Goal: Task Accomplishment & Management: Manage account settings

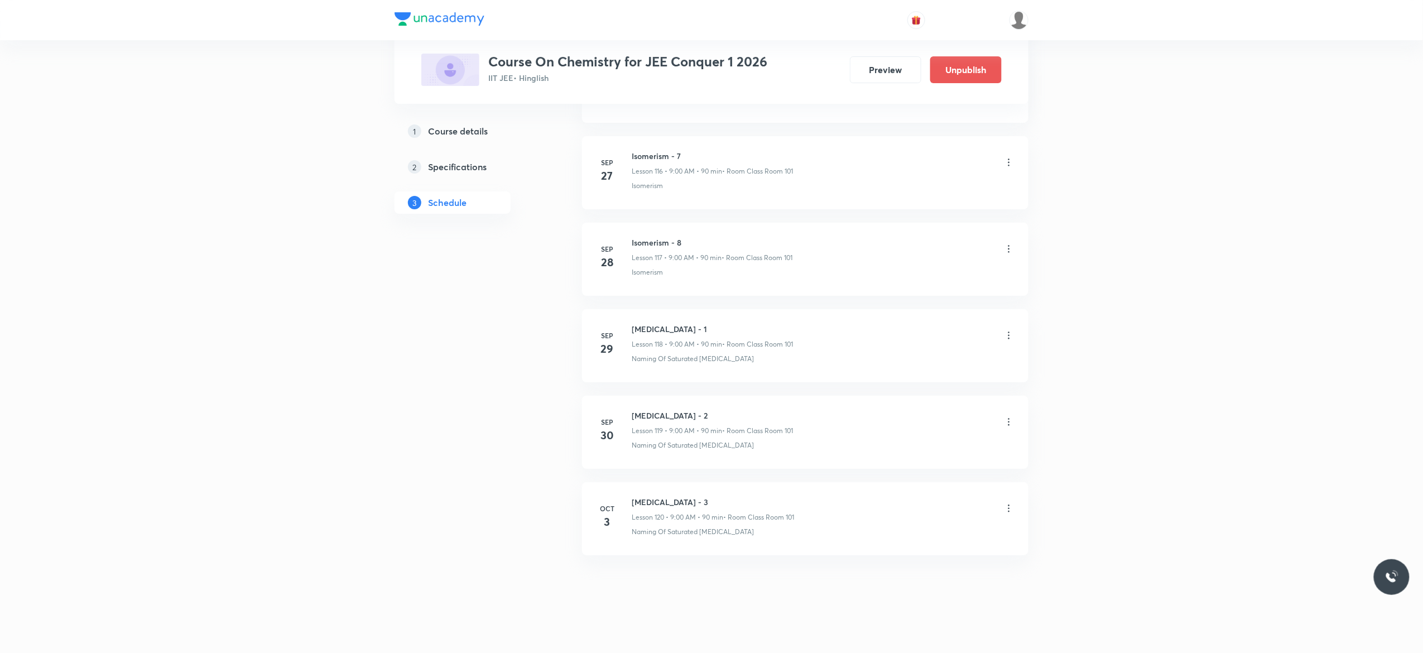
scroll to position [10666, 0]
drag, startPoint x: 699, startPoint y: 490, endPoint x: 620, endPoint y: 479, distance: 78.9
click at [620, 479] on li "Oct 3 Hydrocarbon - 3 Lesson 120 • 9:00 AM • 90 min • Room Class Room 101 Namin…" at bounding box center [805, 511] width 446 height 73
copy h6 "Hydrocarbon - 3"
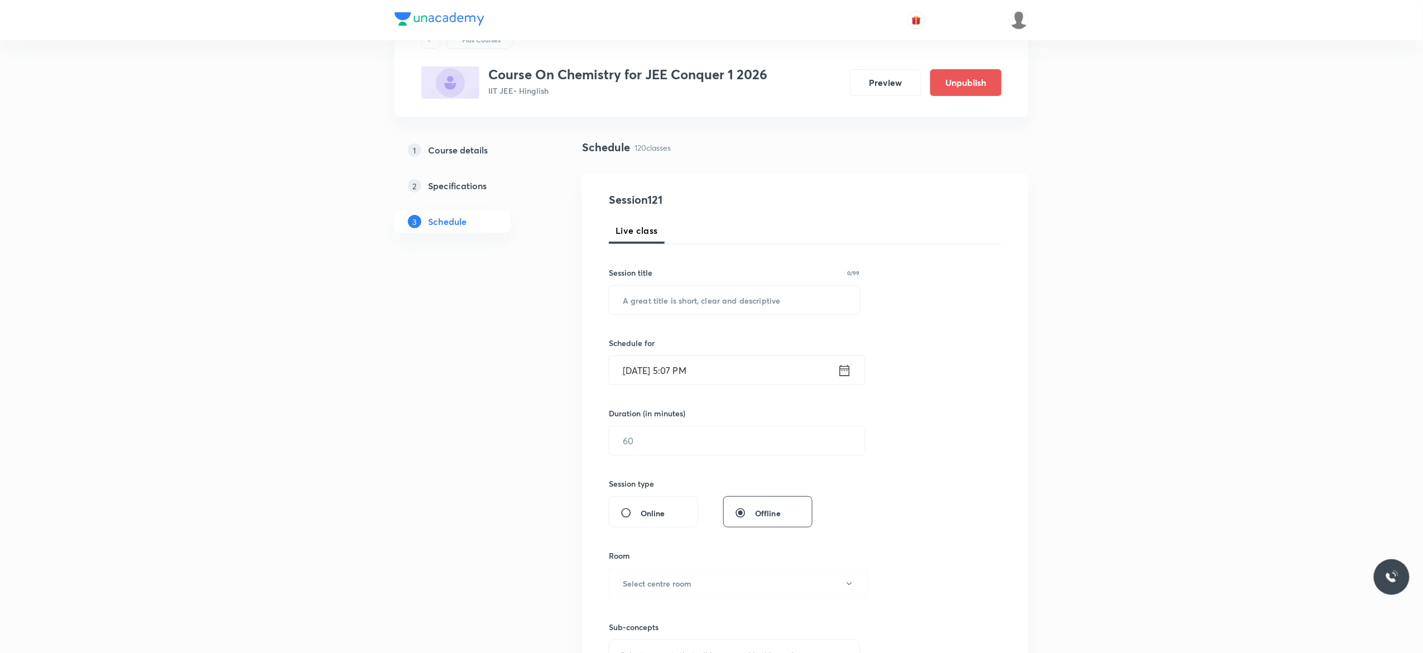
scroll to position [0, 0]
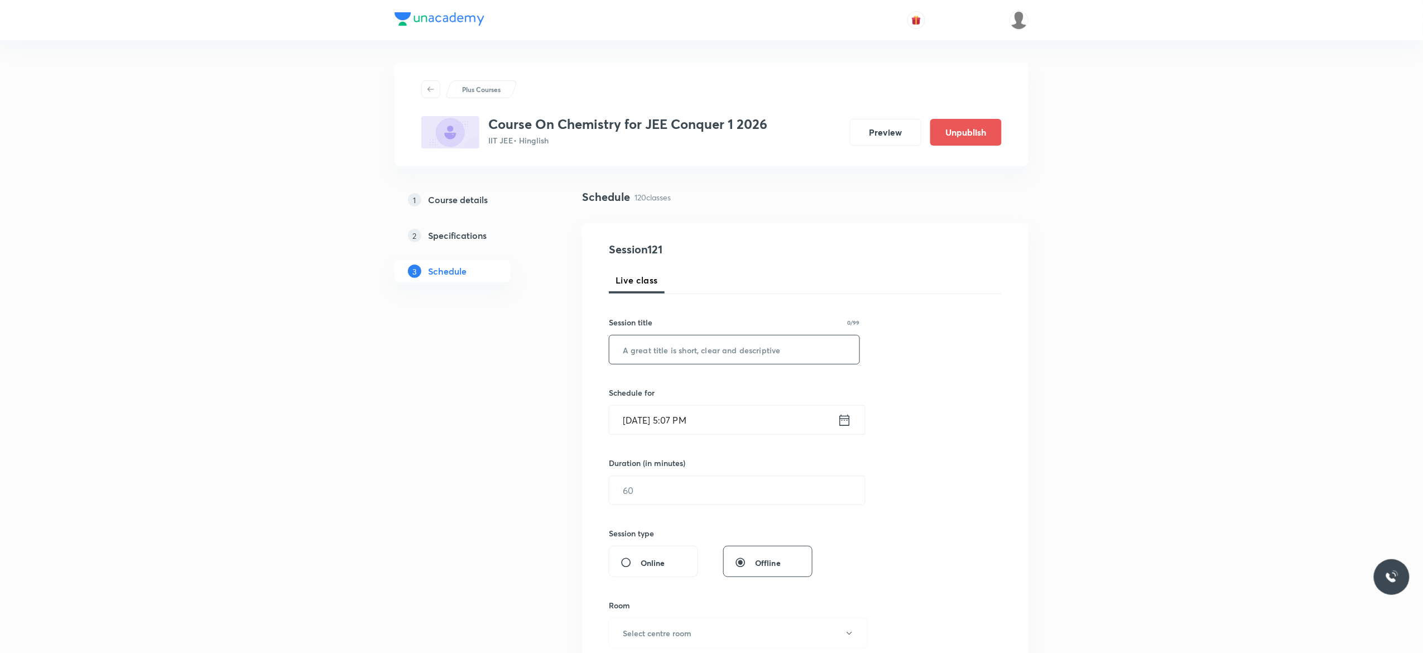
click at [648, 345] on input "text" at bounding box center [734, 349] width 250 height 28
paste input "Hydrocarbon - 3"
type input "Hydrocarbon - 4"
click at [847, 422] on icon at bounding box center [845, 420] width 14 height 16
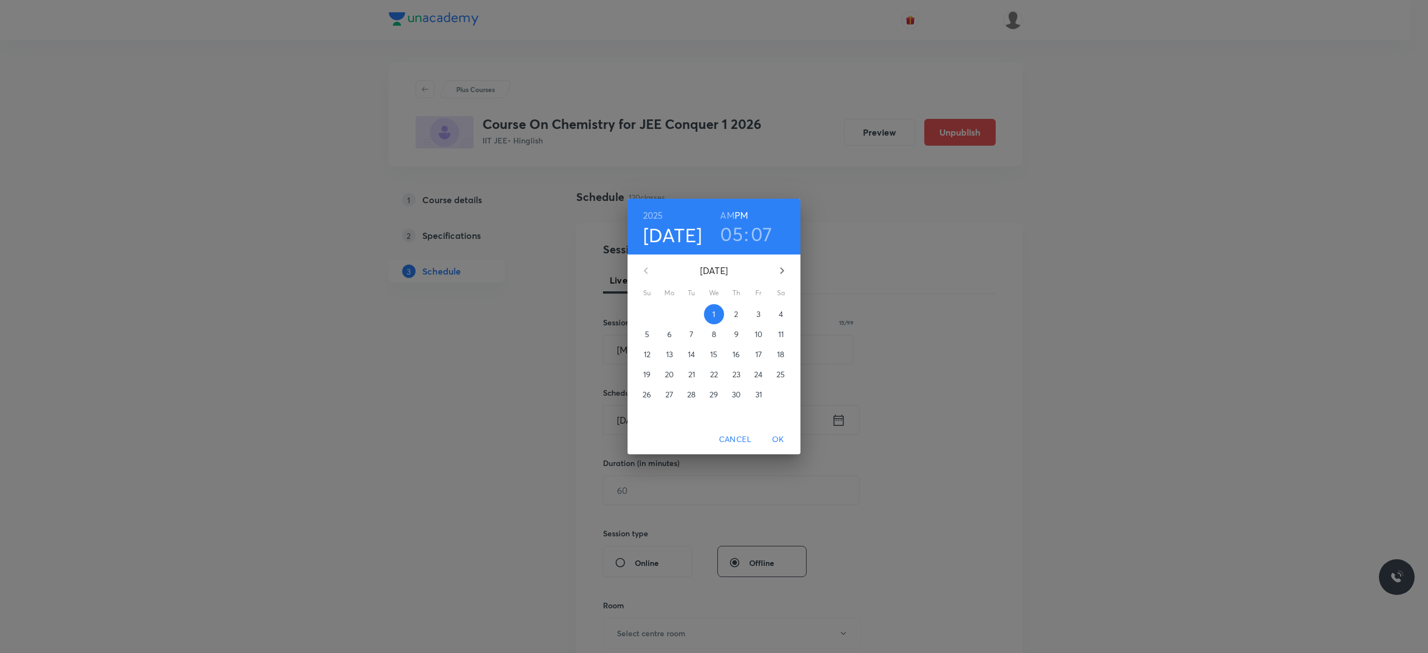
click at [782, 315] on p "4" at bounding box center [781, 314] width 4 height 11
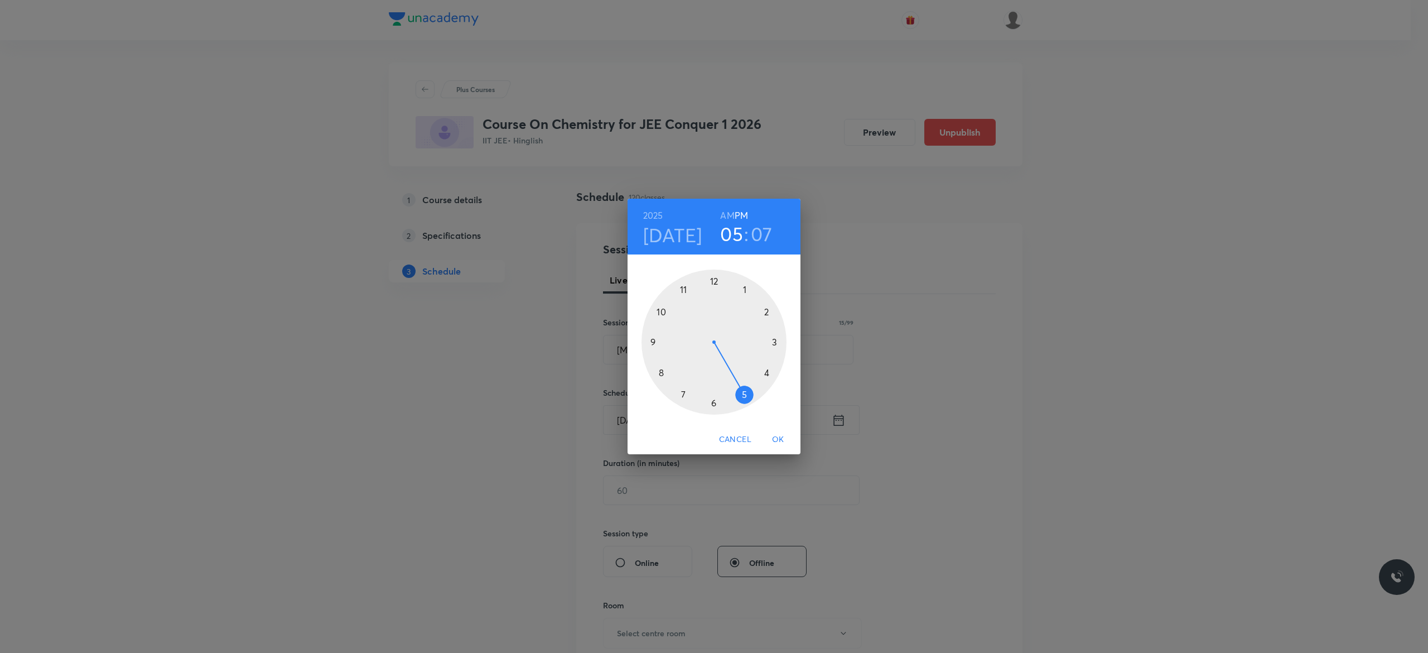
click at [726, 214] on h6 "AM" at bounding box center [727, 216] width 14 height 16
click at [652, 341] on div at bounding box center [714, 341] width 145 height 145
click at [714, 281] on div at bounding box center [714, 341] width 145 height 145
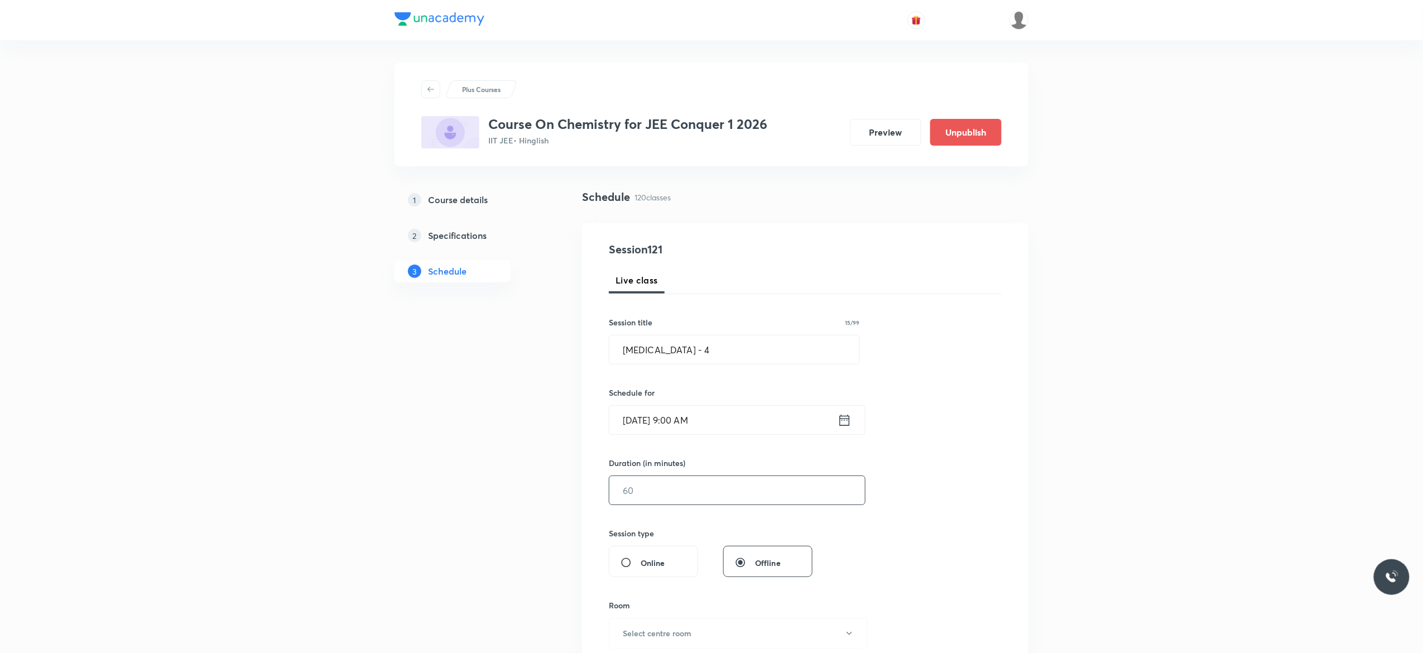
click at [699, 482] on input "text" at bounding box center [737, 490] width 256 height 28
type input "90"
click at [985, 451] on div "Session 121 Live class Session title 15/99 Hydrocarbon - 4 ​ Schedule for Oct 4…" at bounding box center [805, 503] width 393 height 524
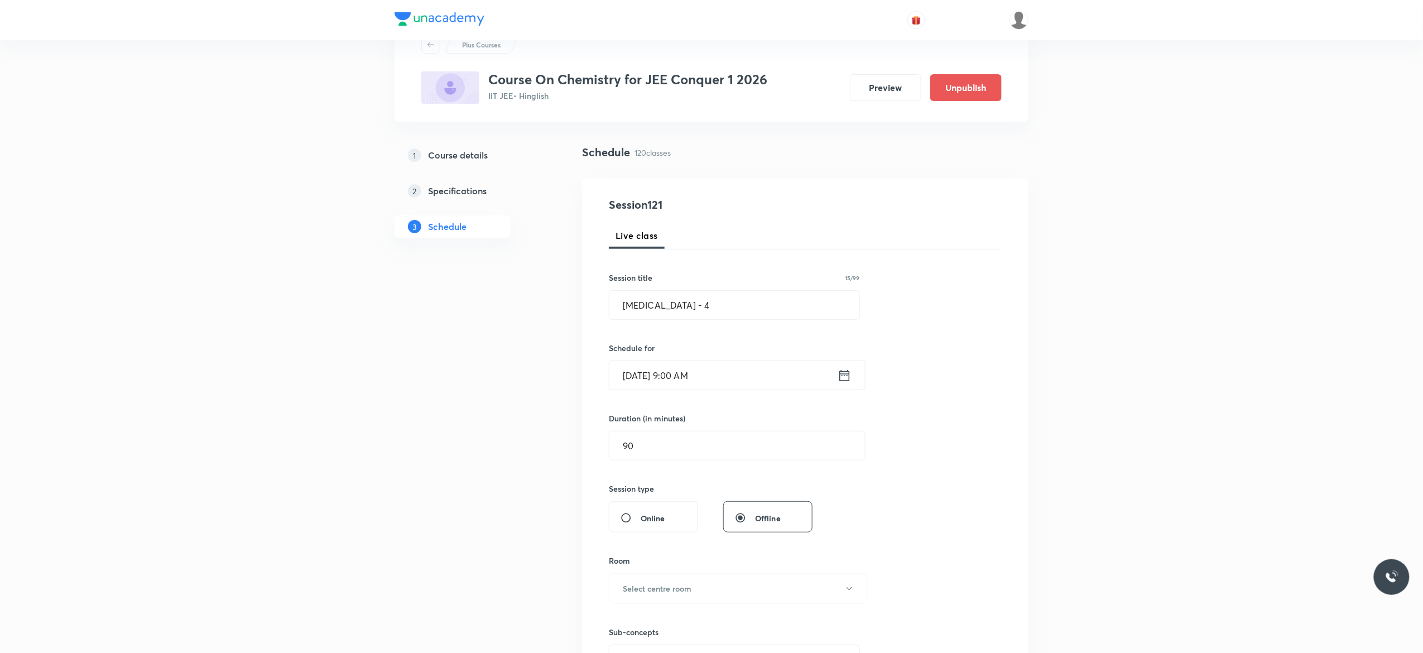
scroll to position [179, 0]
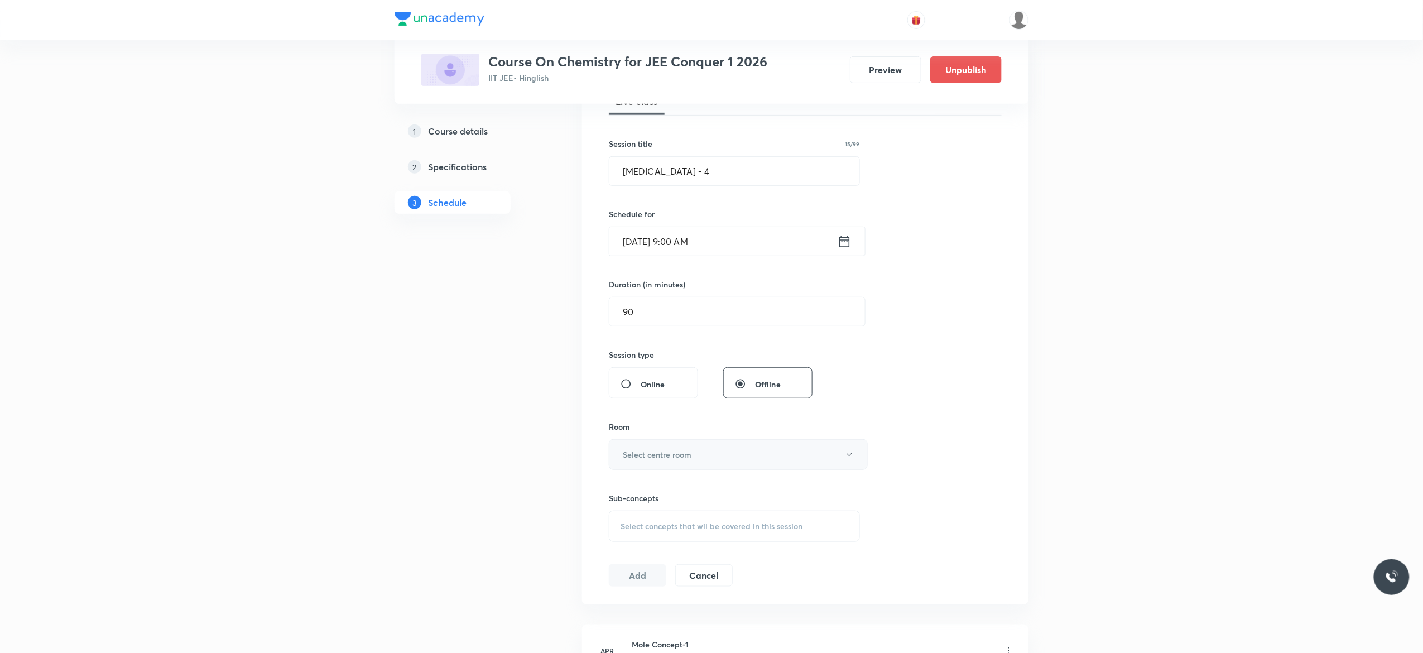
click at [851, 459] on icon "button" at bounding box center [849, 454] width 9 height 9
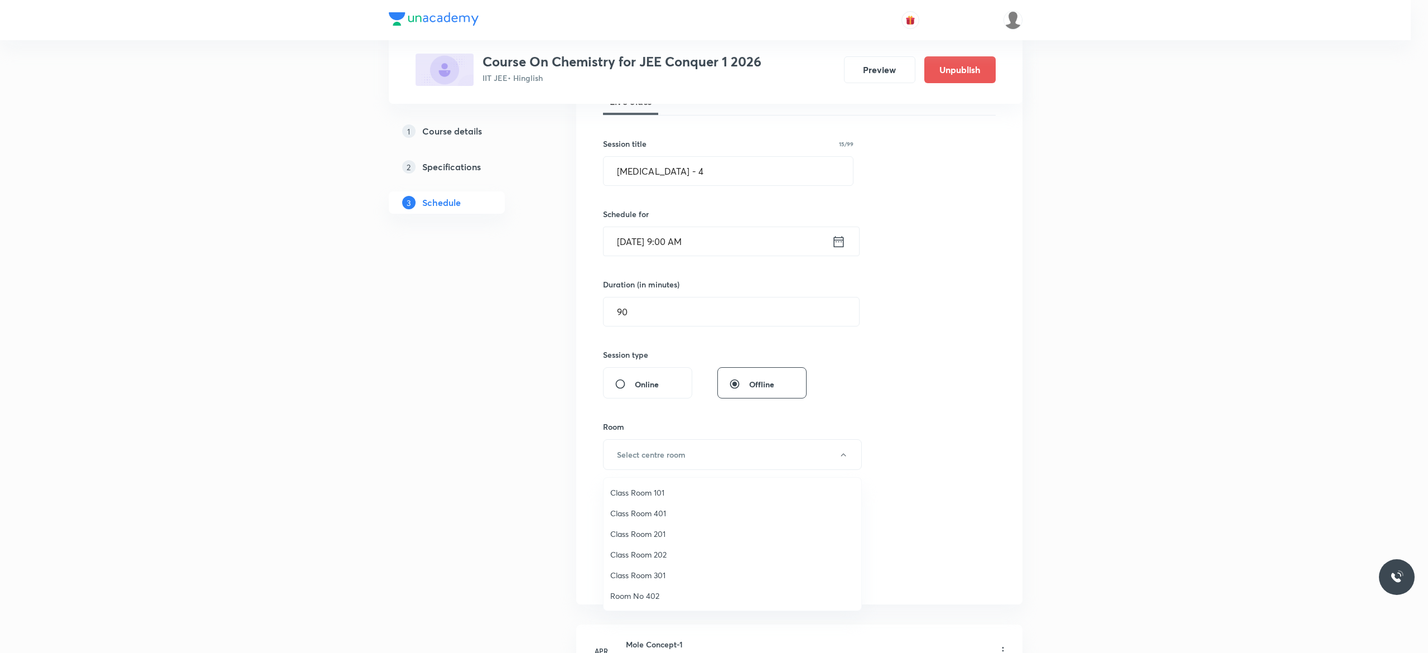
click at [672, 490] on span "Class Room 101" at bounding box center [732, 493] width 244 height 12
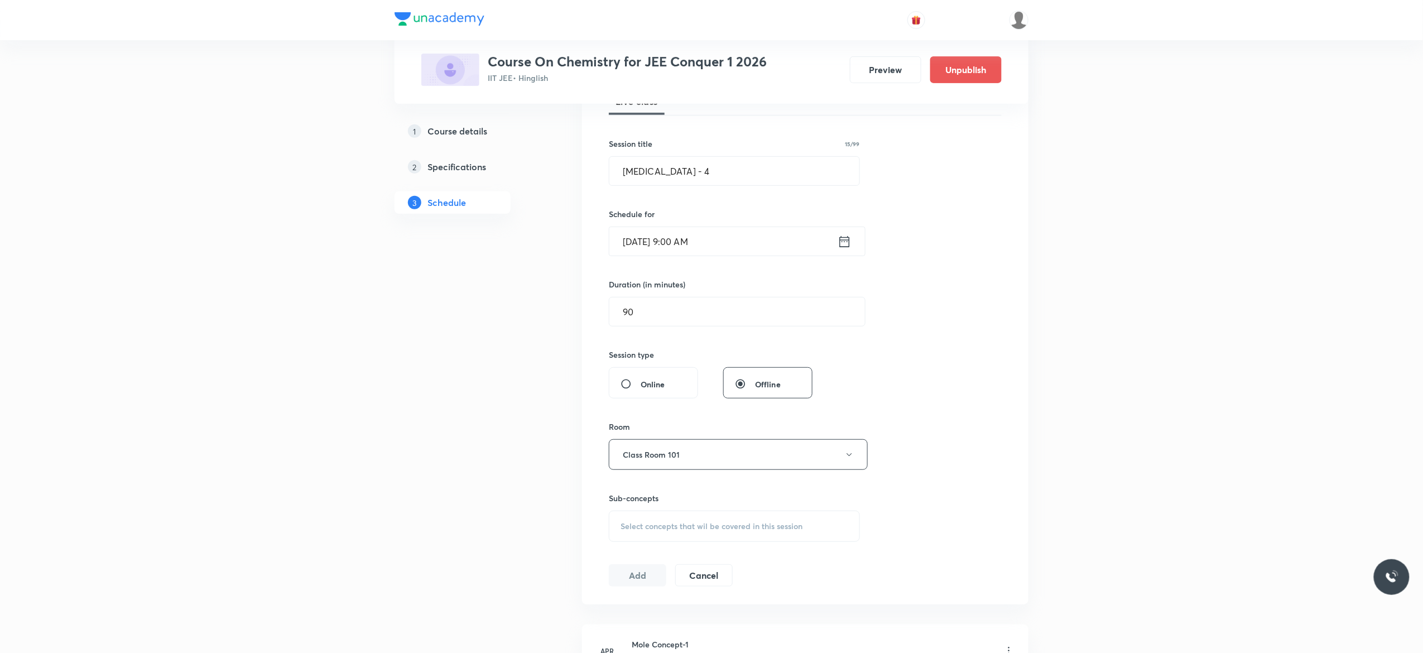
click at [958, 461] on div "Session 121 Live class Session title 15/99 Hydrocarbon - 4 ​ Schedule for Oct 4…" at bounding box center [805, 324] width 393 height 524
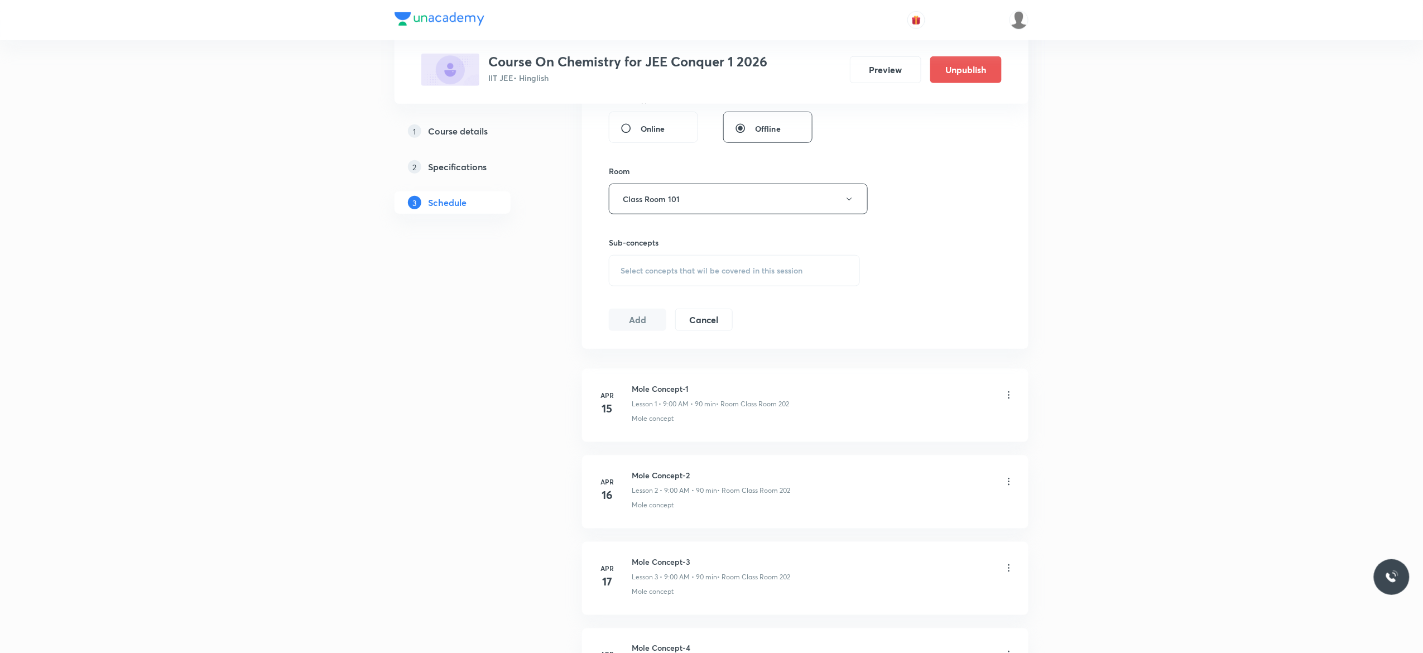
scroll to position [446, 0]
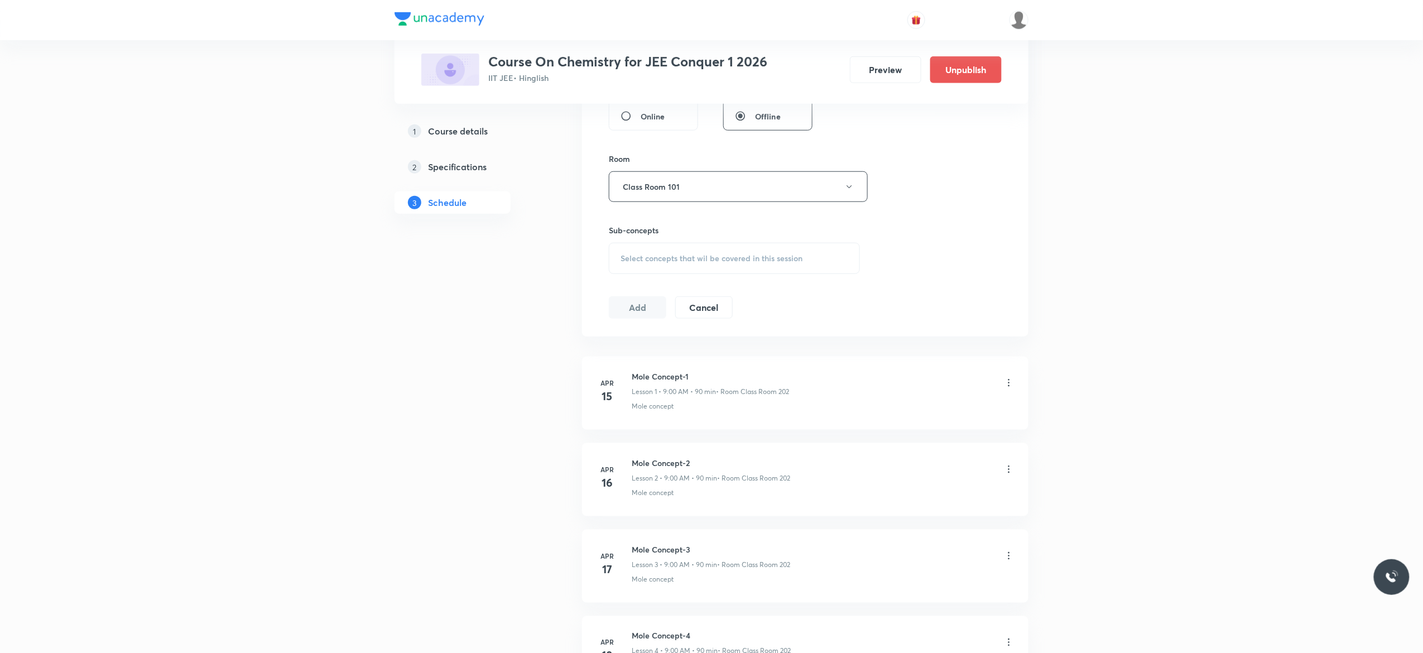
click at [652, 269] on div "Select concepts that wil be covered in this session" at bounding box center [734, 258] width 251 height 31
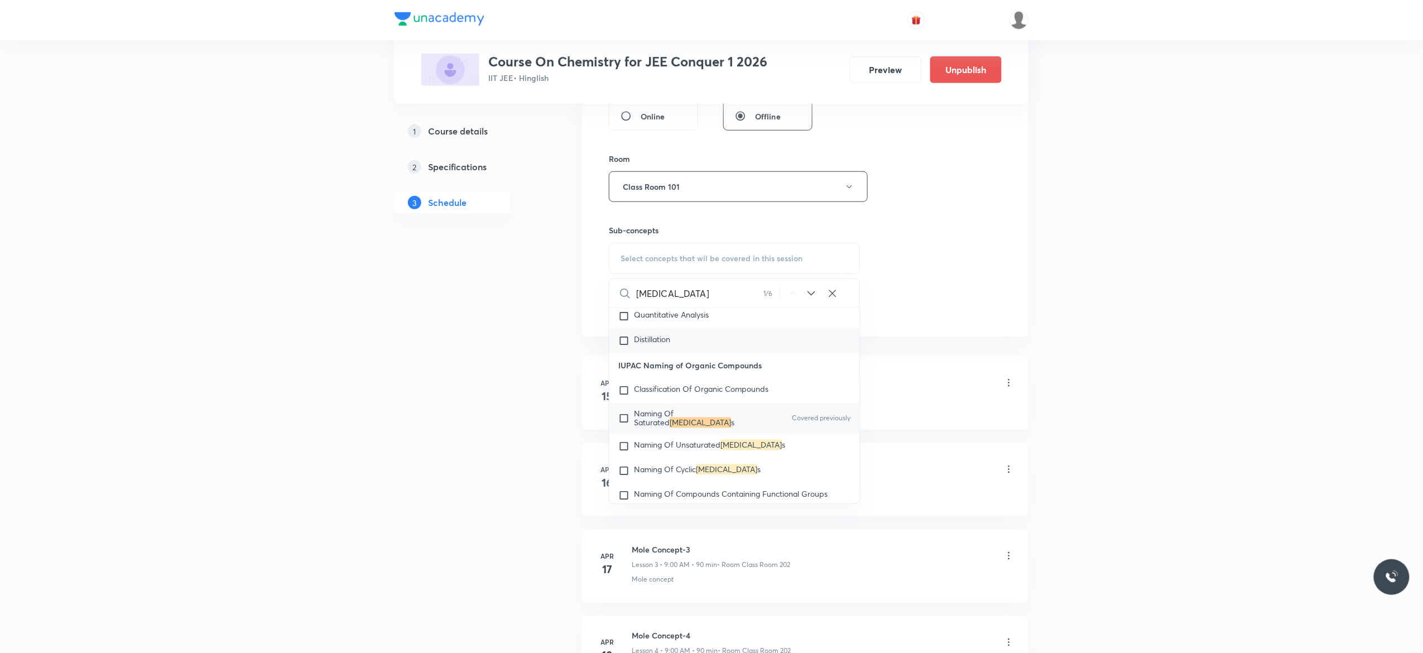
scroll to position [18168, 0]
type input "Hydrocarbon"
click at [624, 425] on input "checkbox" at bounding box center [626, 416] width 16 height 18
checkbox input "true"
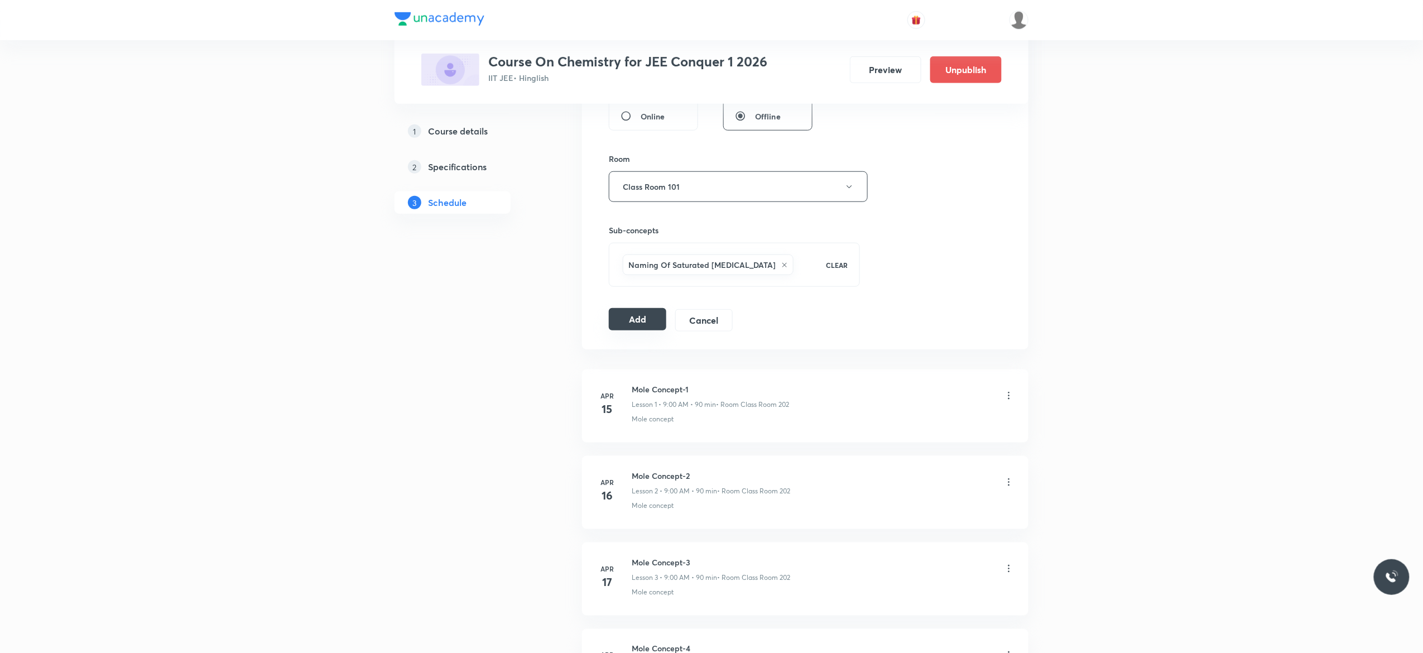
click at [636, 323] on button "Add" at bounding box center [637, 319] width 57 height 22
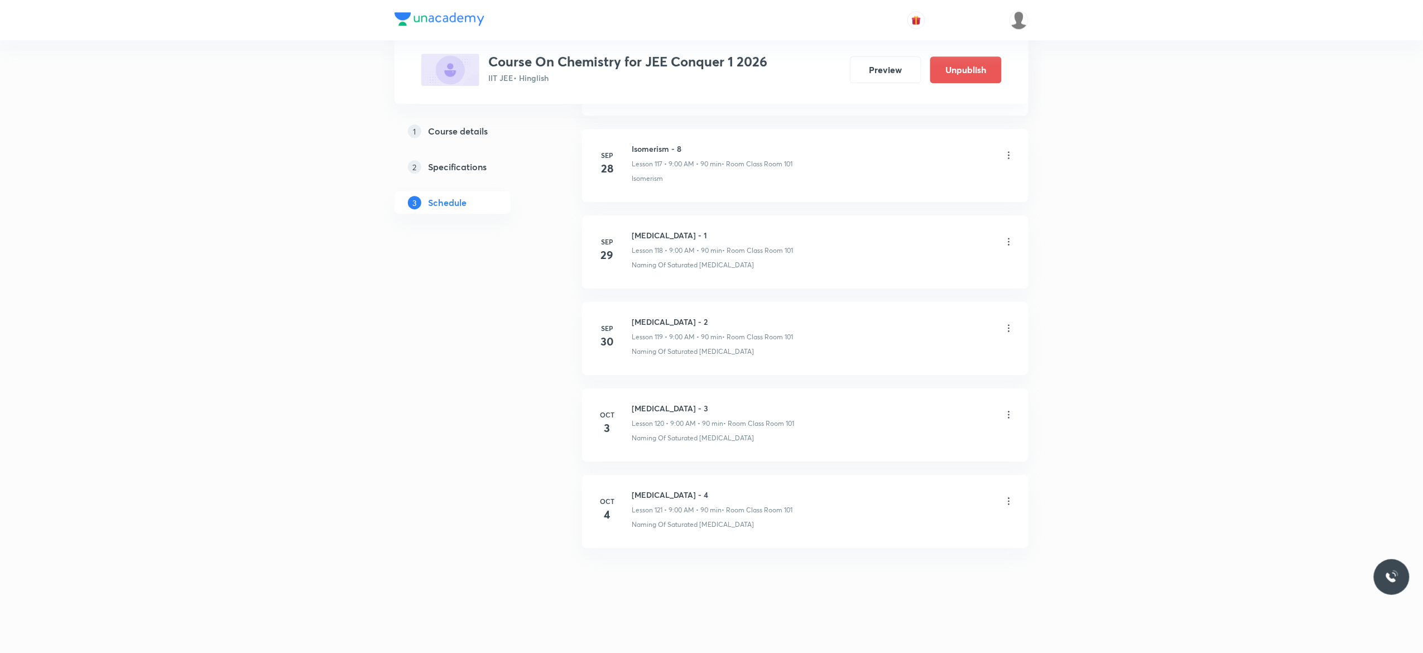
scroll to position [10239, 0]
drag, startPoint x: 700, startPoint y: 490, endPoint x: 627, endPoint y: 481, distance: 73.2
click at [627, 481] on li "Oct 3 Wave Motion - 7 Lesson 141 • 12:30 PM • 90 min • Room Class Room 101 Phys…" at bounding box center [805, 511] width 446 height 73
copy h6 "Wave Motion - 7"
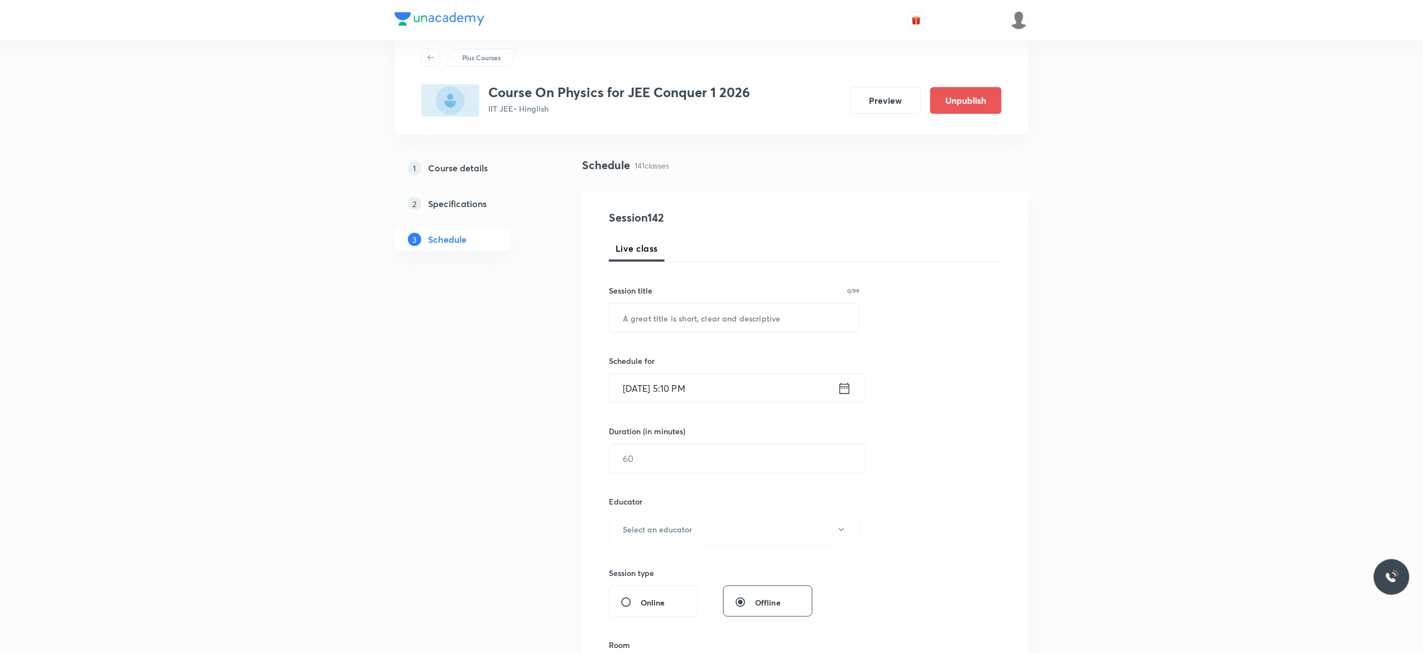
scroll to position [0, 0]
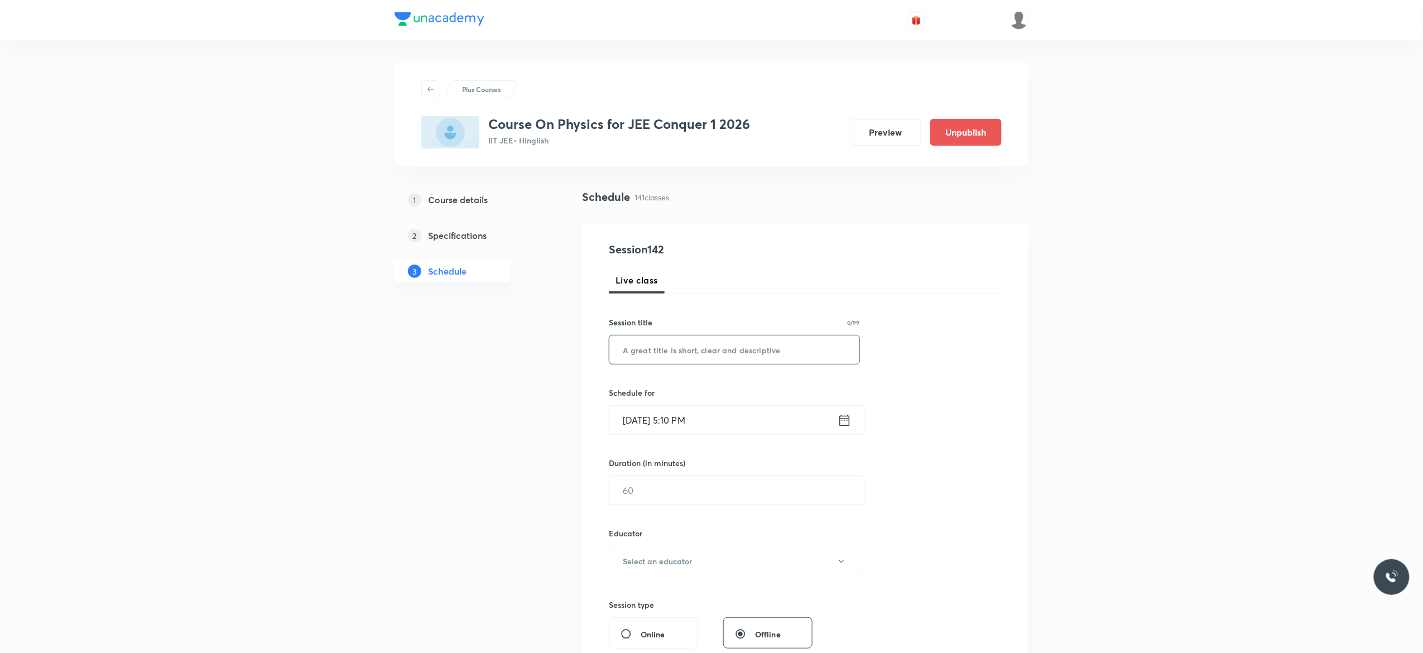
click at [691, 349] on input "text" at bounding box center [734, 349] width 250 height 28
paste input "Wave Motion - 7"
type input "Wave Motion - 8"
click at [845, 421] on icon at bounding box center [845, 420] width 14 height 16
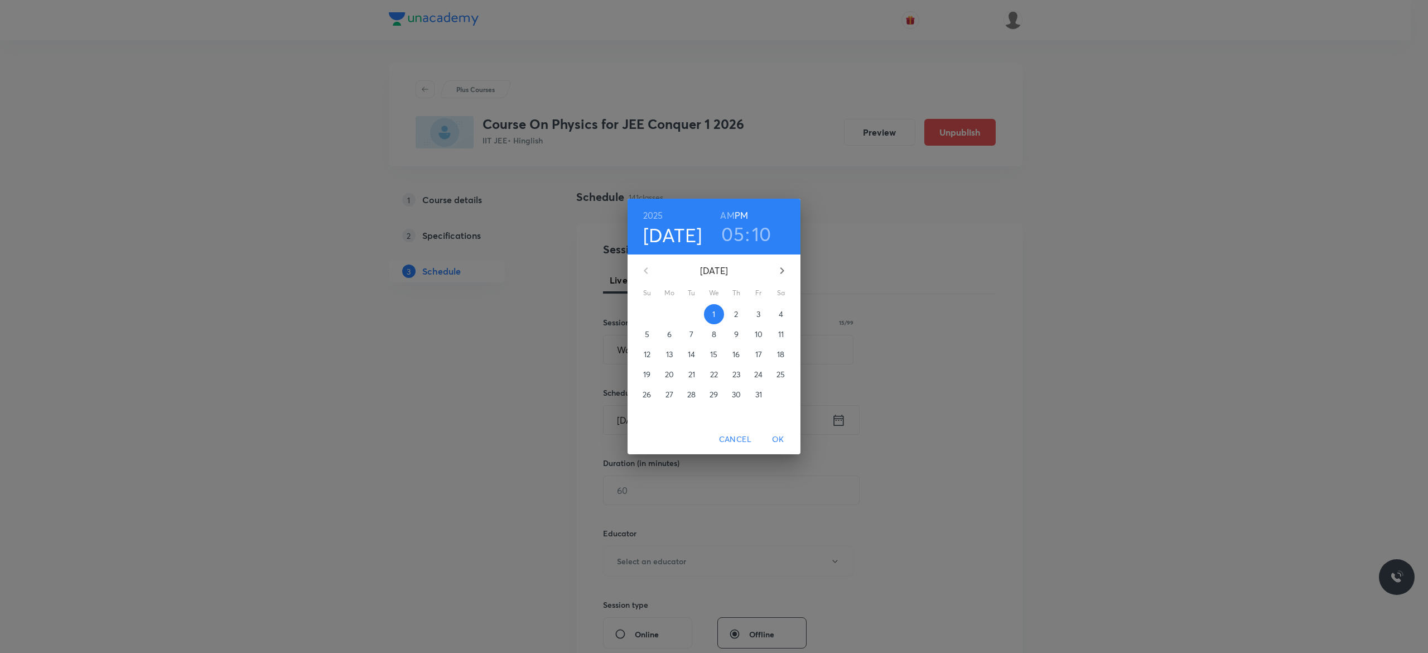
click at [783, 317] on p "4" at bounding box center [781, 314] width 4 height 11
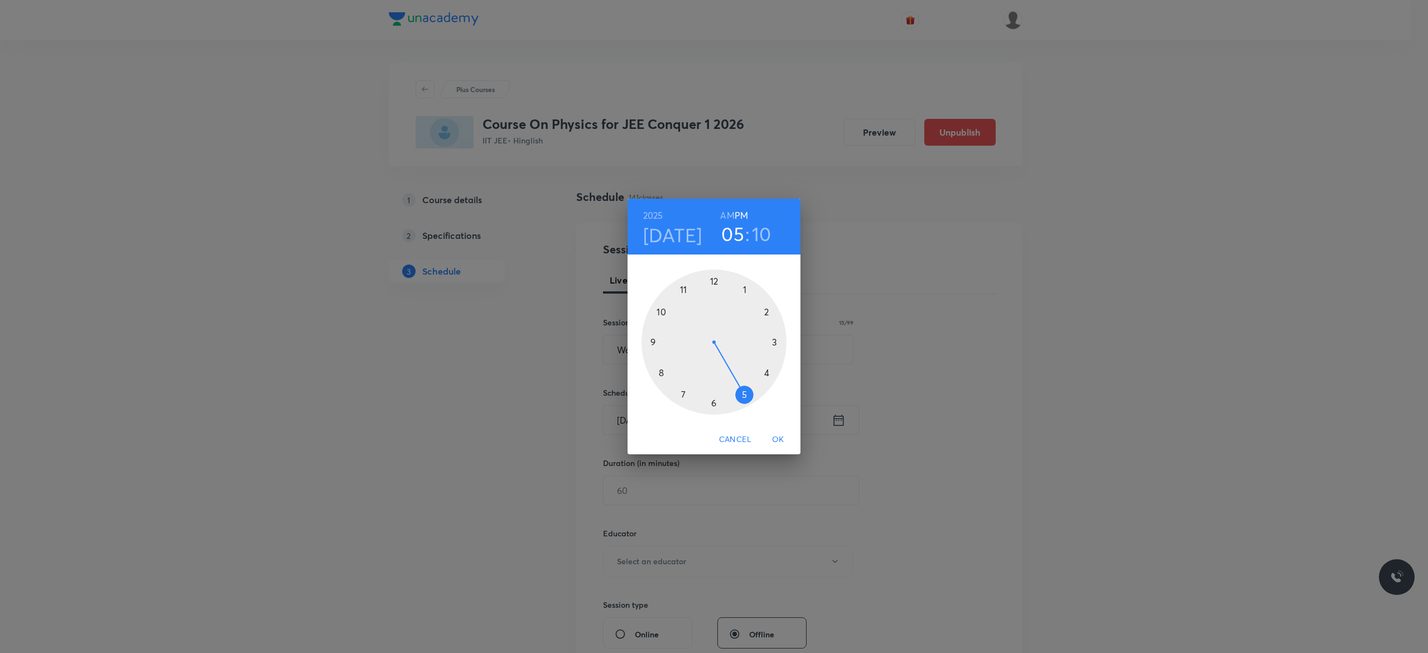
click at [728, 214] on h6 "AM" at bounding box center [727, 216] width 14 height 16
click at [662, 312] on div at bounding box center [714, 341] width 145 height 145
click at [652, 343] on div at bounding box center [714, 341] width 145 height 145
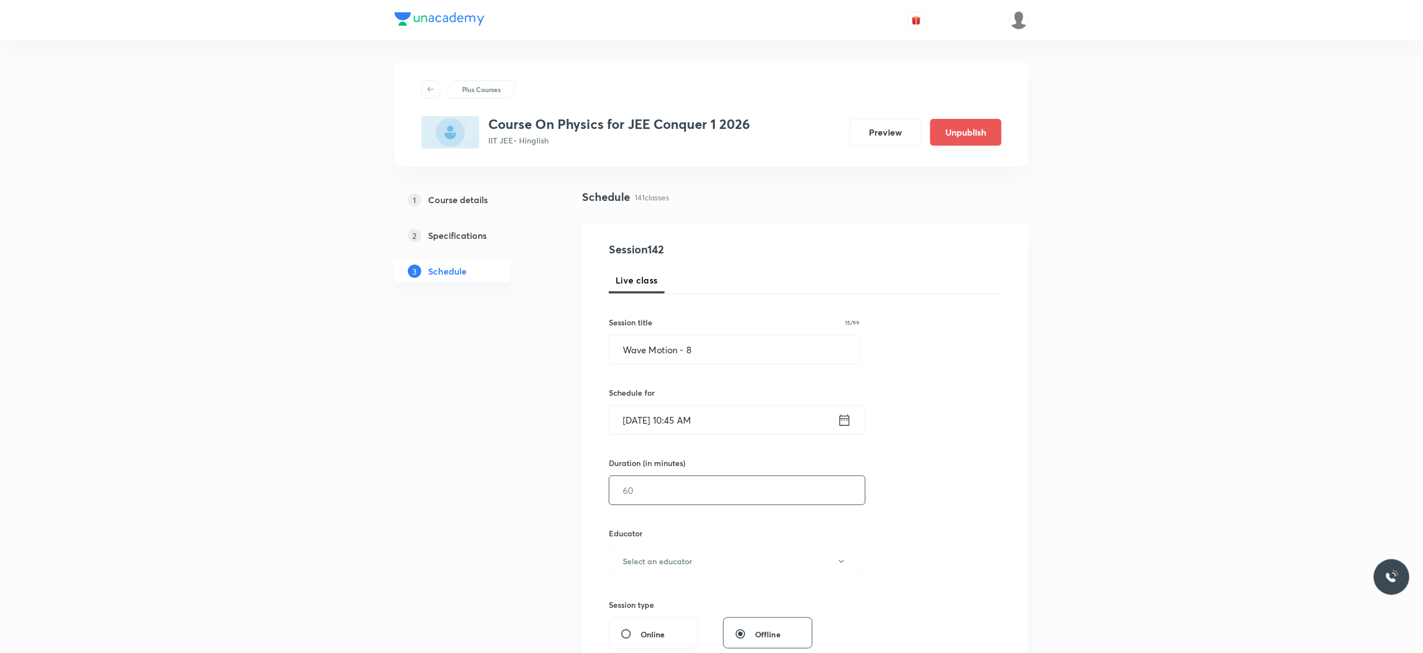
click at [663, 492] on input "text" at bounding box center [737, 490] width 256 height 28
type input "90"
click at [844, 564] on icon "button" at bounding box center [841, 561] width 9 height 9
click at [666, 595] on span "Akash Mishra" at bounding box center [732, 592] width 244 height 12
click at [947, 510] on div "Session 142 Live class Session title 15/99 Wave Motion - 8 ​ Schedule for Oct 4…" at bounding box center [805, 538] width 393 height 595
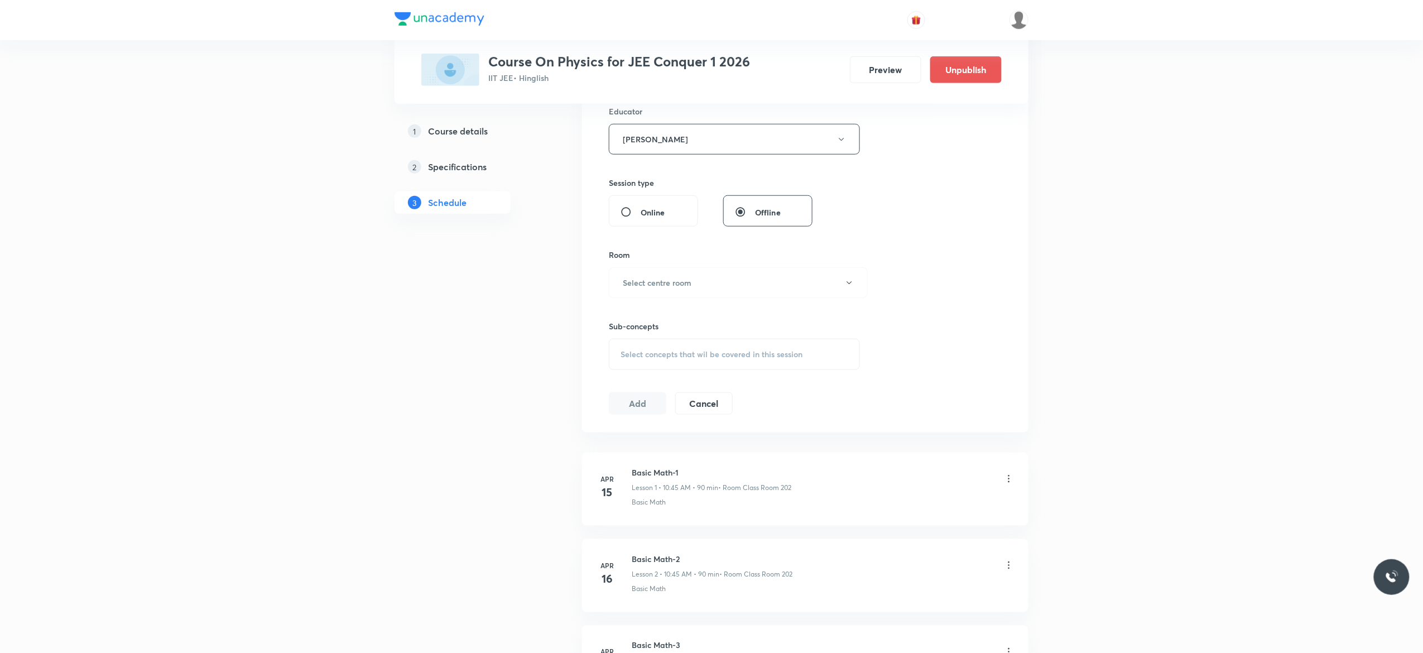
scroll to position [446, 0]
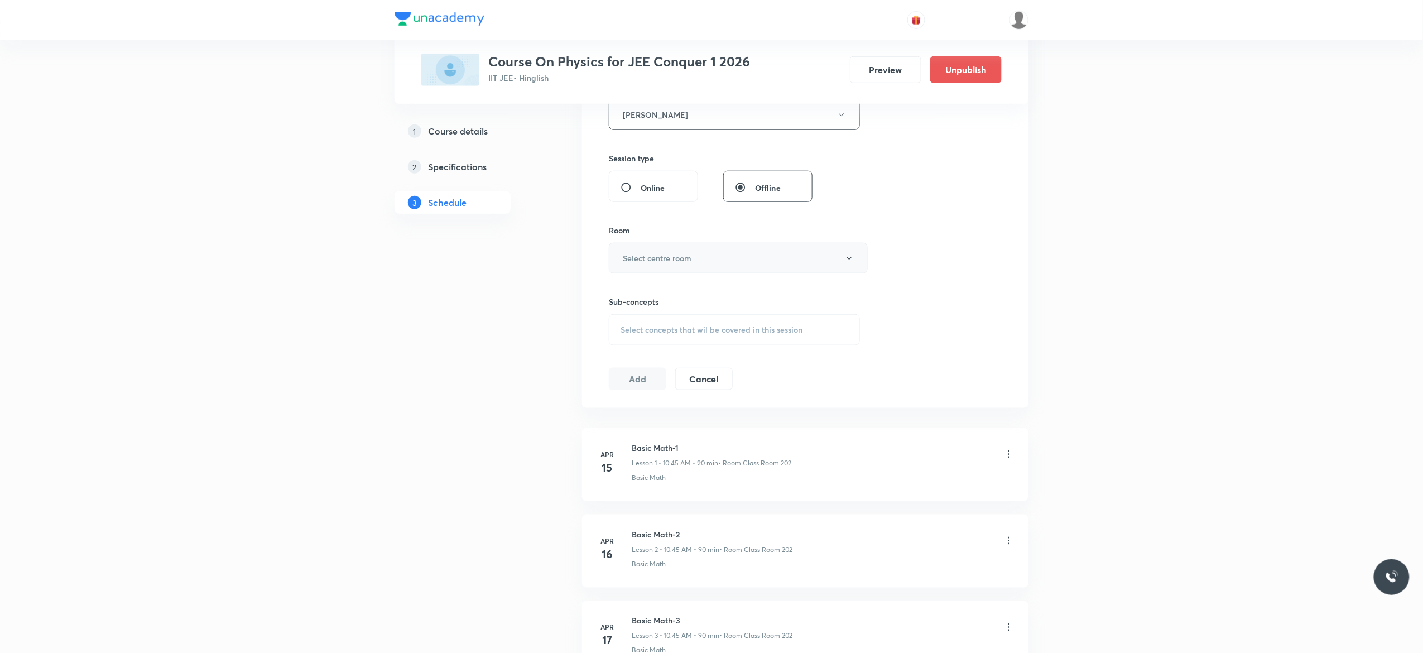
click at [853, 259] on icon "button" at bounding box center [849, 258] width 9 height 9
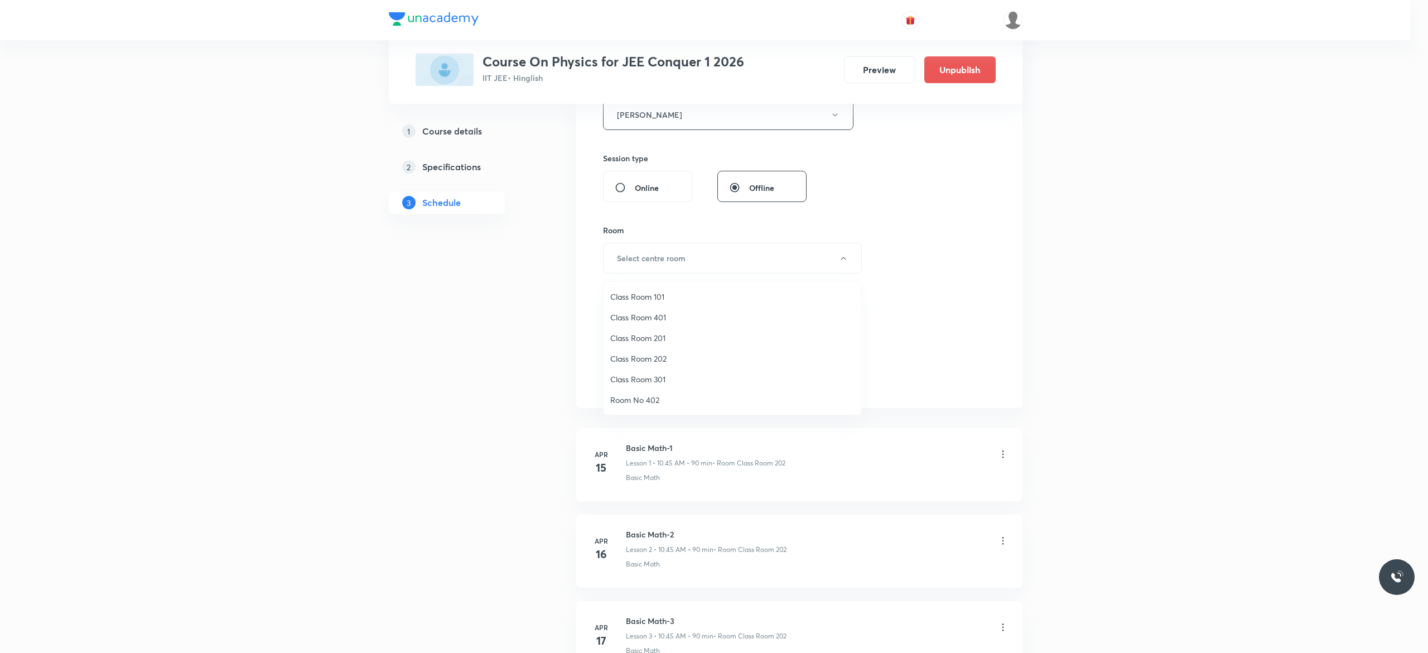
click at [650, 295] on span "Class Room 101" at bounding box center [732, 297] width 244 height 12
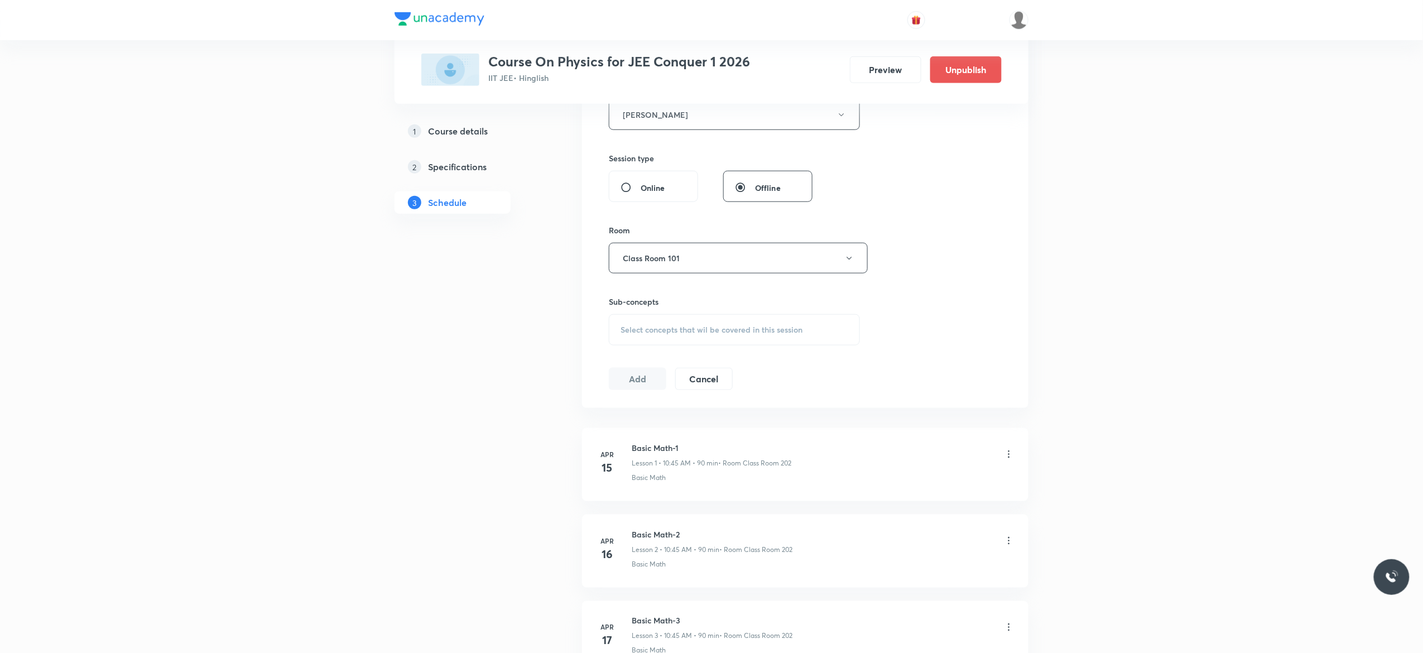
click at [634, 338] on div "Select concepts that wil be covered in this session" at bounding box center [734, 329] width 251 height 31
type input "Wave Motion"
click at [623, 419] on input "checkbox" at bounding box center [626, 416] width 16 height 11
checkbox input "true"
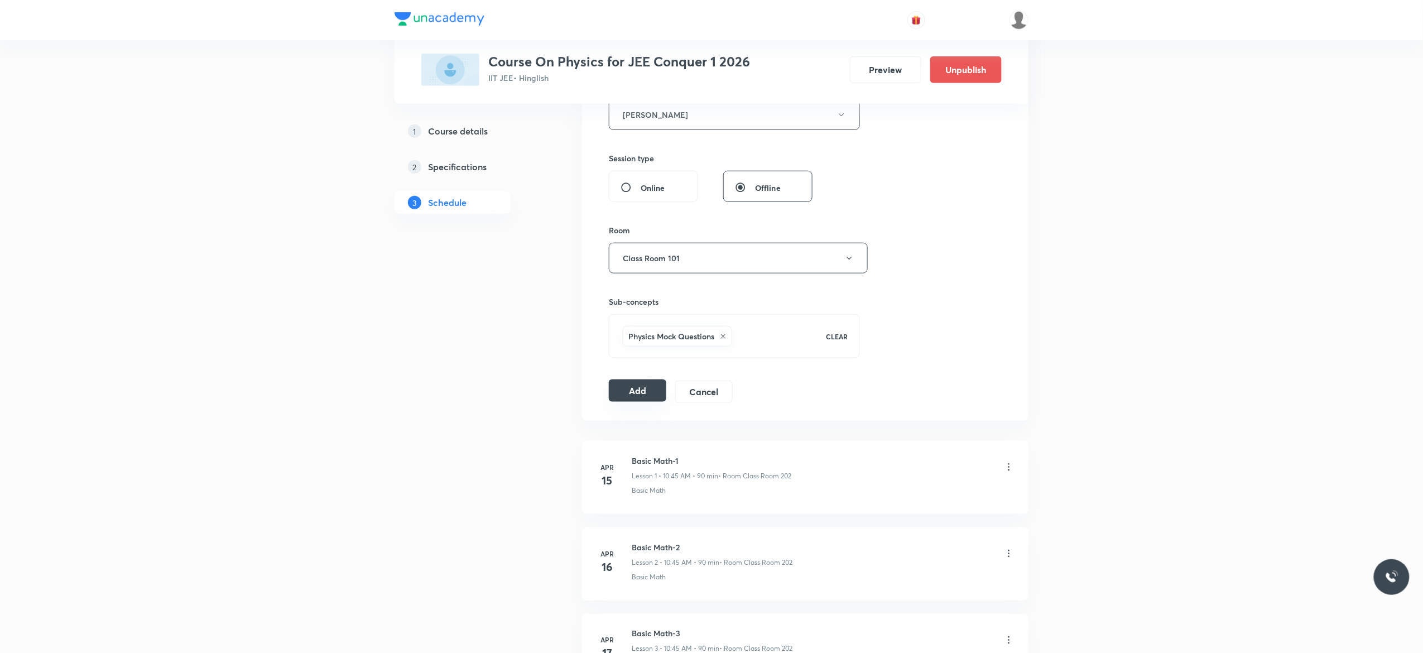
click at [634, 398] on button "Add" at bounding box center [637, 390] width 57 height 22
click at [634, 394] on button "Add" at bounding box center [637, 390] width 57 height 22
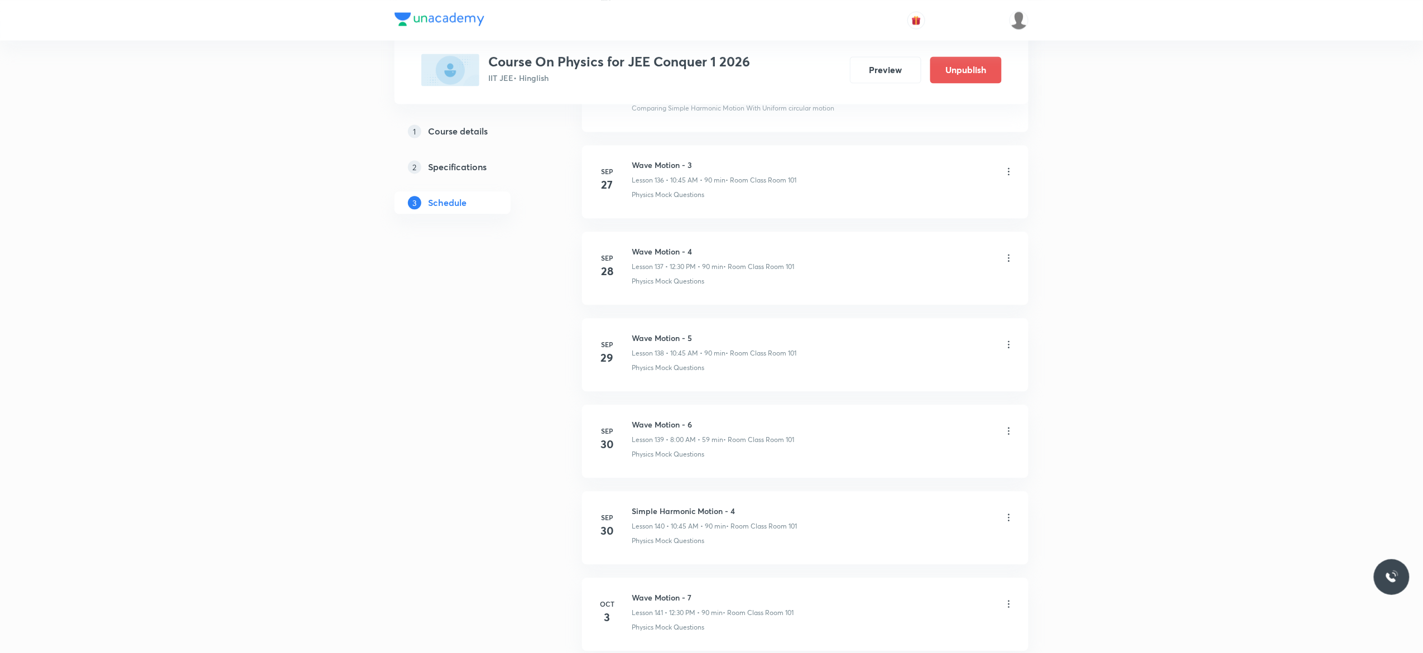
scroll to position [12062, 0]
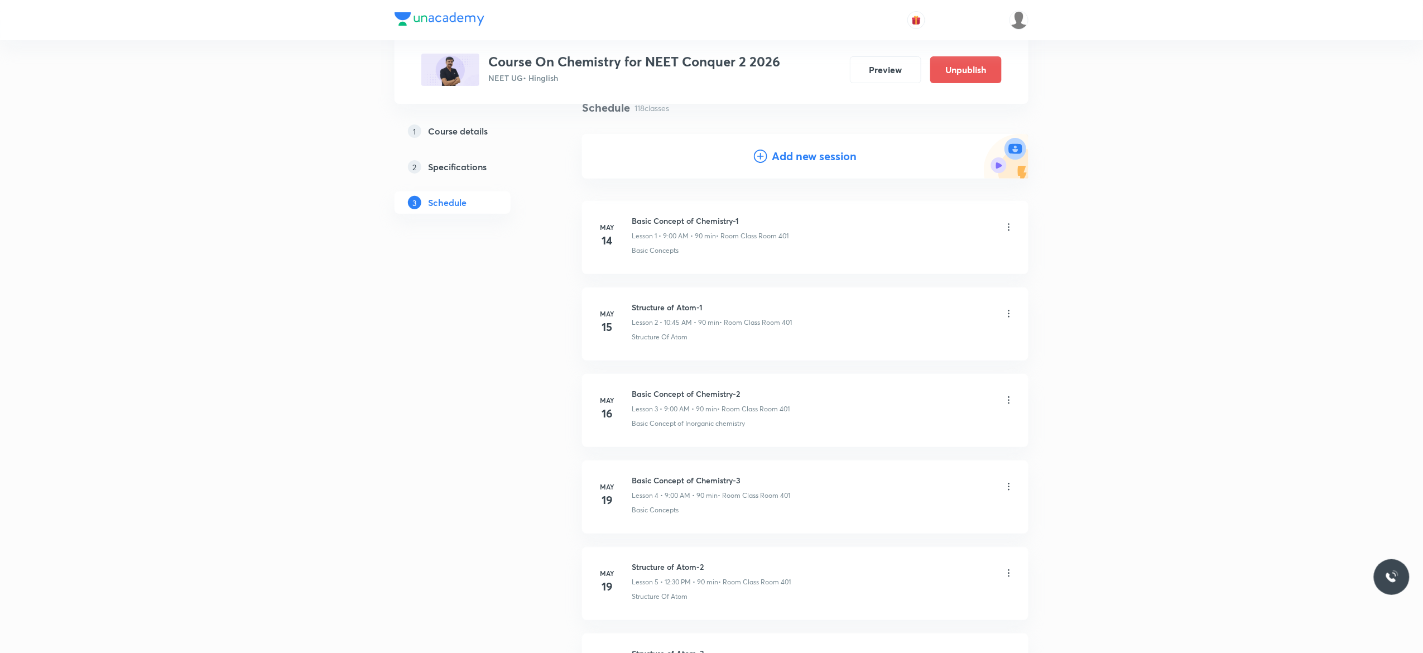
scroll to position [89, 0]
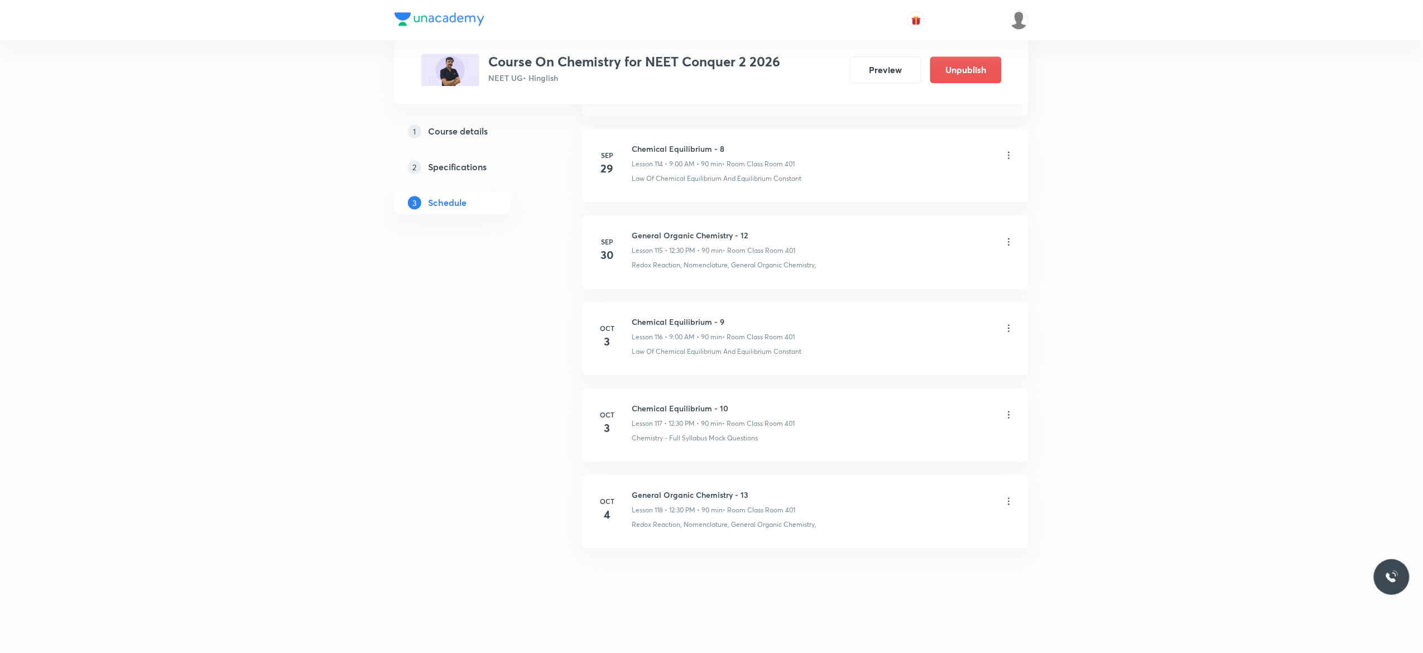
scroll to position [9978, 0]
click at [1012, 502] on icon at bounding box center [1008, 500] width 11 height 11
click at [943, 543] on li "Delete" at bounding box center [946, 550] width 122 height 21
click at [893, 636] on button "Delete" at bounding box center [872, 629] width 98 height 27
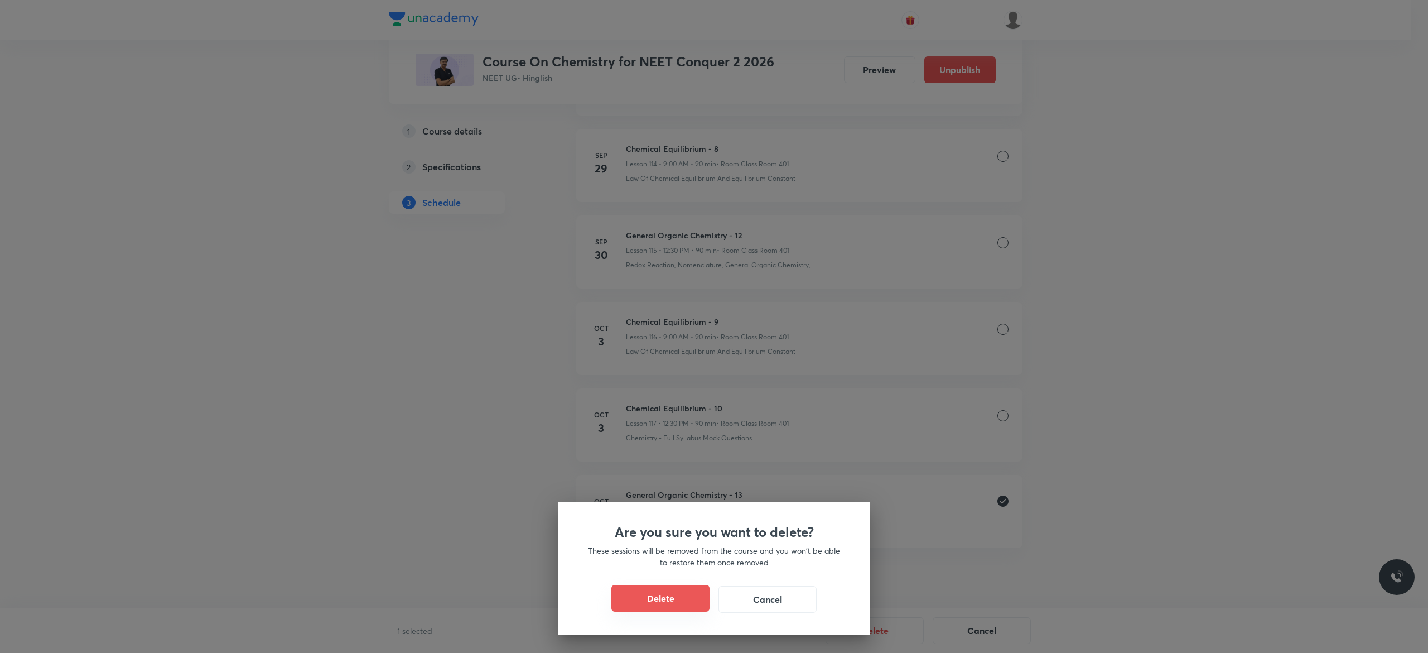
click at [657, 596] on button "Delete" at bounding box center [661, 598] width 98 height 27
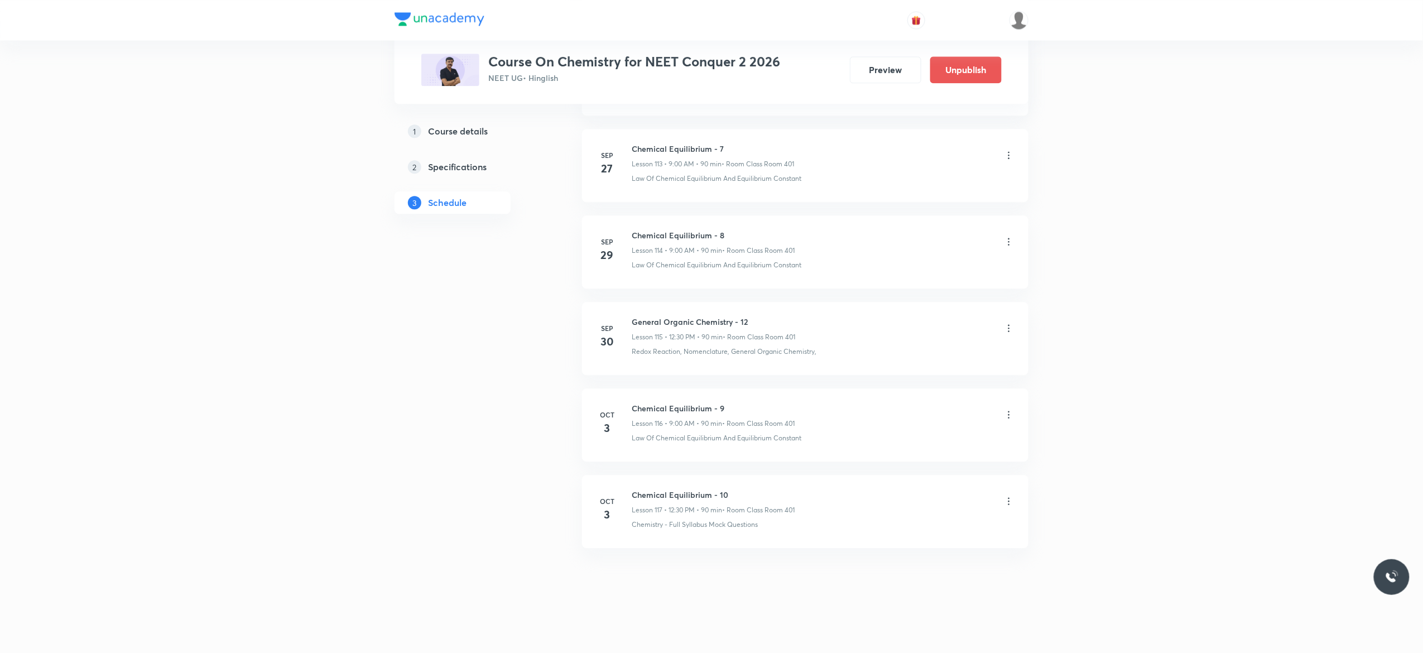
scroll to position [9891, 0]
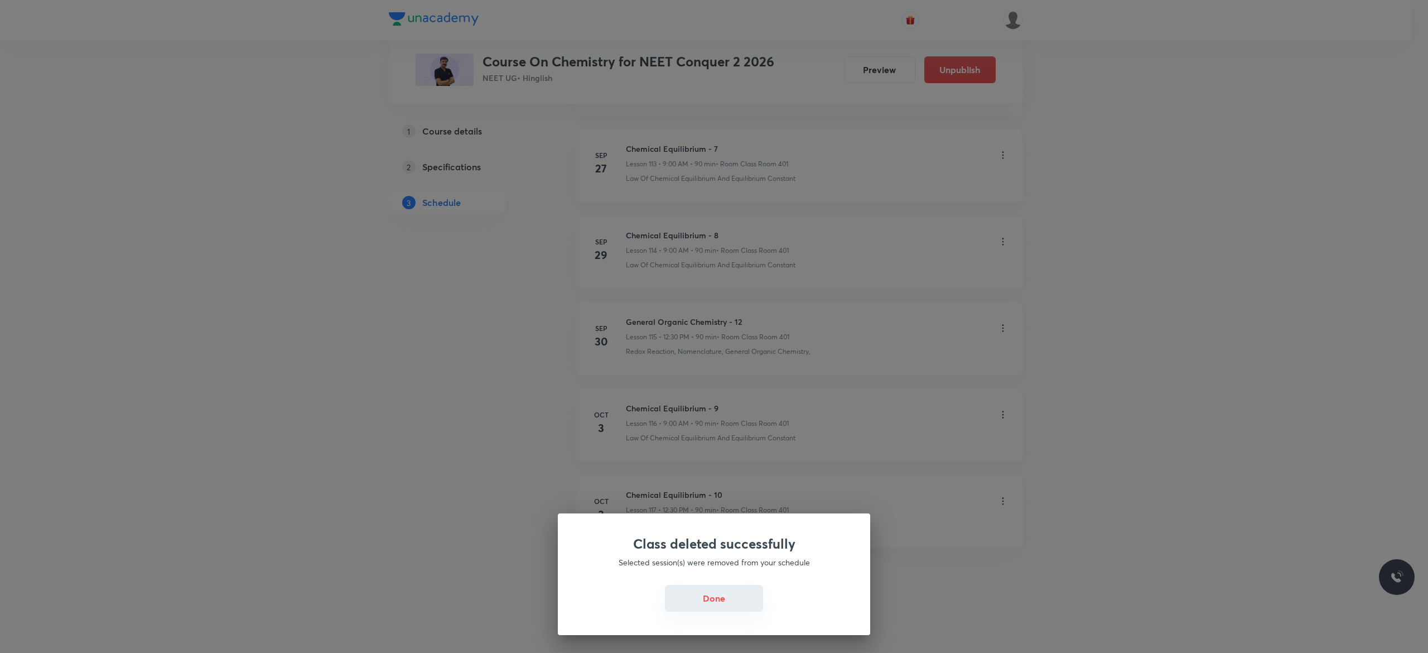
click at [708, 599] on button "Done" at bounding box center [714, 598] width 98 height 27
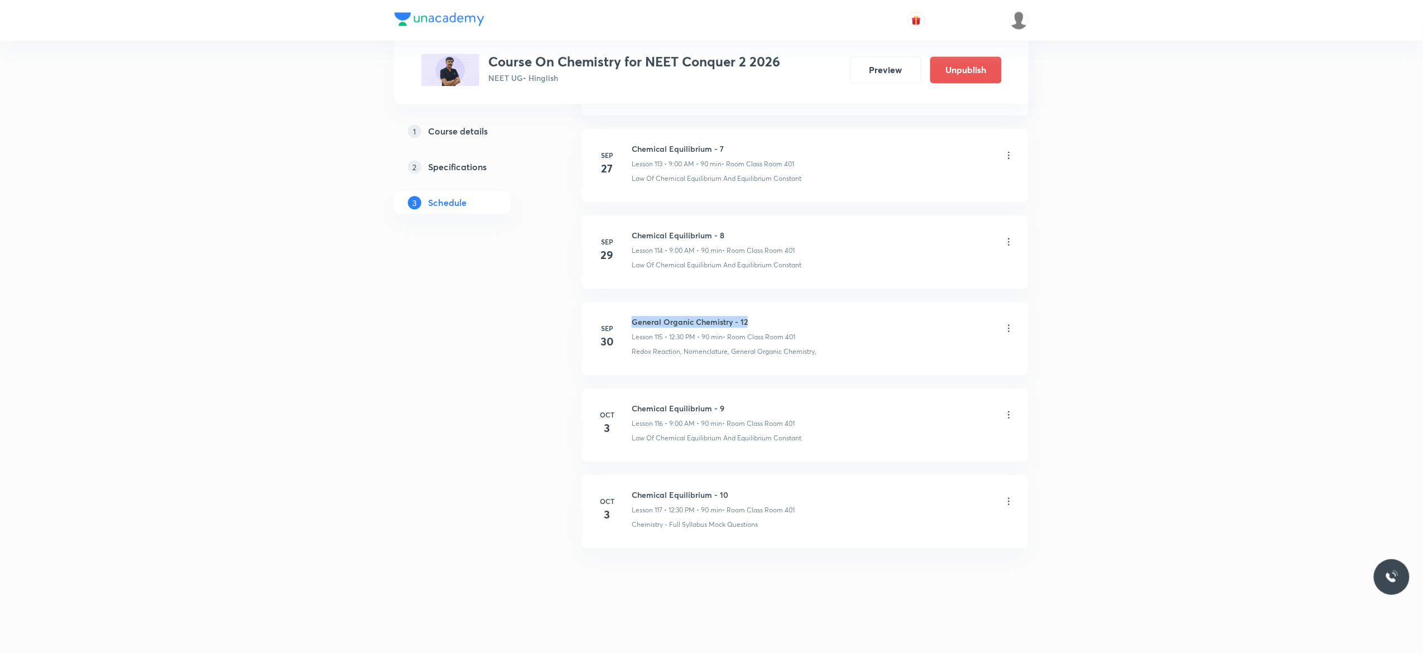
drag, startPoint x: 750, startPoint y: 316, endPoint x: 634, endPoint y: 312, distance: 116.1
click at [634, 312] on li "Sep 30 General Organic Chemistry - 12 Lesson 115 • 12:30 PM • 90 min • Room Cla…" at bounding box center [805, 338] width 446 height 73
copy h6 "General Organic Chemistry - 12"
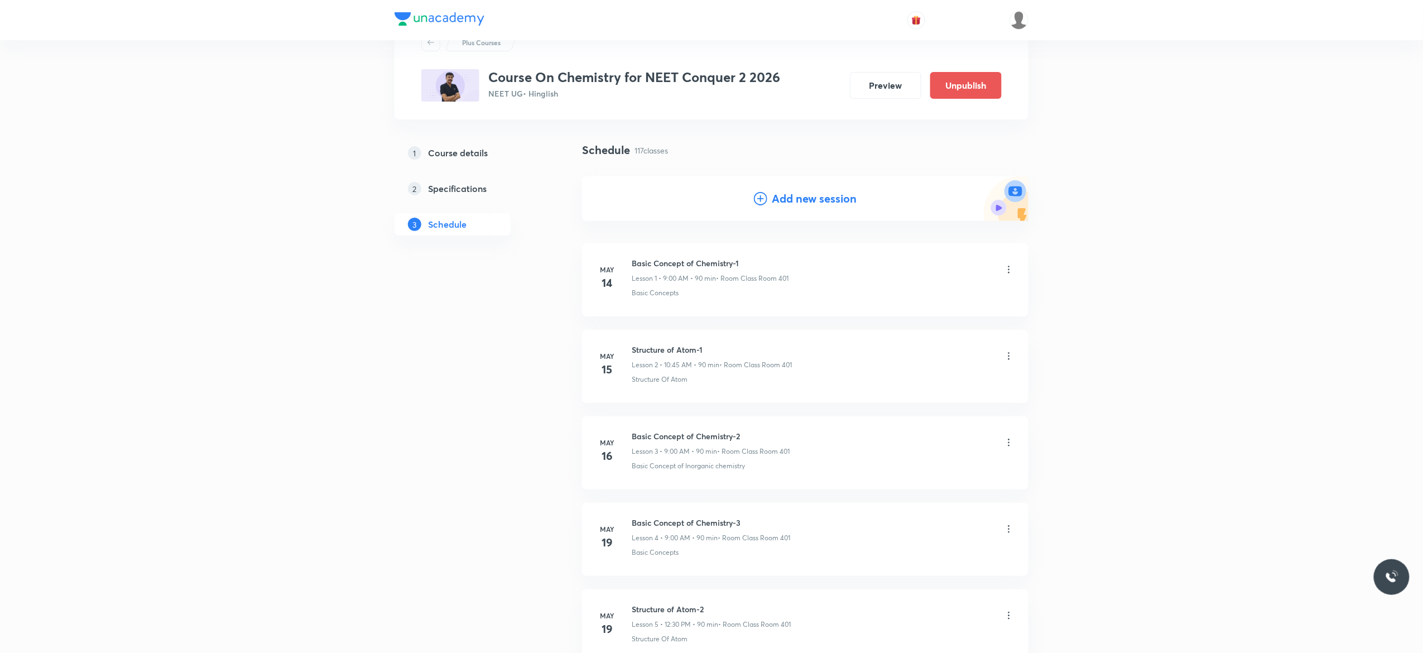
scroll to position [0, 0]
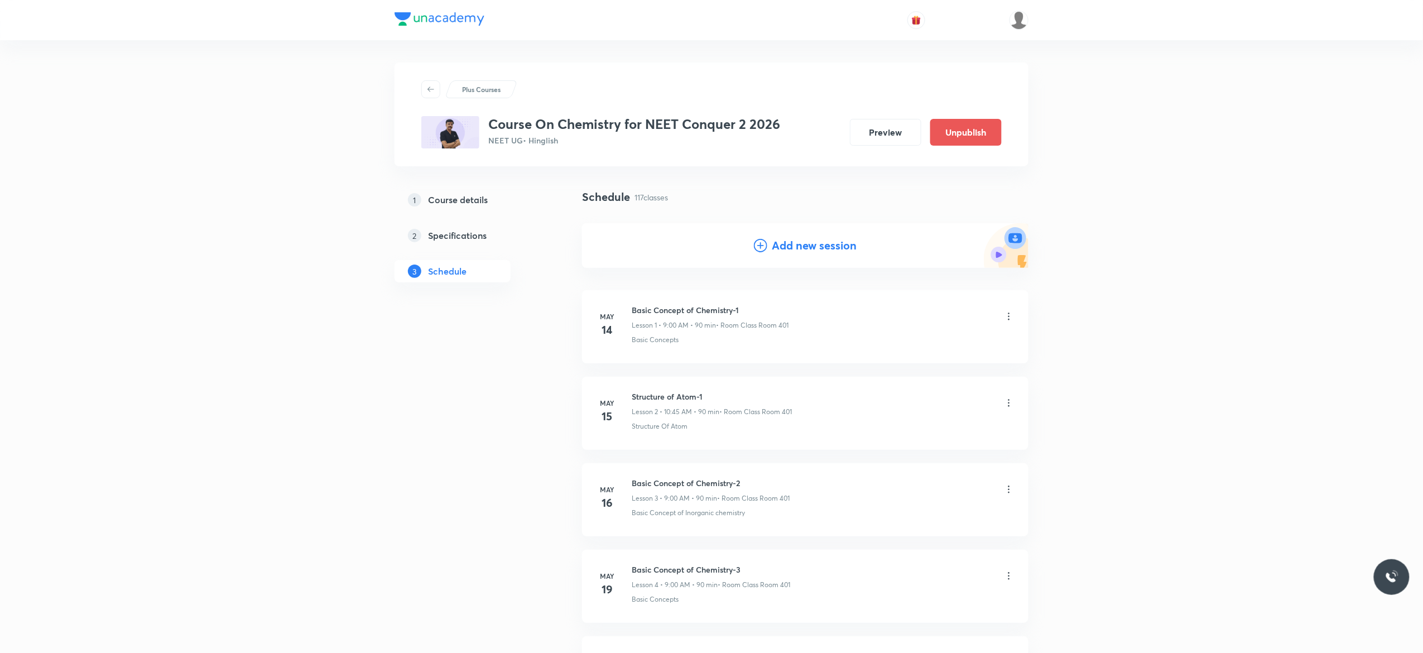
click at [762, 246] on icon at bounding box center [760, 245] width 13 height 13
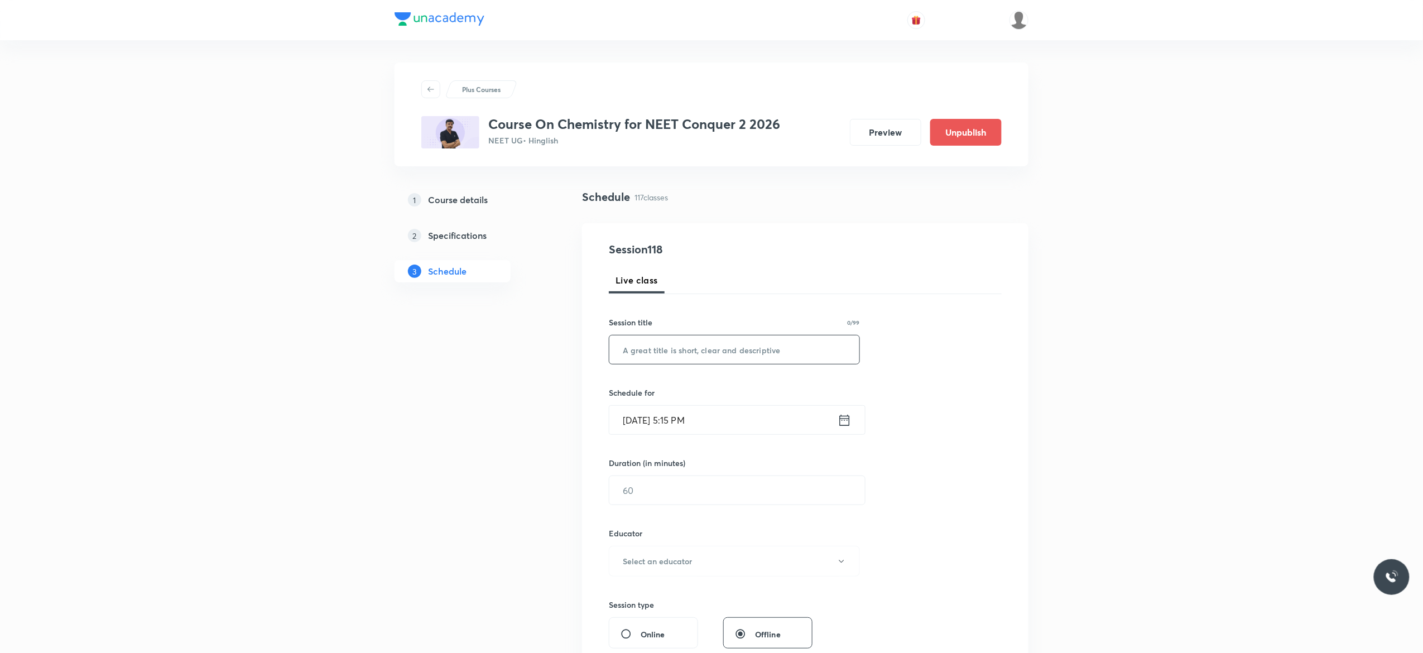
click at [671, 348] on input "text" at bounding box center [734, 349] width 250 height 28
paste input "General Organic Chemistry - 12"
type input "General Organic Chemistry - 13"
click at [849, 422] on icon at bounding box center [845, 419] width 10 height 11
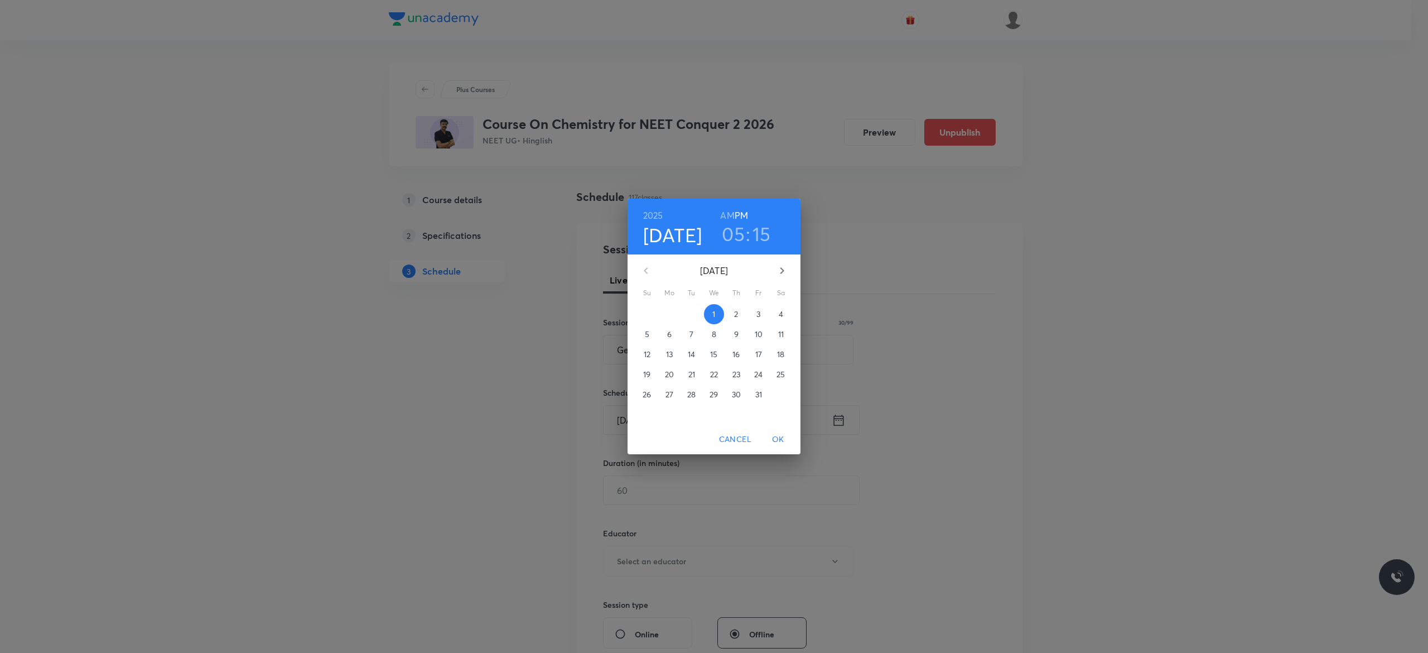
click at [782, 316] on p "4" at bounding box center [781, 314] width 4 height 11
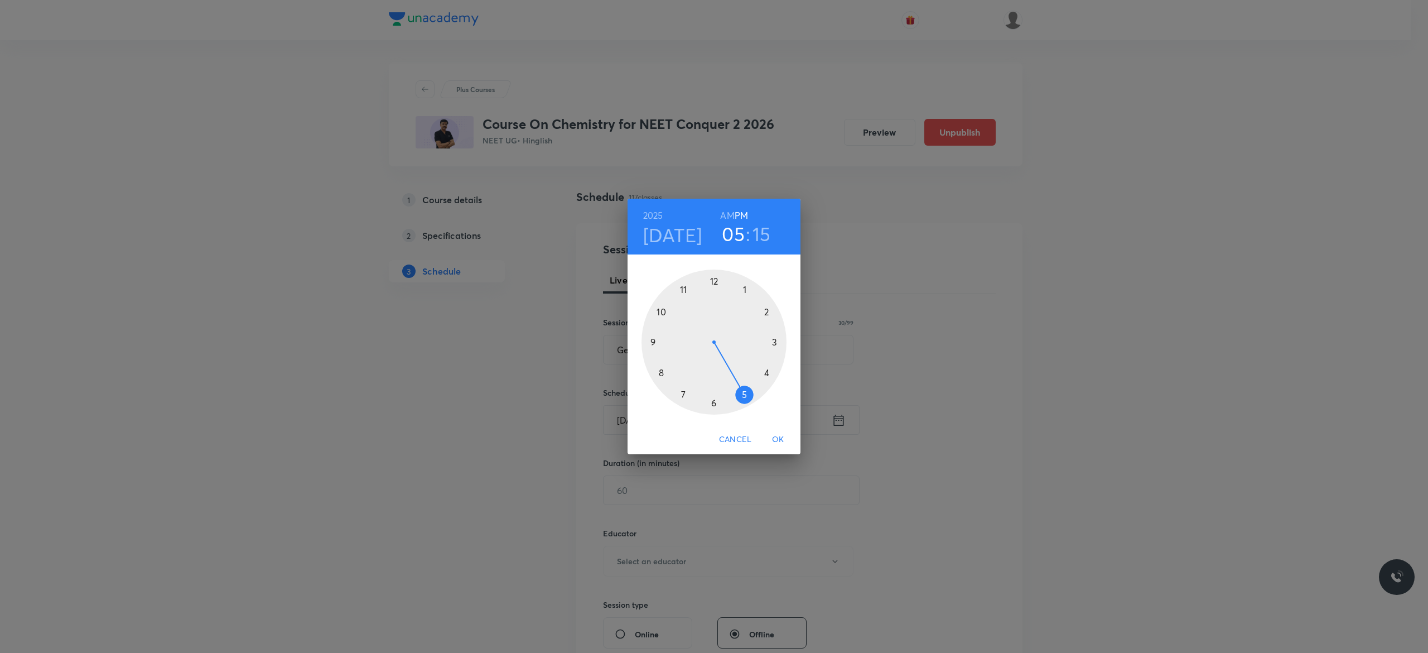
click at [724, 213] on h6 "AM" at bounding box center [727, 216] width 14 height 16
click at [661, 312] on div at bounding box center [714, 341] width 145 height 145
click at [652, 341] on div at bounding box center [714, 341] width 145 height 145
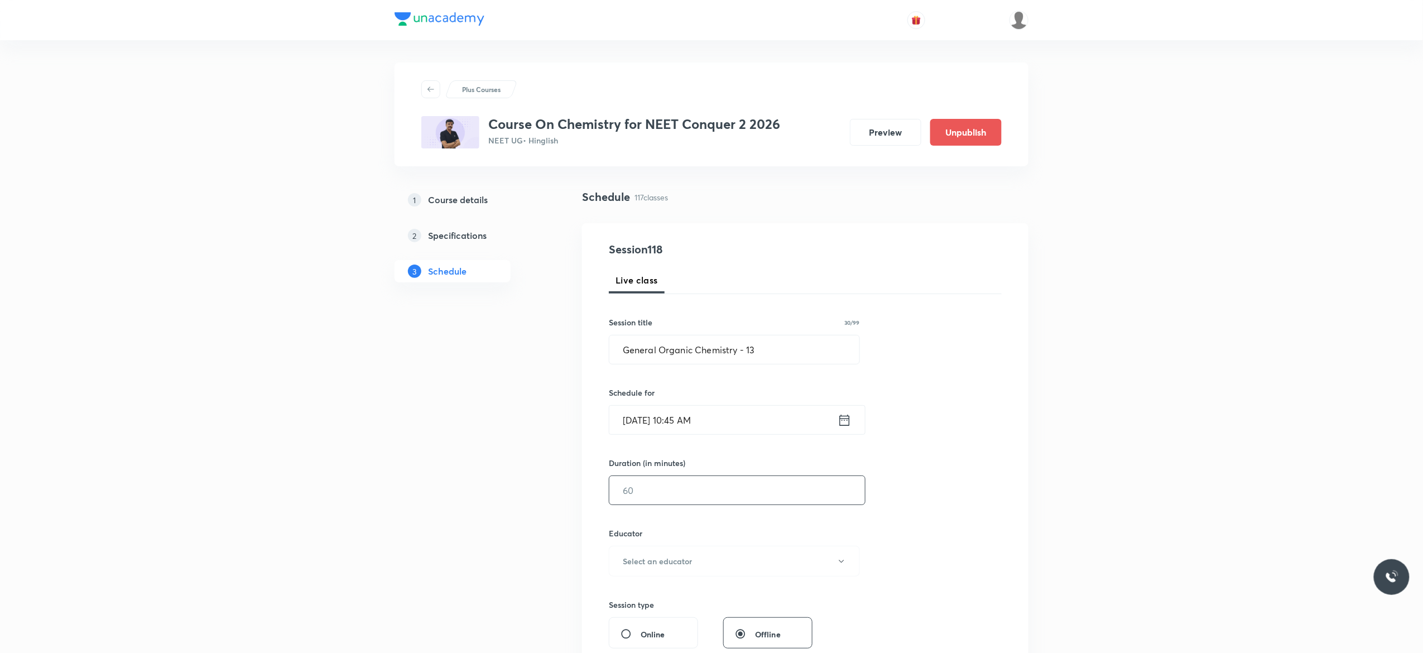
click at [674, 493] on input "text" at bounding box center [737, 490] width 256 height 28
type input "90"
click at [842, 564] on icon "button" at bounding box center [841, 561] width 9 height 9
click at [639, 600] on span "Vijai Shukla" at bounding box center [732, 599] width 244 height 12
click at [904, 517] on div "Session 118 Live class Session title 30/99 General Organic Chemistry - 13 ​ Sch…" at bounding box center [805, 538] width 393 height 595
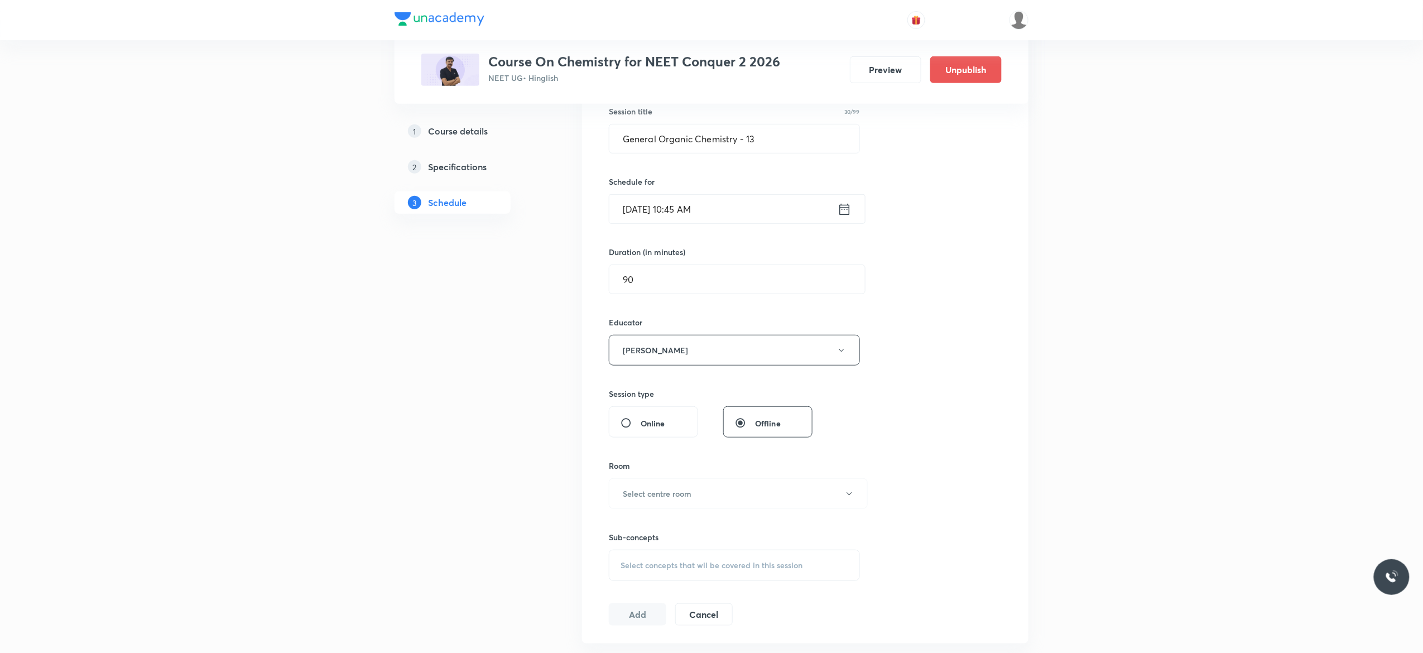
scroll to position [223, 0]
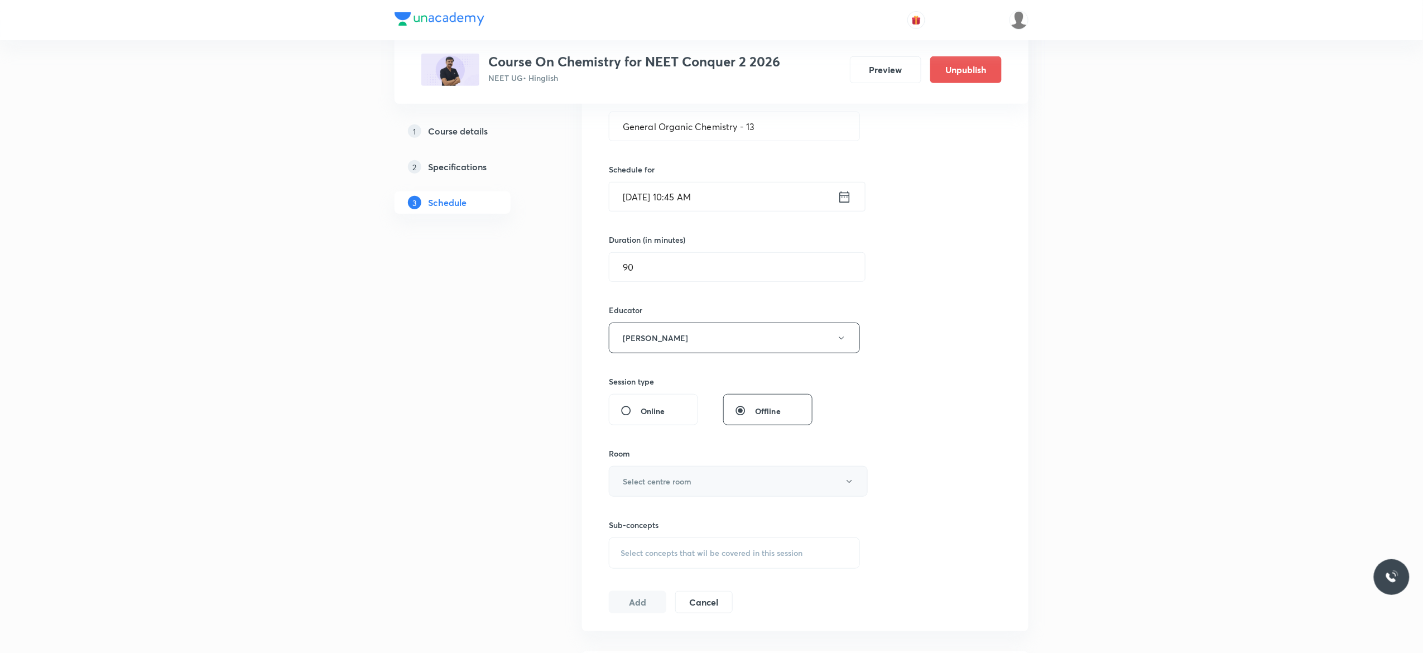
click at [853, 486] on icon "button" at bounding box center [849, 481] width 9 height 9
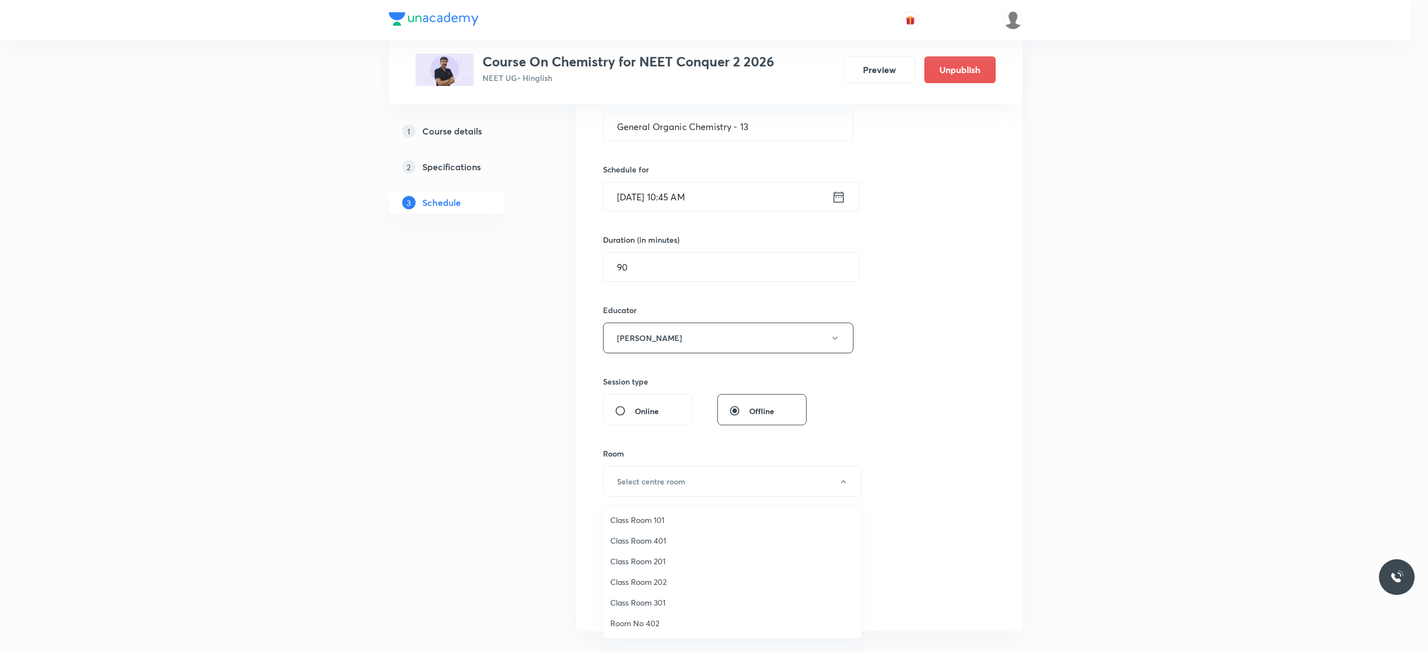
click at [660, 541] on span "Class Room 401" at bounding box center [732, 541] width 244 height 12
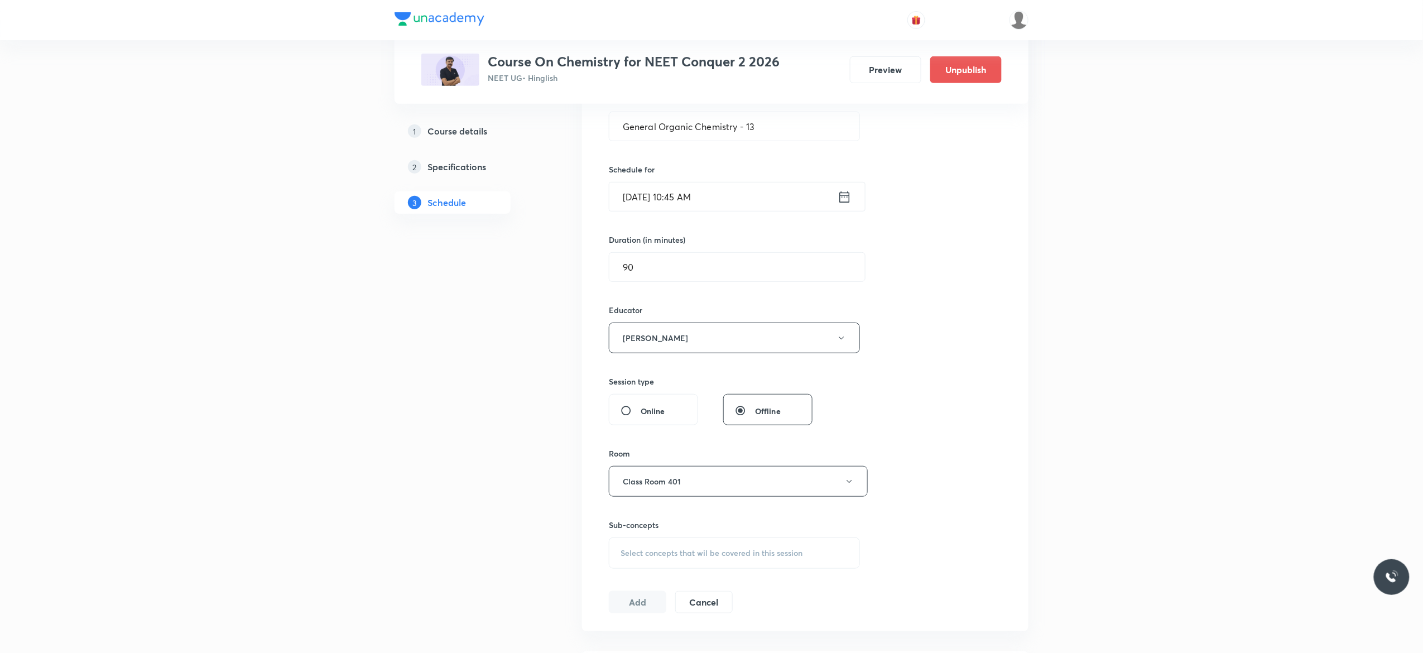
click at [940, 482] on div "Session 118 Live class Session title 30/99 General Organic Chemistry - 13 ​ Sch…" at bounding box center [805, 315] width 393 height 595
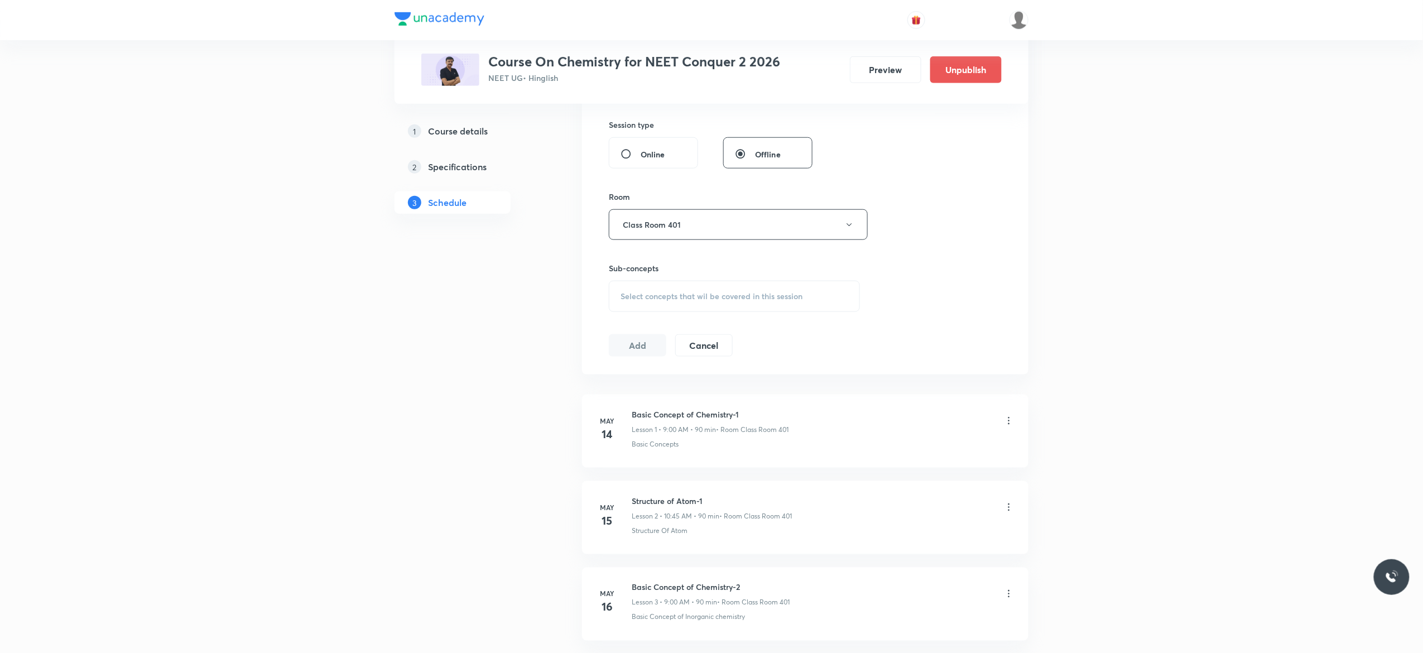
scroll to position [491, 0]
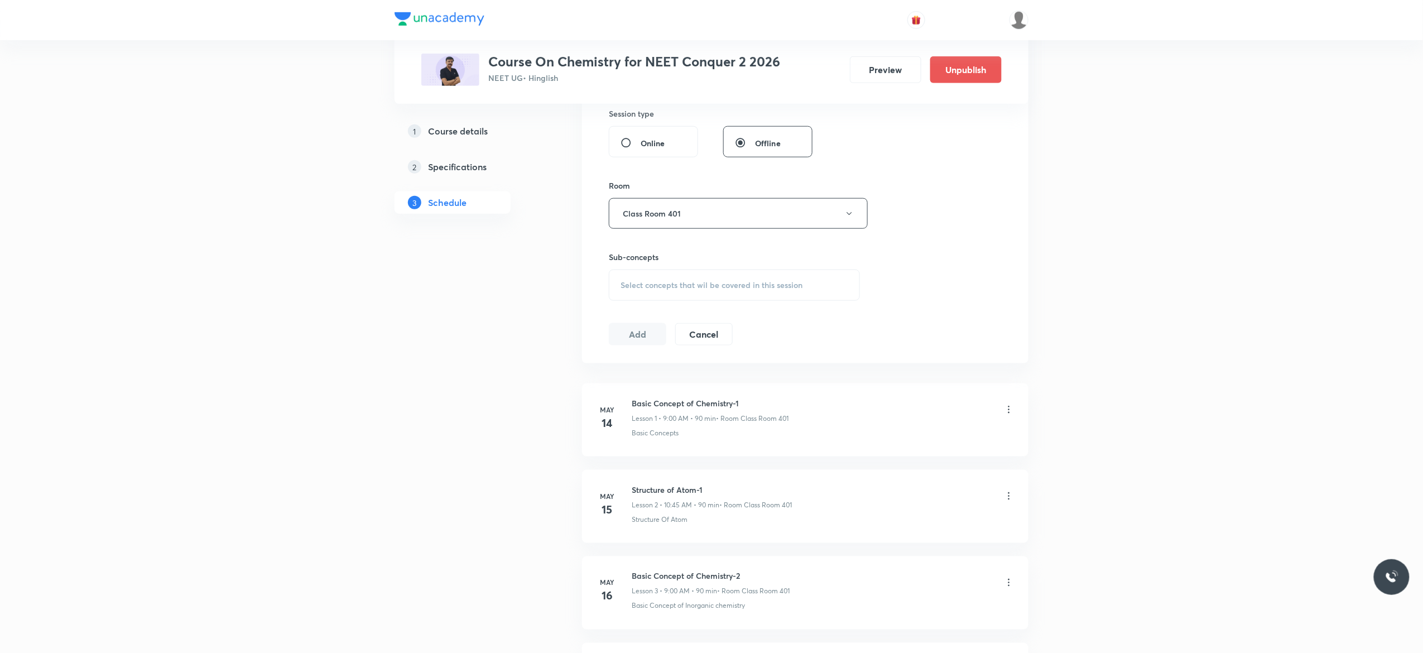
click at [639, 290] on span "Select concepts that wil be covered in this session" at bounding box center [711, 285] width 182 height 9
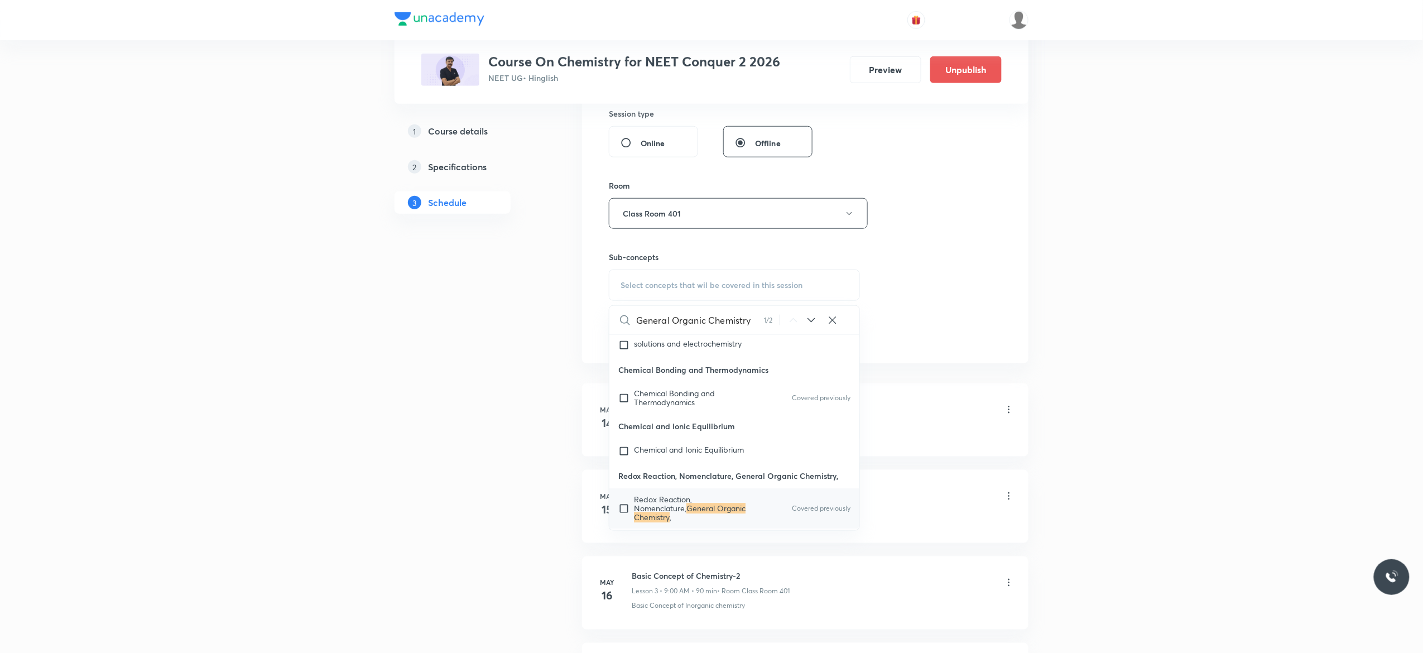
scroll to position [12464, 0]
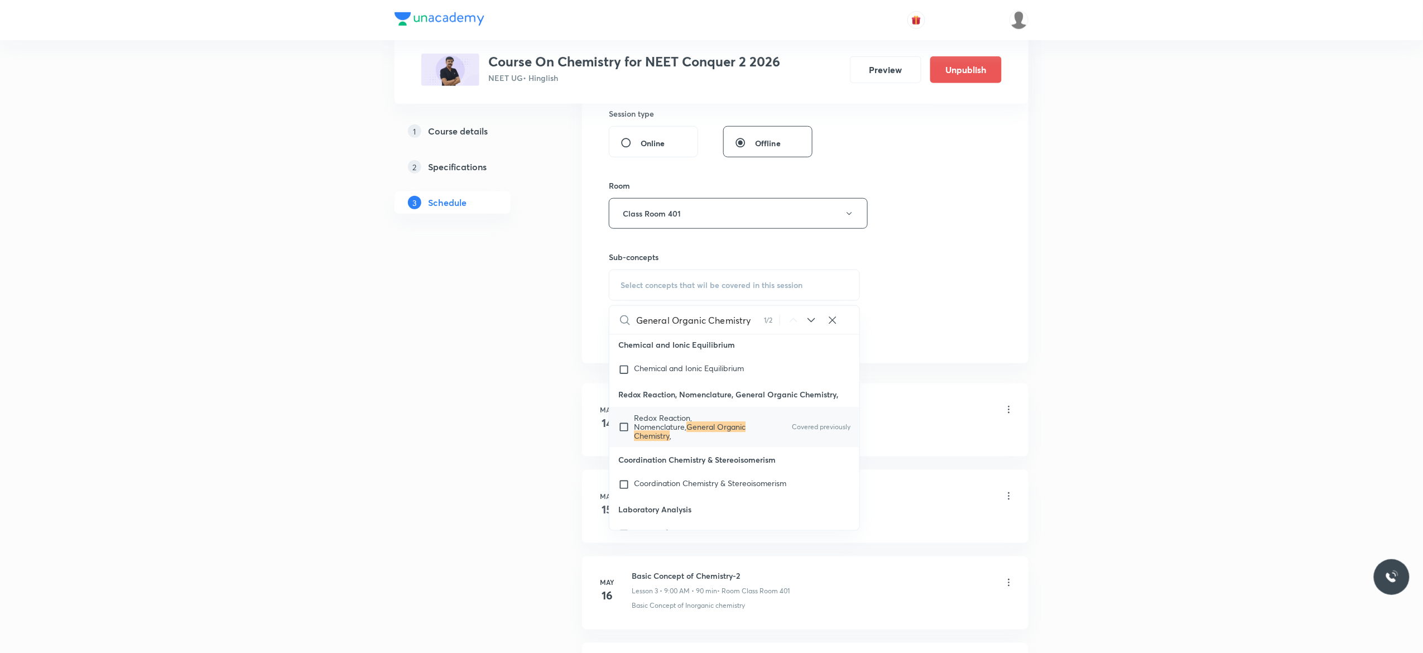
type input "General Organic Chemistry"
click at [624, 441] on input "checkbox" at bounding box center [626, 427] width 16 height 27
checkbox input "true"
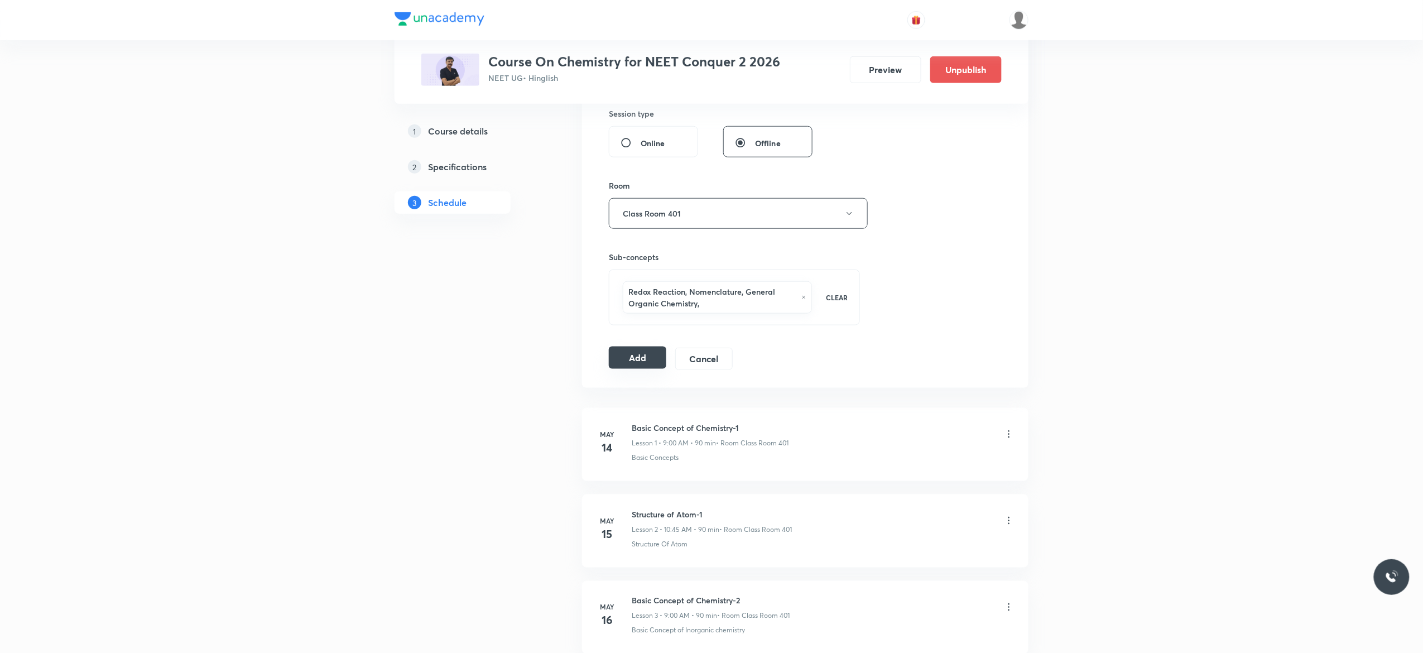
click at [631, 364] on button "Add" at bounding box center [637, 357] width 57 height 22
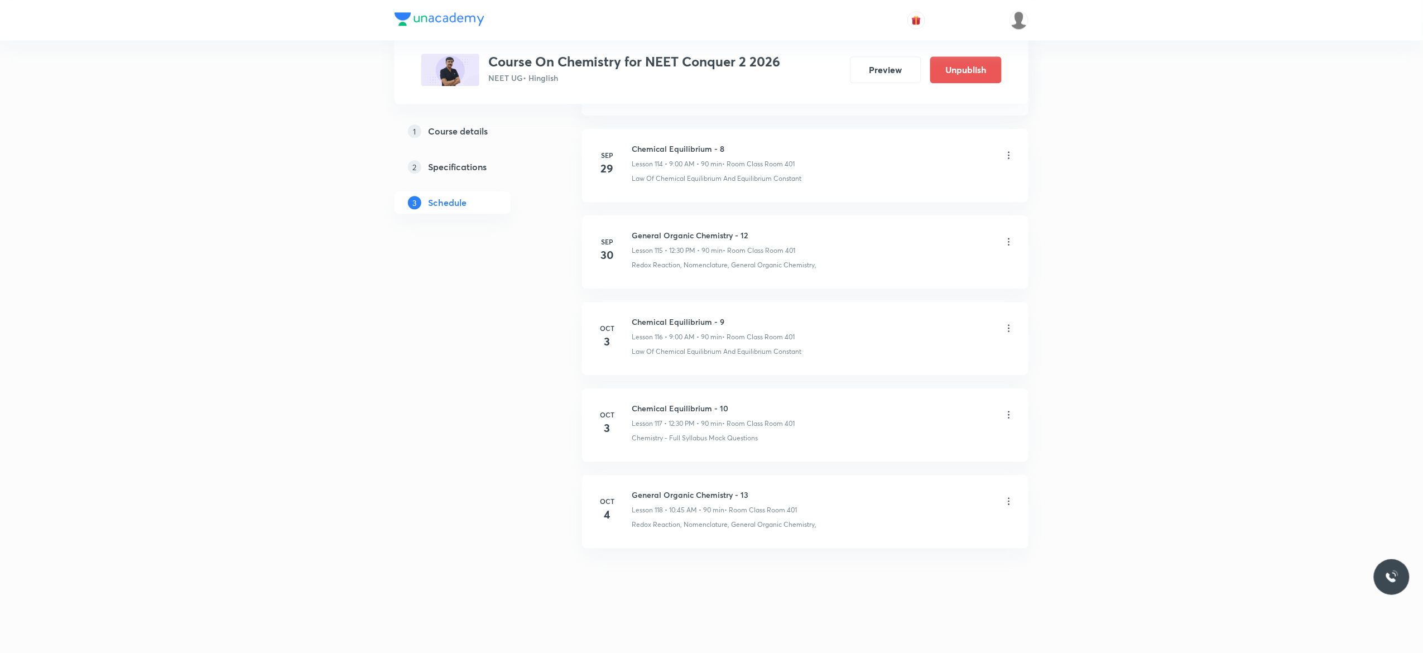
scroll to position [9978, 0]
click at [1010, 502] on icon at bounding box center [1008, 500] width 11 height 11
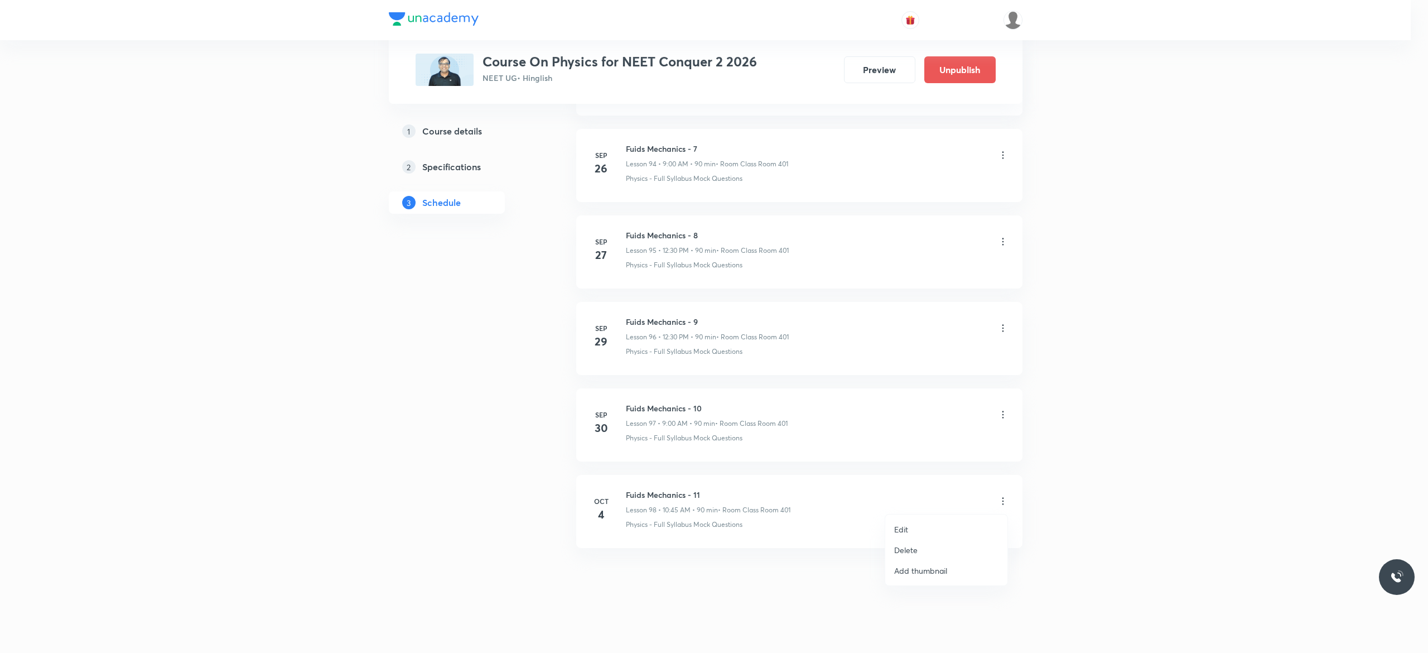
click at [913, 530] on li "Edit" at bounding box center [946, 529] width 122 height 21
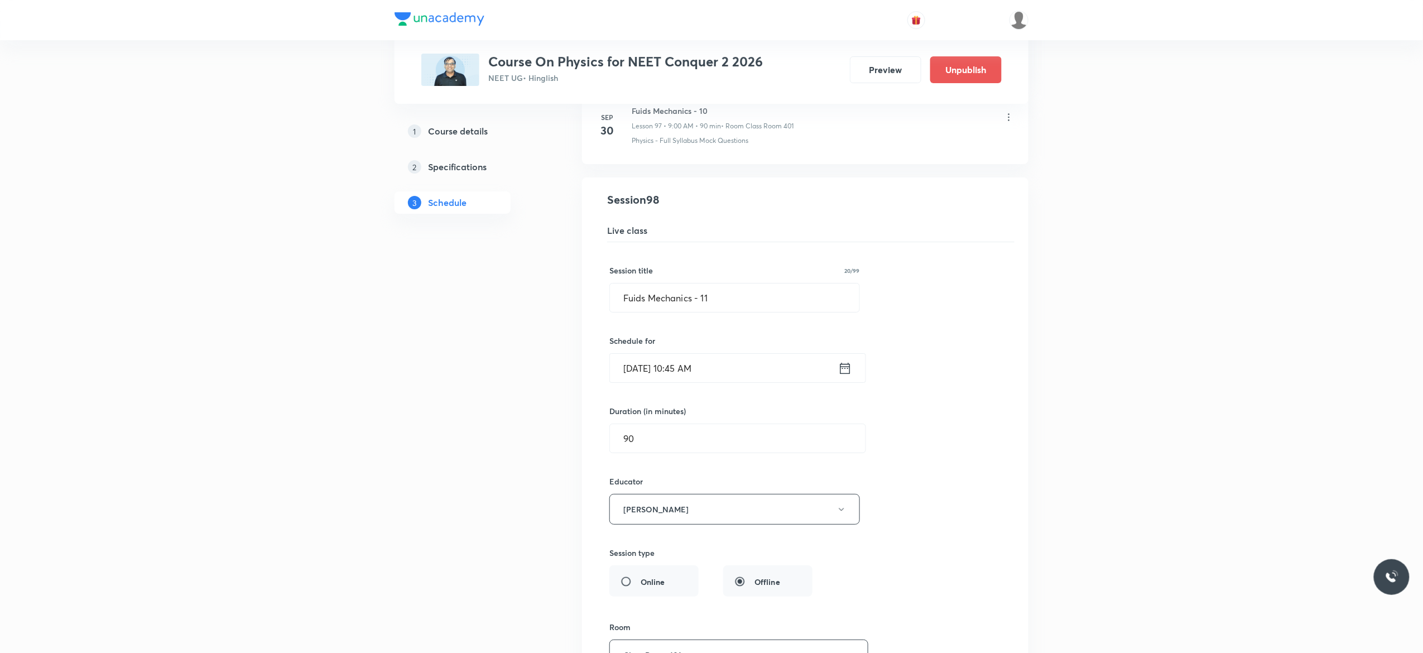
scroll to position [8464, 0]
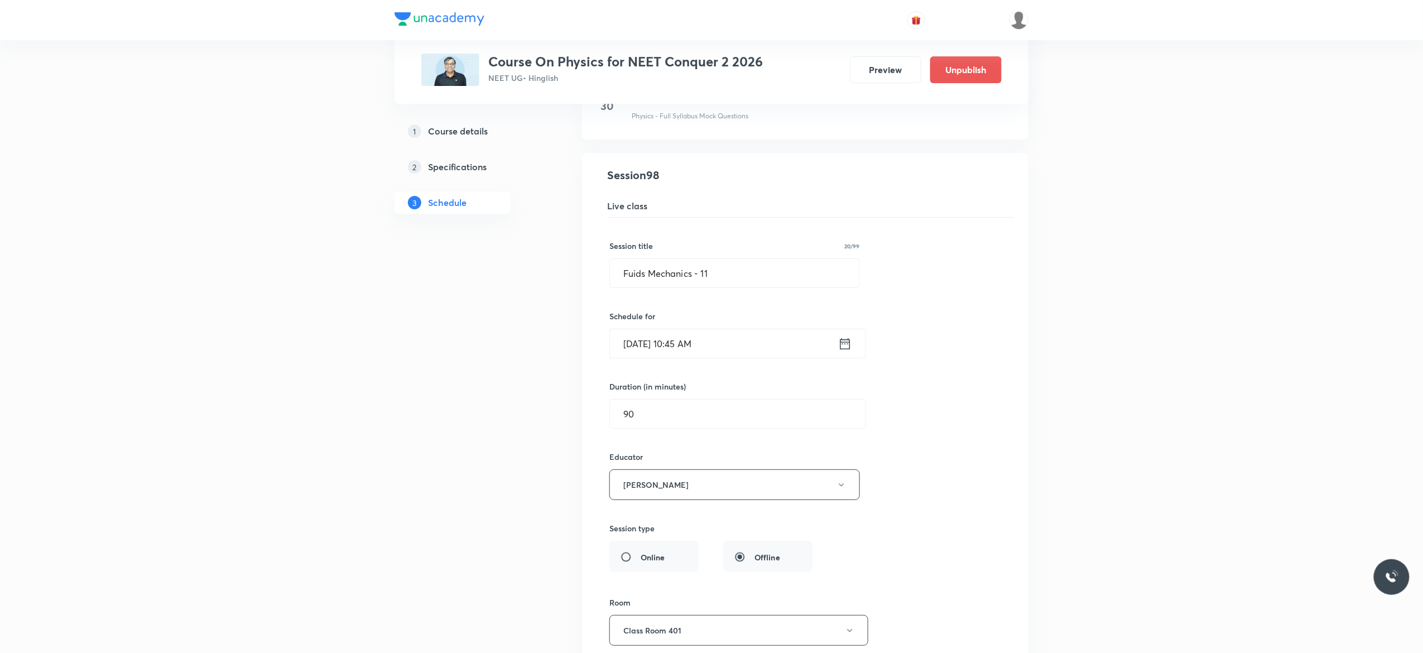
click at [846, 352] on icon at bounding box center [845, 344] width 14 height 16
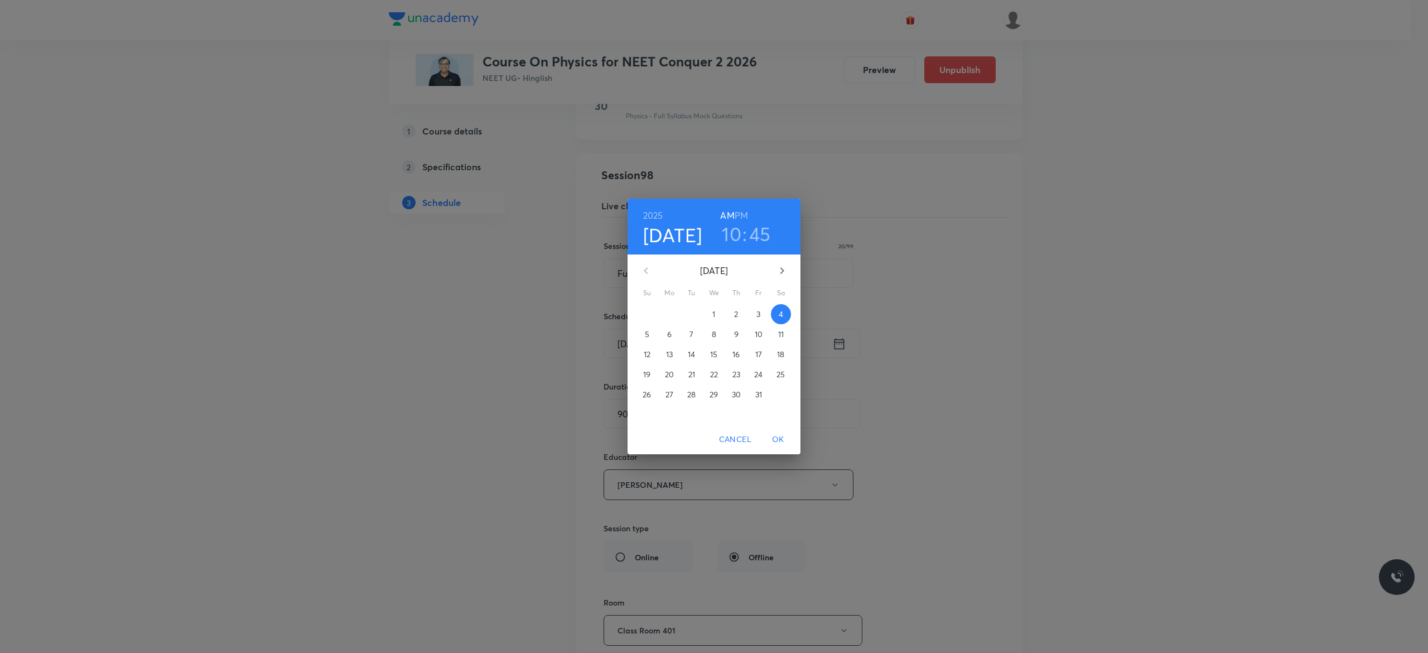
click at [742, 213] on h6 "PM" at bounding box center [741, 216] width 13 height 16
click at [732, 235] on h3 "10" at bounding box center [732, 233] width 20 height 23
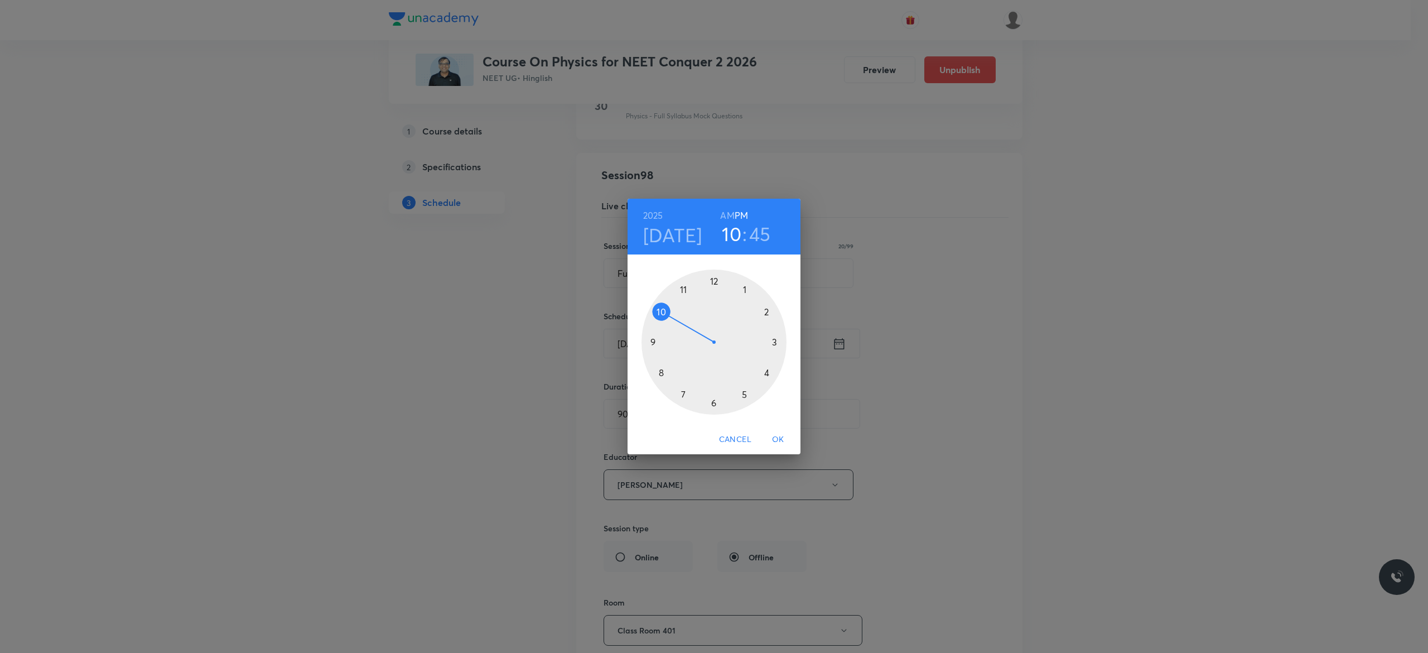
click at [714, 279] on div at bounding box center [714, 341] width 145 height 145
click at [712, 401] on div at bounding box center [714, 341] width 145 height 145
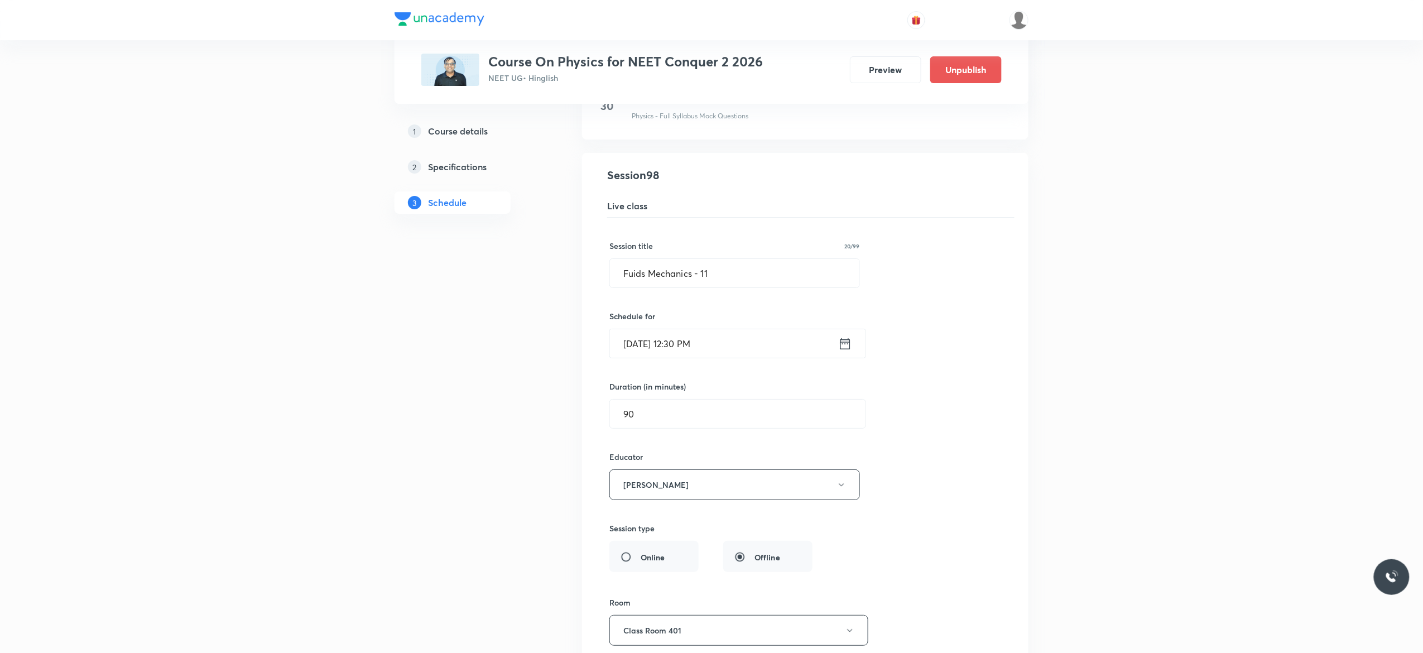
click at [964, 480] on div "Session title 20/99 Fuids Mechanics - 11 ​ Schedule for Oct 4, 2025, 12:30 PM ​…" at bounding box center [805, 496] width 392 height 557
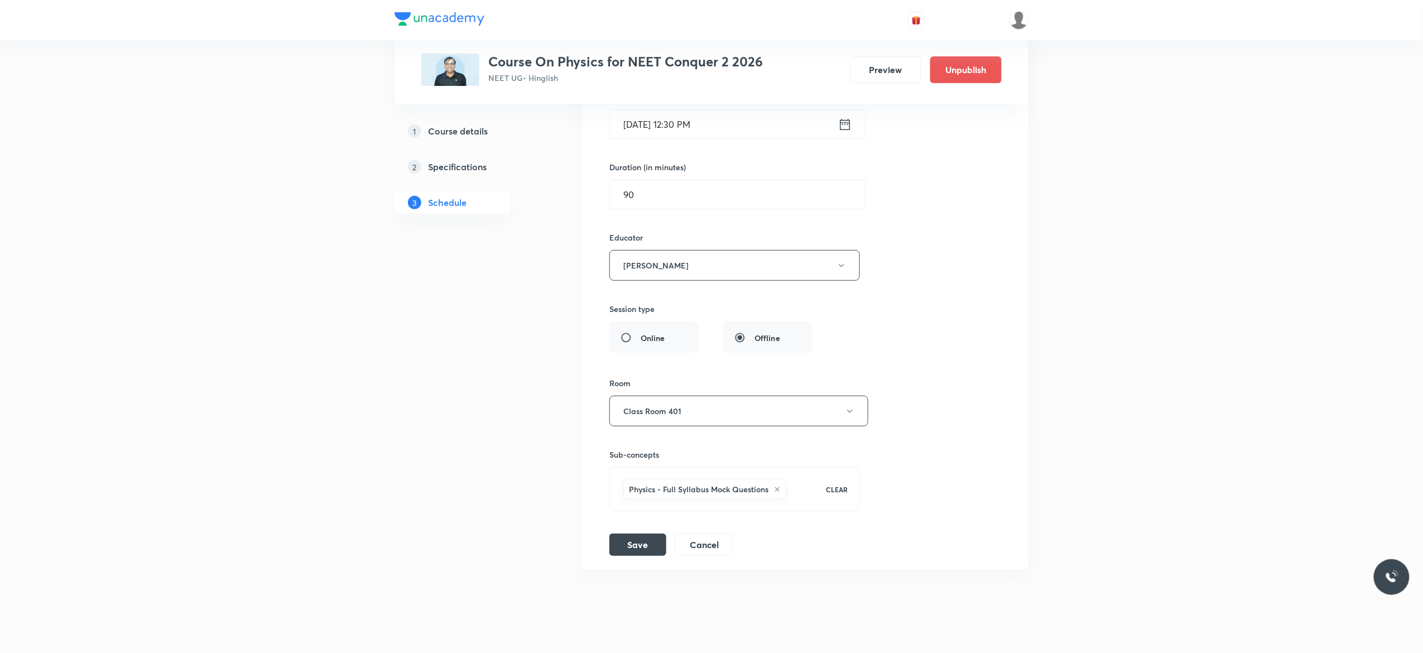
scroll to position [8687, 0]
click at [634, 551] on button "Save" at bounding box center [637, 539] width 57 height 22
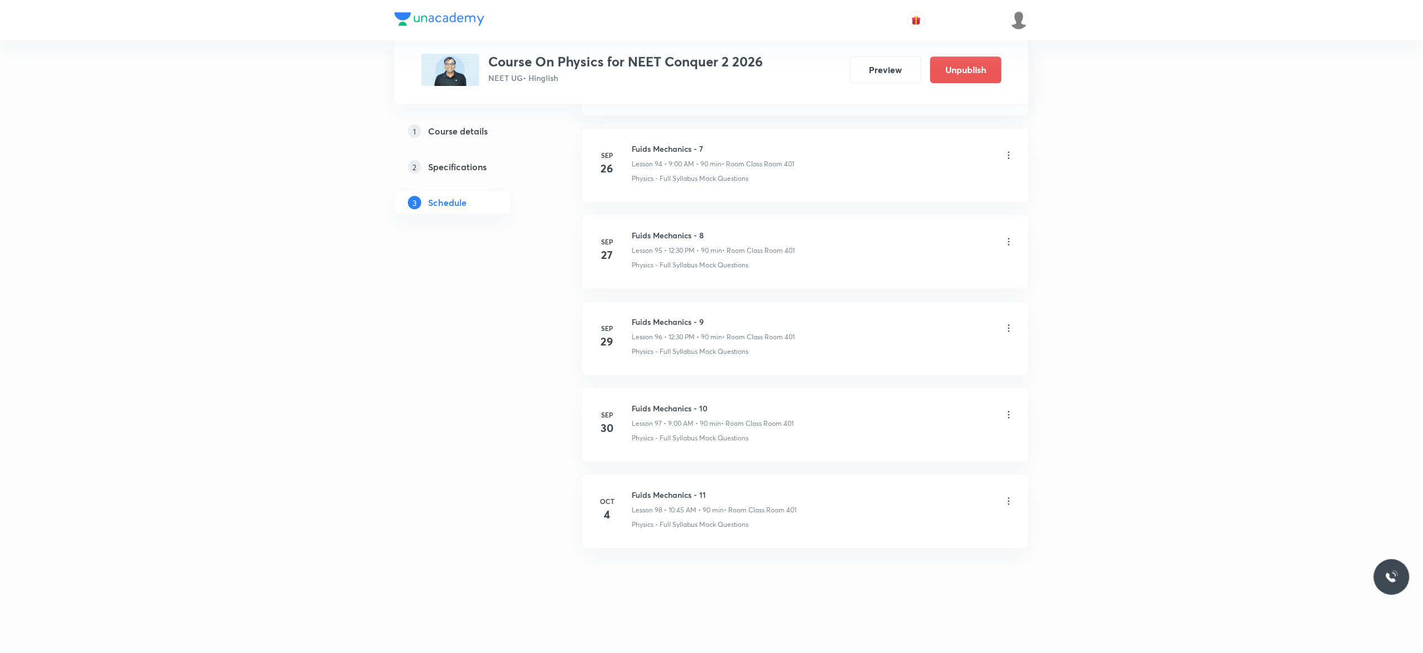
scroll to position [8241, 0]
drag, startPoint x: 762, startPoint y: 491, endPoint x: 625, endPoint y: 483, distance: 137.5
click at [625, 483] on li "[DATE] Inverse Trigonometric Function - 4 Lesson 130 • 3:00 PM • 59 min • Room …" at bounding box center [805, 511] width 446 height 73
copy h6 "Inverse Trigonometric Function - 4"
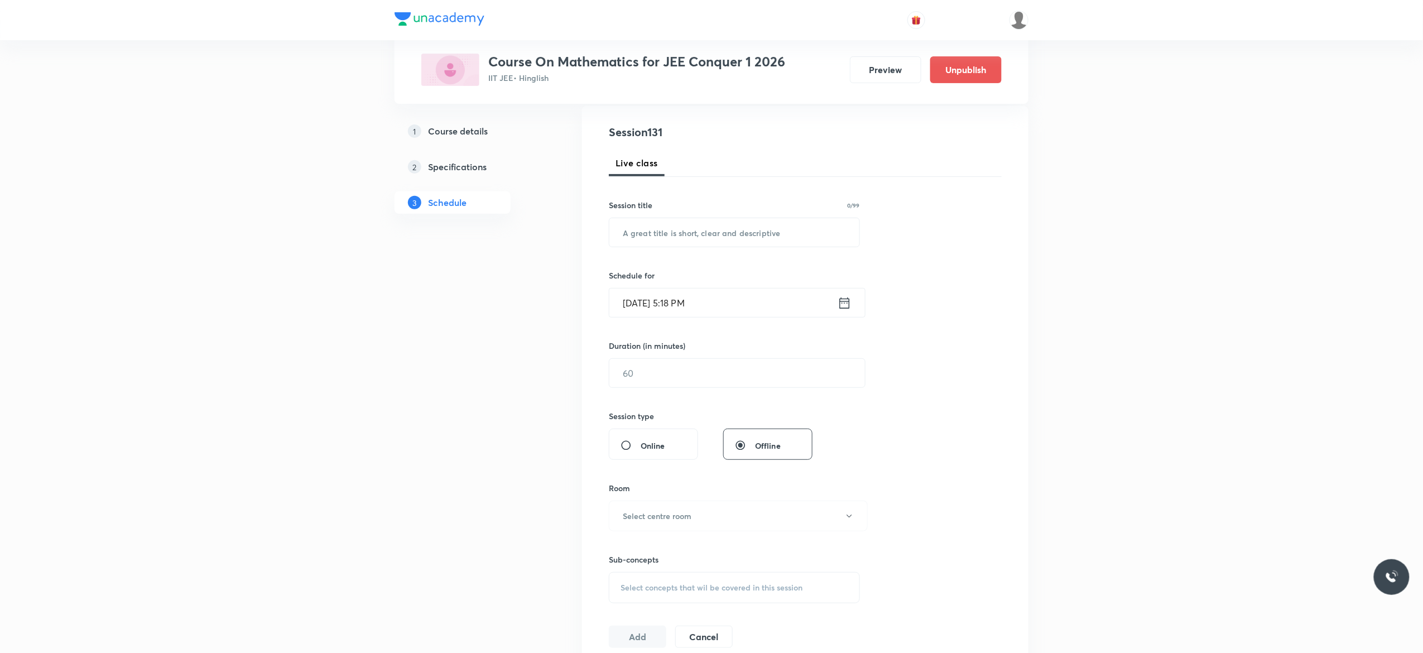
scroll to position [0, 0]
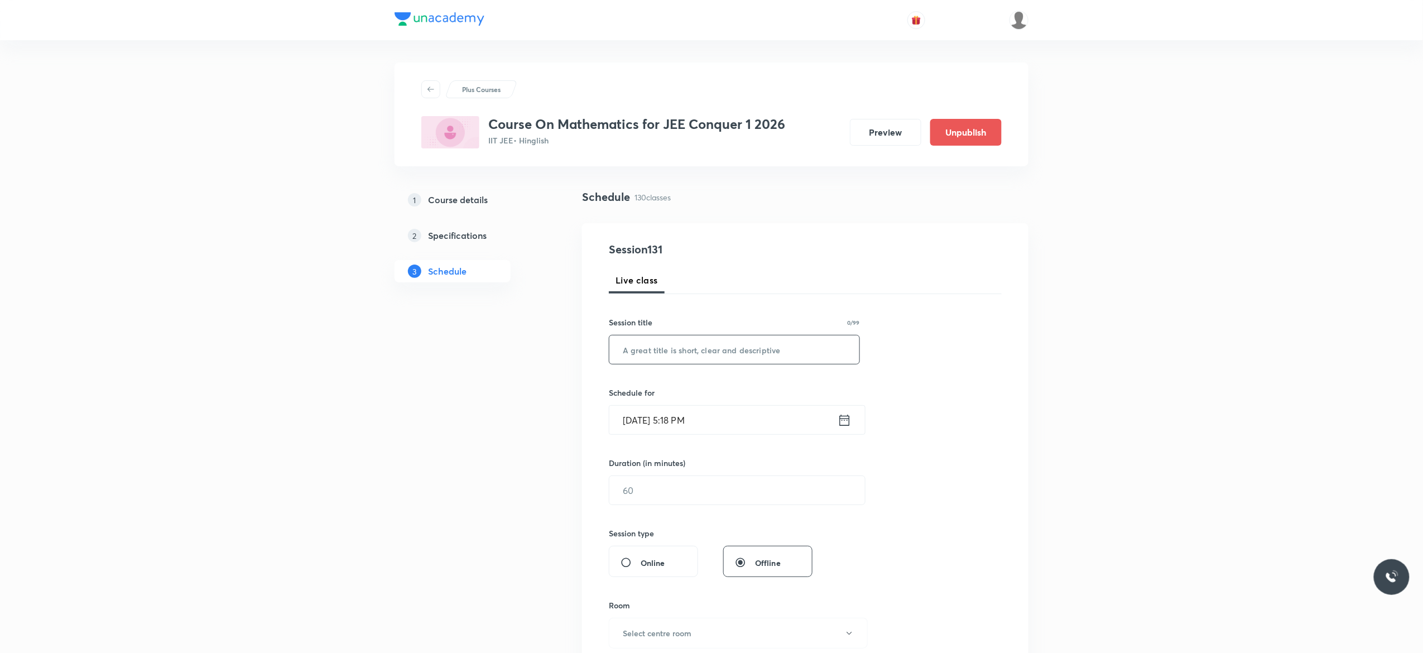
click at [693, 350] on input "text" at bounding box center [734, 349] width 250 height 28
paste input "Inverse Trigonometric Function - 4"
type input "Inverse Trigonometric Function - 5"
click at [847, 422] on icon at bounding box center [845, 420] width 14 height 16
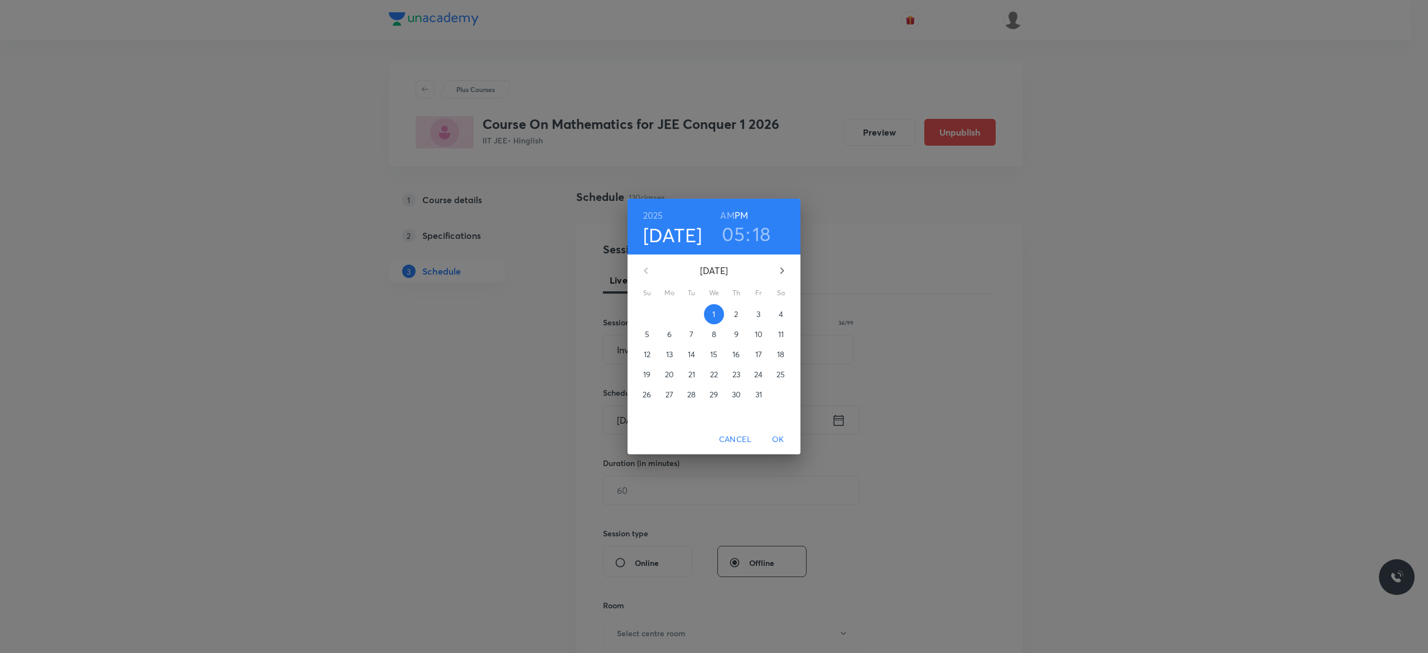
click at [782, 314] on p "4" at bounding box center [781, 314] width 4 height 11
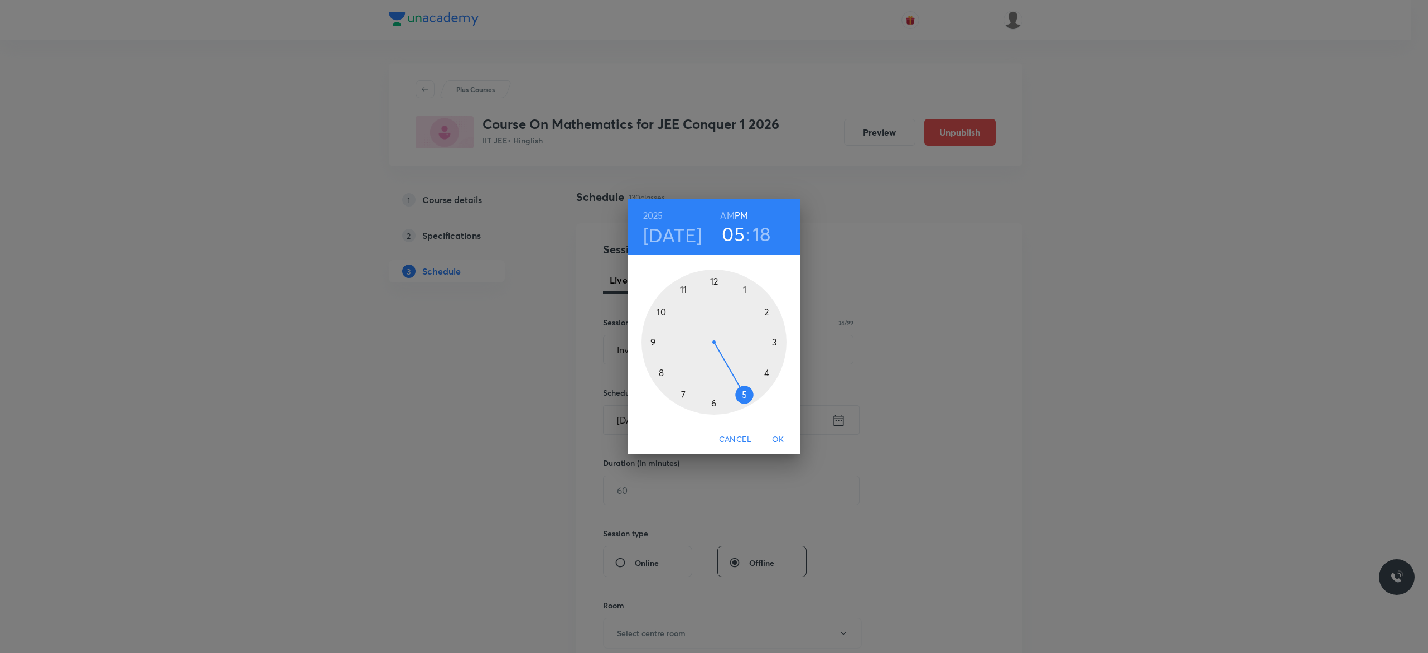
click at [715, 281] on div at bounding box center [714, 341] width 145 height 145
click at [712, 401] on div at bounding box center [714, 341] width 145 height 145
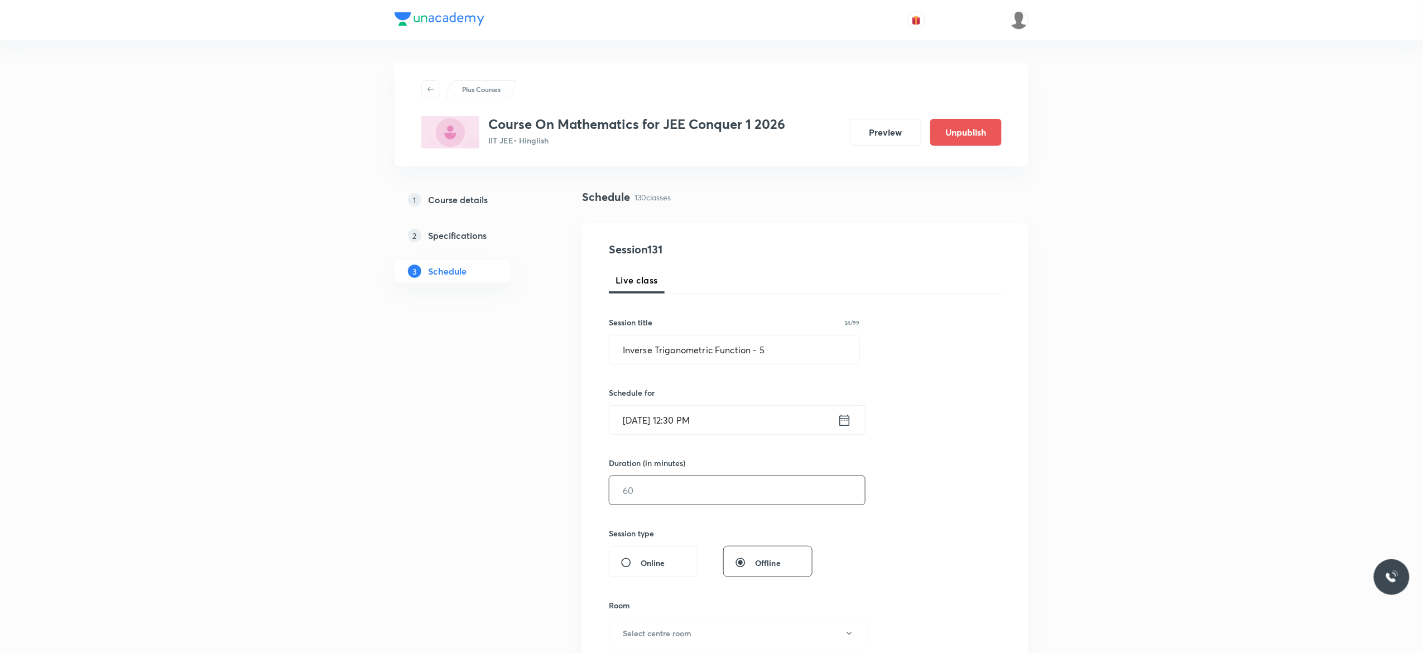
click at [684, 485] on input "text" at bounding box center [737, 490] width 256 height 28
type input "90"
click at [909, 511] on div "Session 131 Live class Session title 34/99 Inverse Trigonometric Function - 5 ​…" at bounding box center [805, 503] width 393 height 524
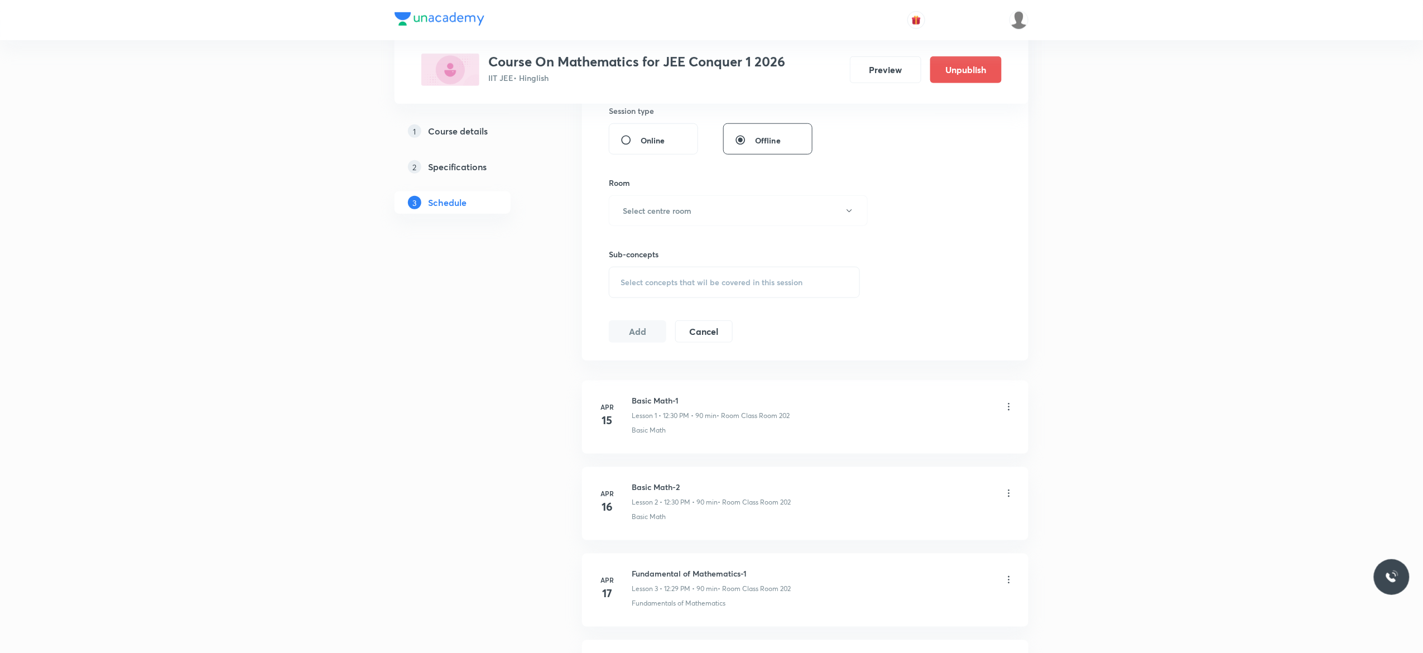
scroll to position [446, 0]
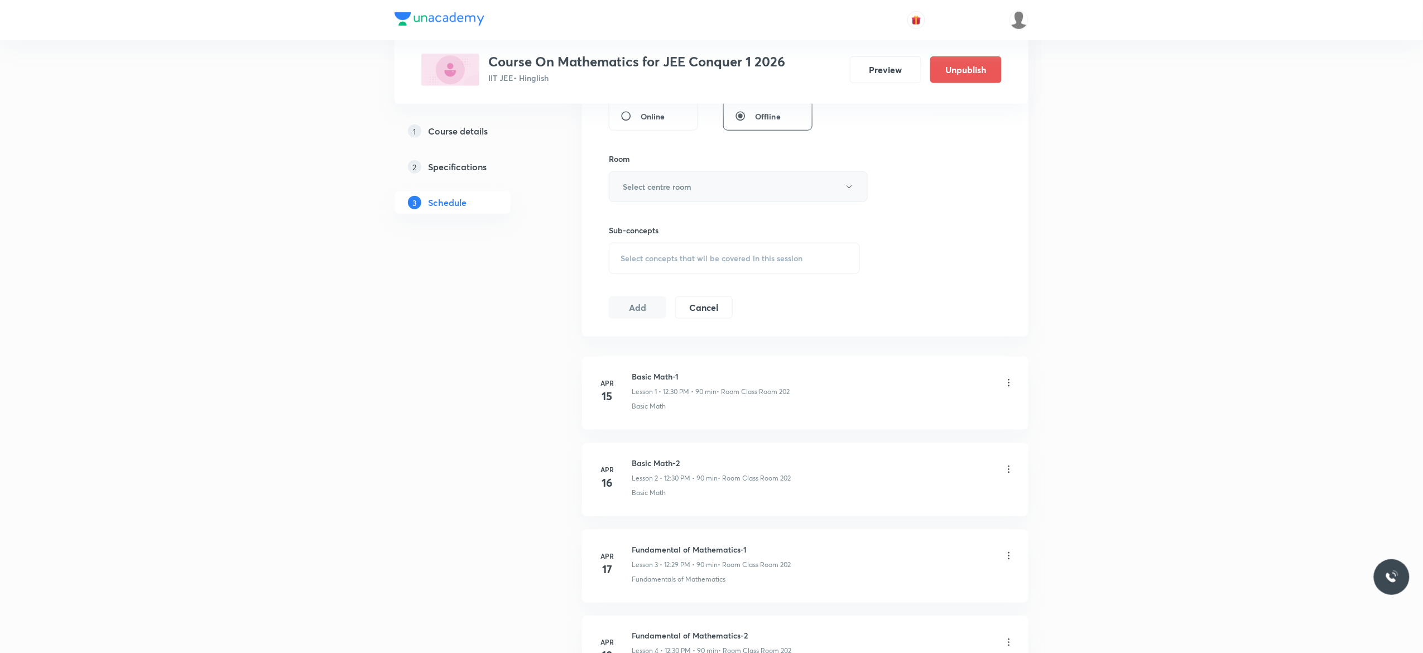
click at [855, 189] on button "Select centre room" at bounding box center [738, 186] width 259 height 31
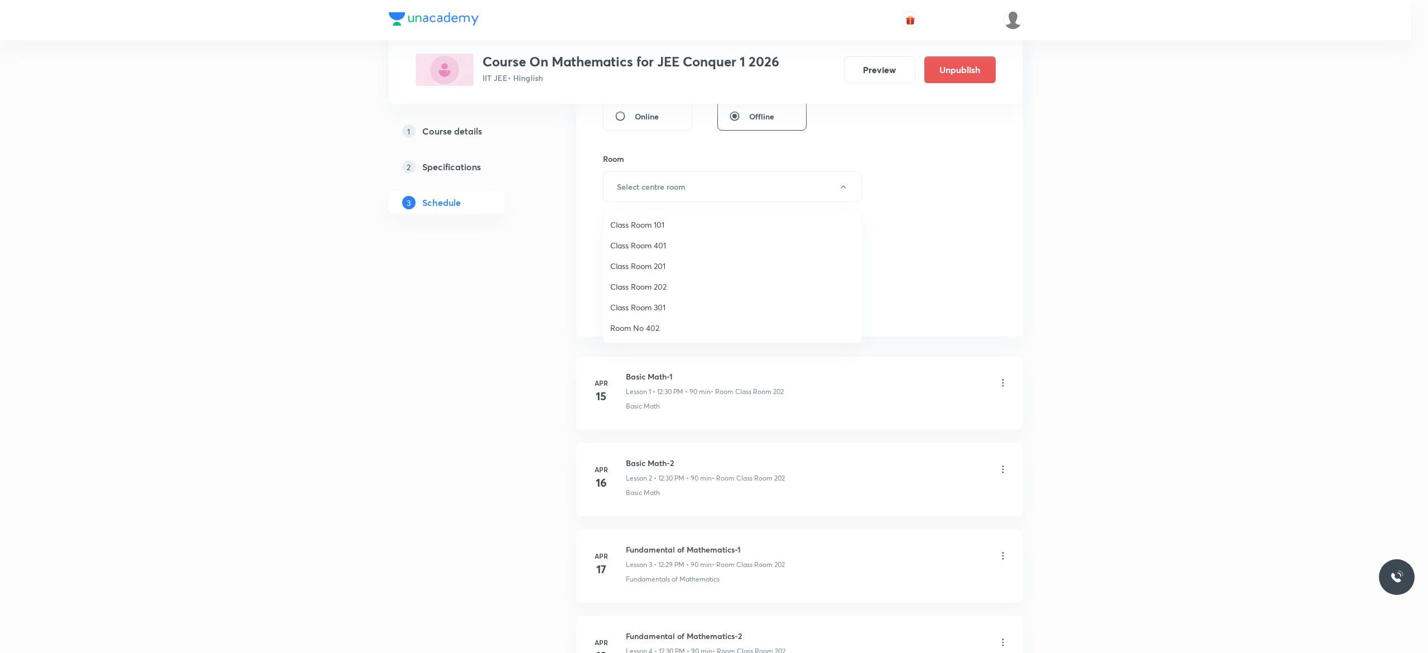
click at [661, 224] on span "Class Room 101" at bounding box center [732, 225] width 244 height 12
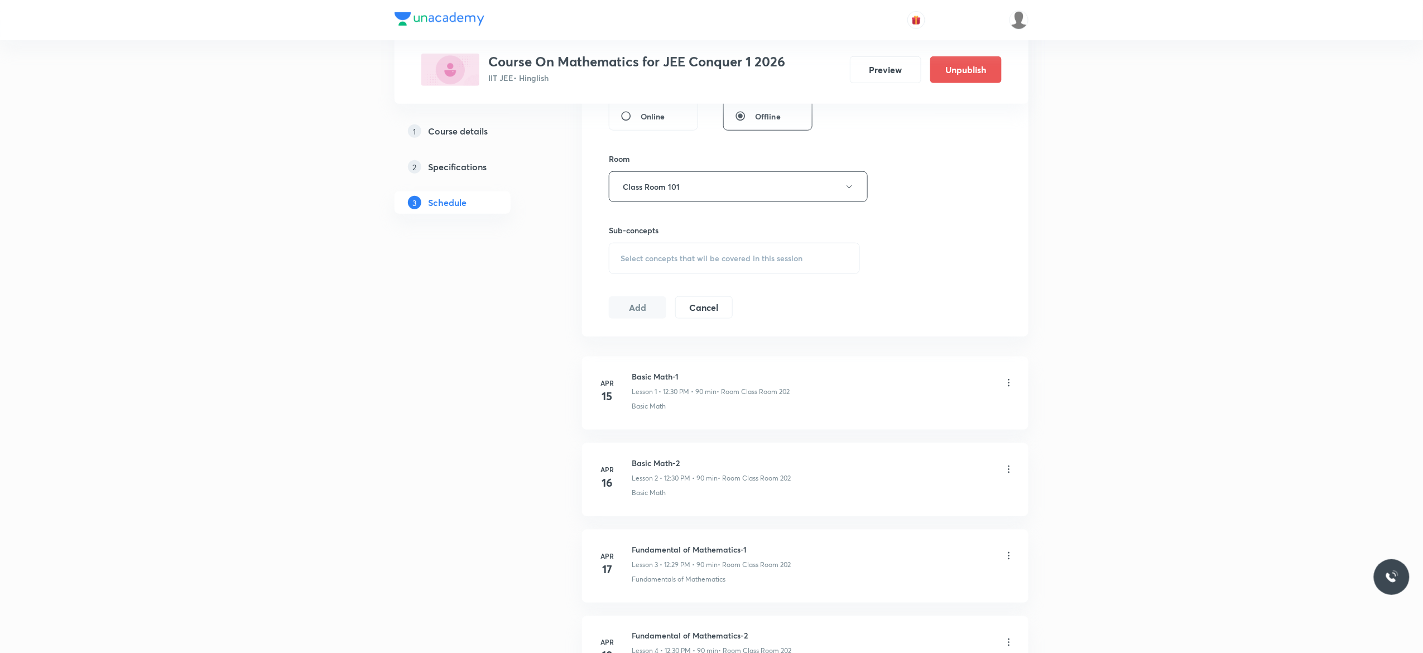
click at [632, 266] on div "Select concepts that wil be covered in this session" at bounding box center [734, 258] width 251 height 31
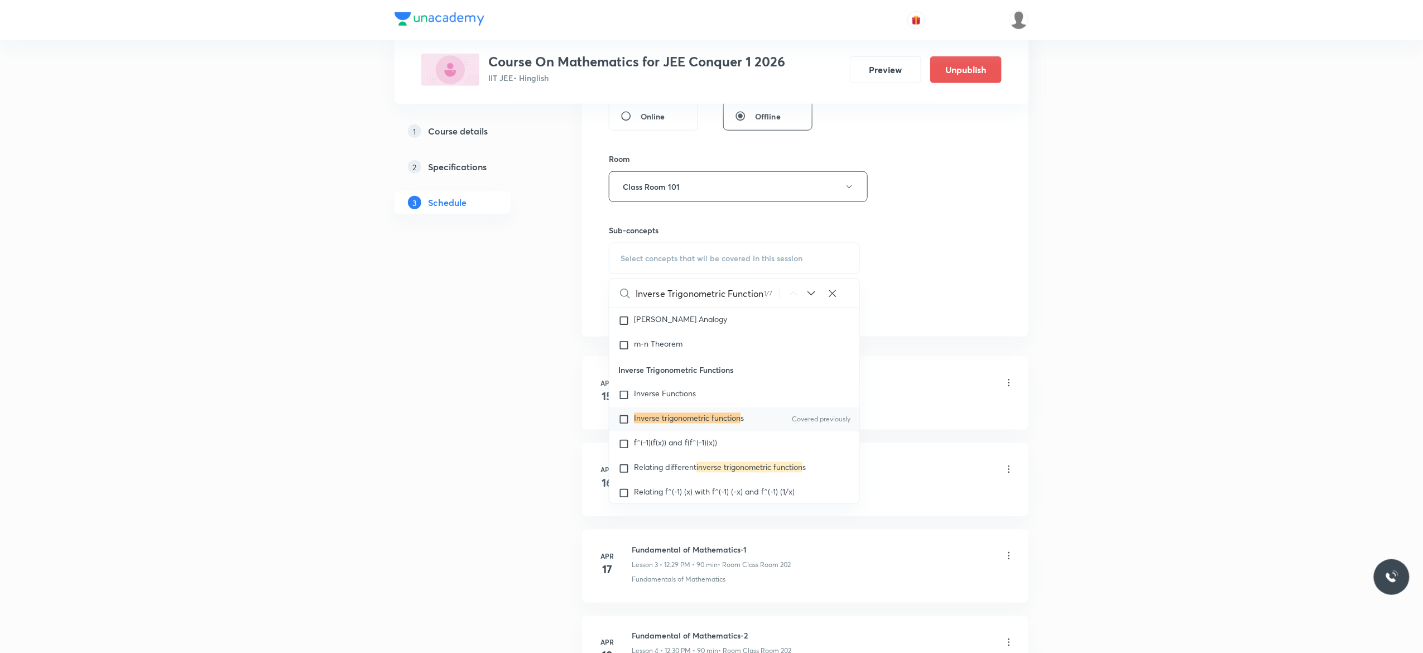
scroll to position [5508, 0]
type input "Inverse Trigonometric Function"
click at [623, 424] on input "checkbox" at bounding box center [626, 418] width 16 height 11
checkbox input "true"
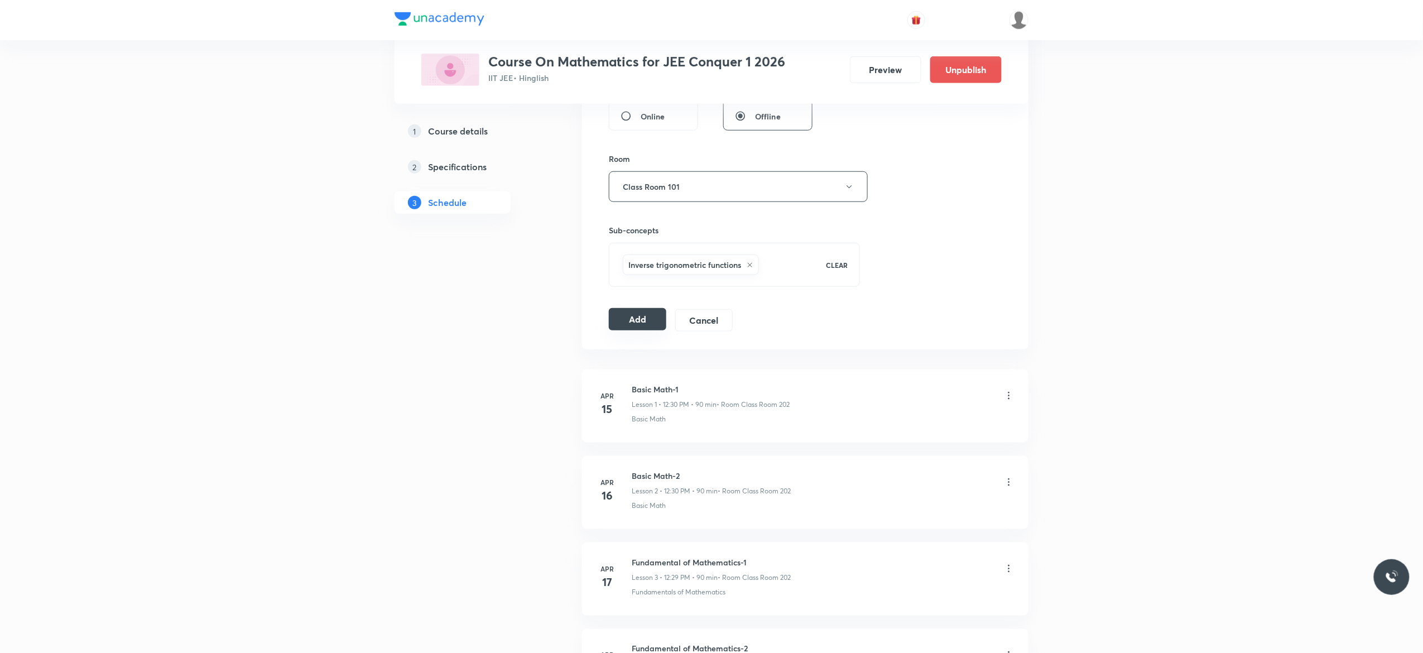
click at [639, 323] on button "Add" at bounding box center [637, 319] width 57 height 22
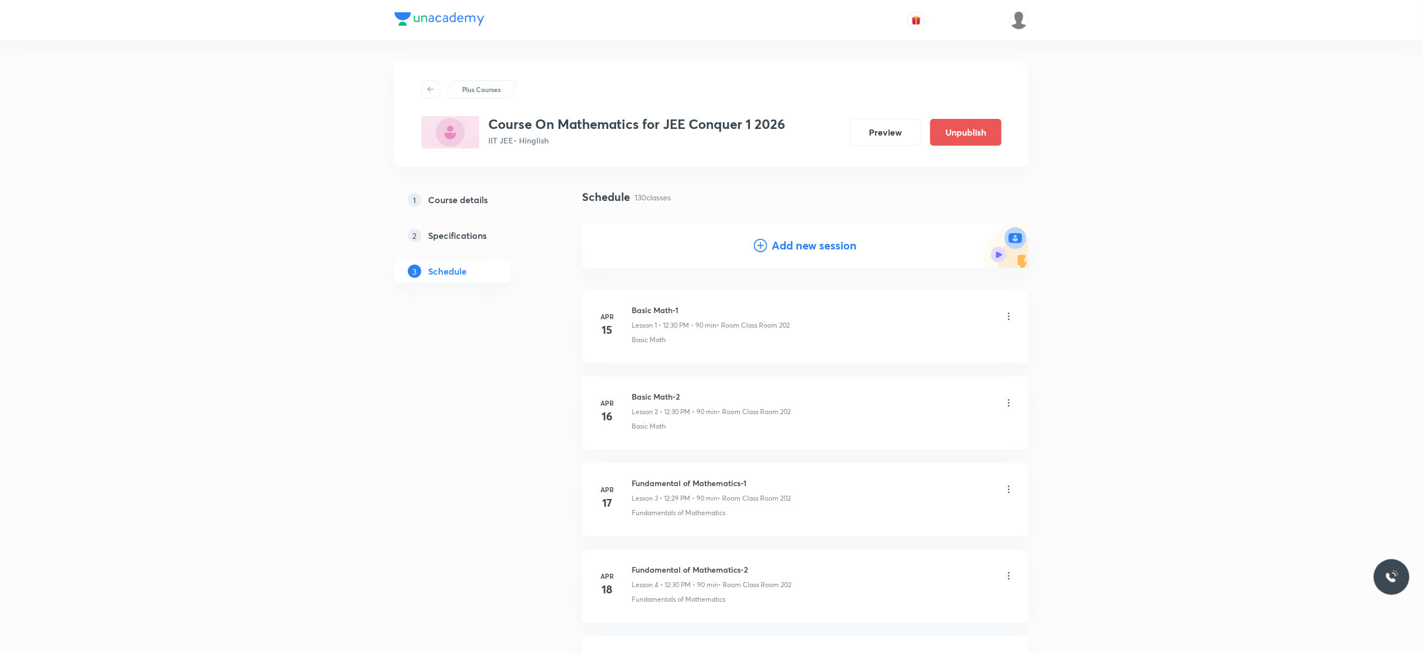
click at [759, 247] on icon at bounding box center [760, 245] width 13 height 13
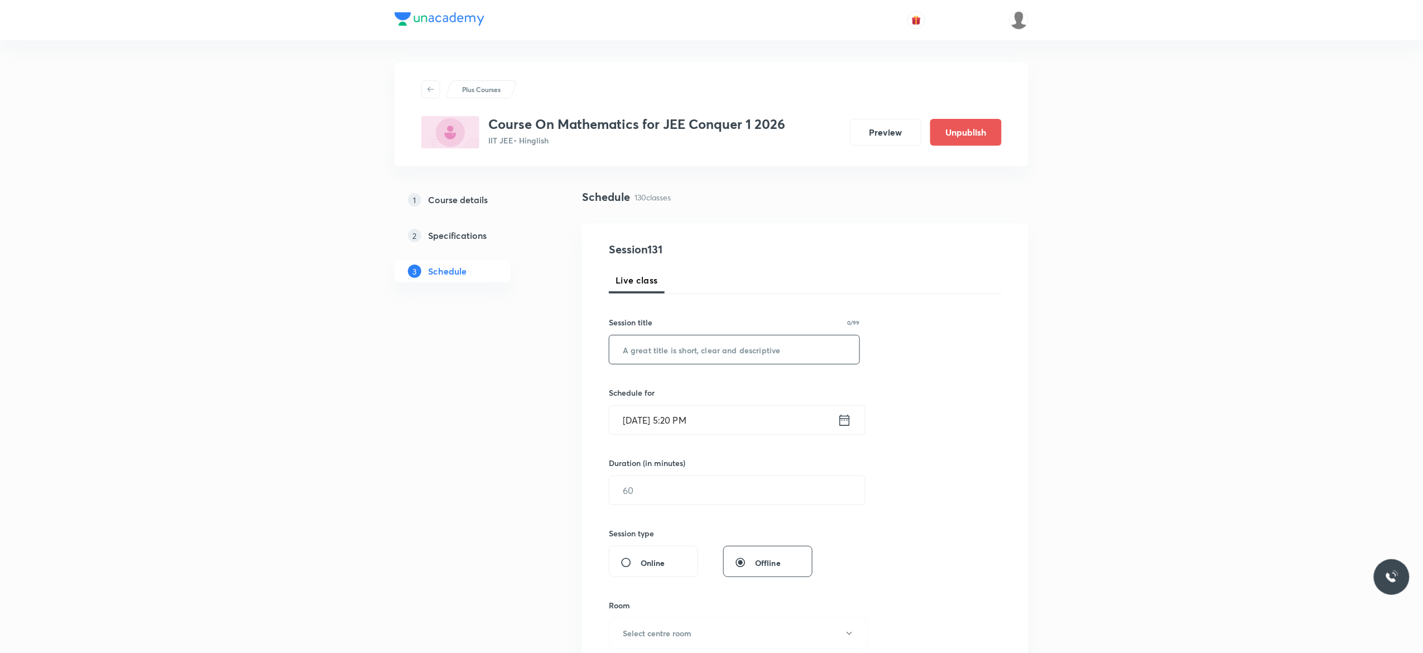
click at [681, 352] on input "text" at bounding box center [734, 349] width 250 height 28
paste input "Inverse Trigonometric Function - 4"
type input "Inverse Trigonometric Function - 6"
click at [846, 423] on icon at bounding box center [845, 420] width 14 height 16
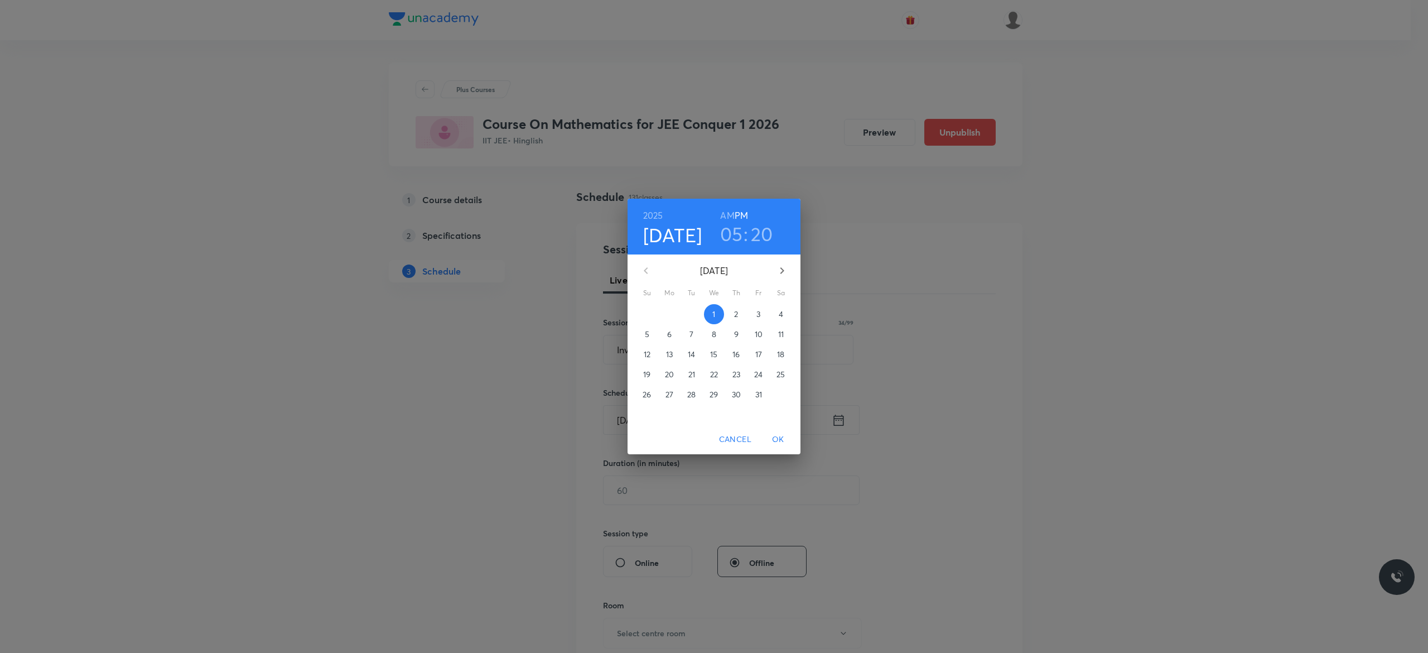
click at [782, 316] on p "4" at bounding box center [781, 314] width 4 height 11
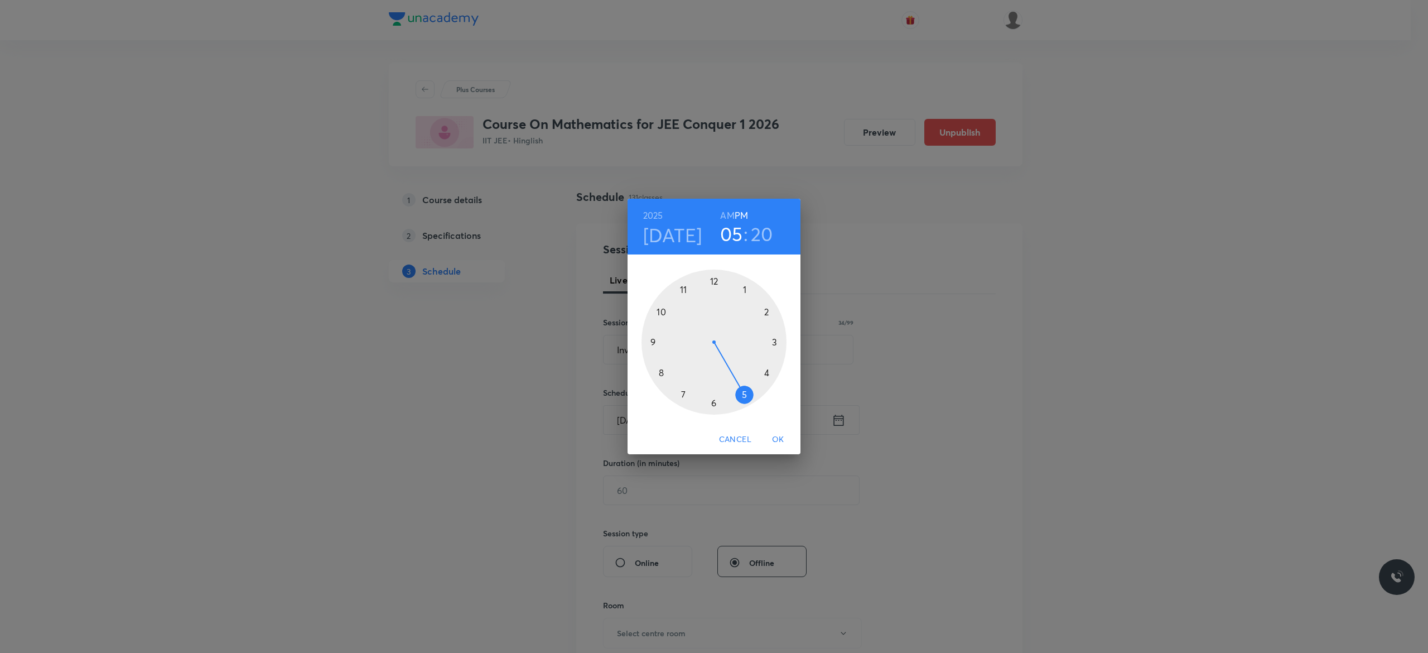
click at [776, 341] on div at bounding box center [714, 341] width 145 height 145
click at [713, 281] on div at bounding box center [714, 341] width 145 height 145
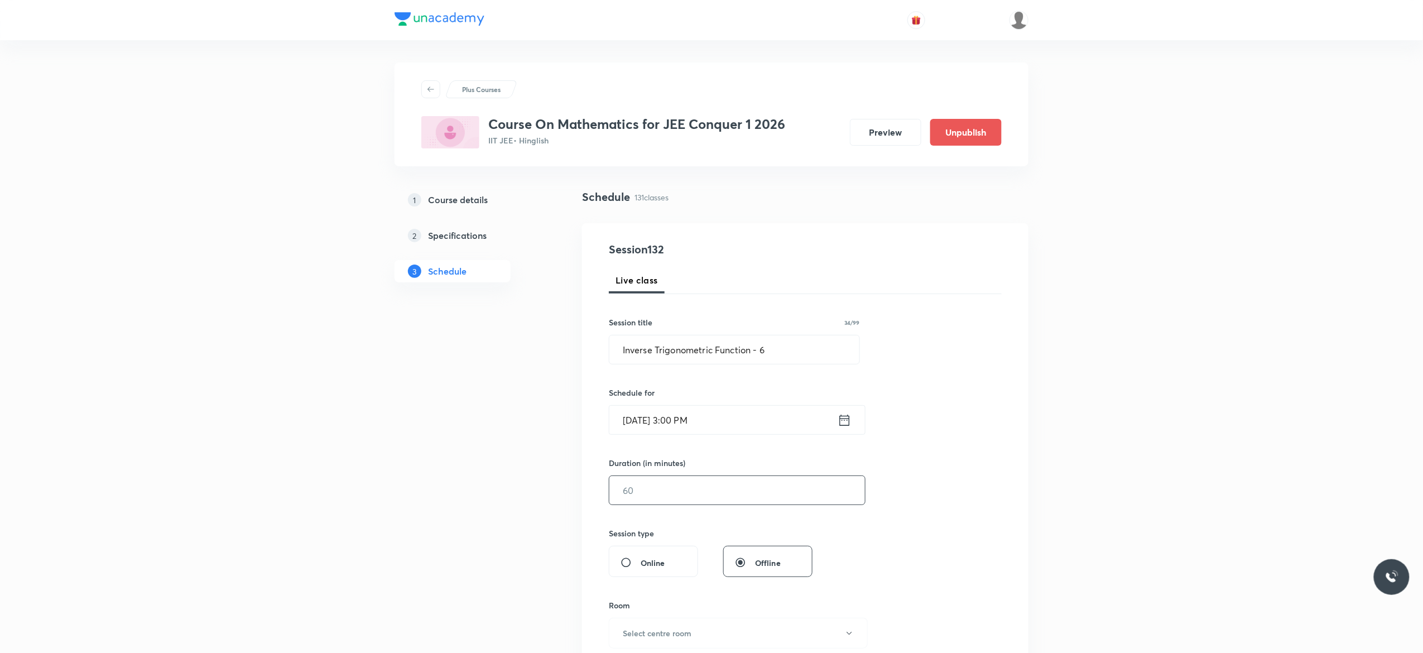
click at [672, 490] on input "text" at bounding box center [737, 490] width 256 height 28
type input "90"
click at [945, 477] on div "Session 132 Live class Session title 34/99 Inverse Trigonometric Function - 6 ​…" at bounding box center [805, 503] width 393 height 524
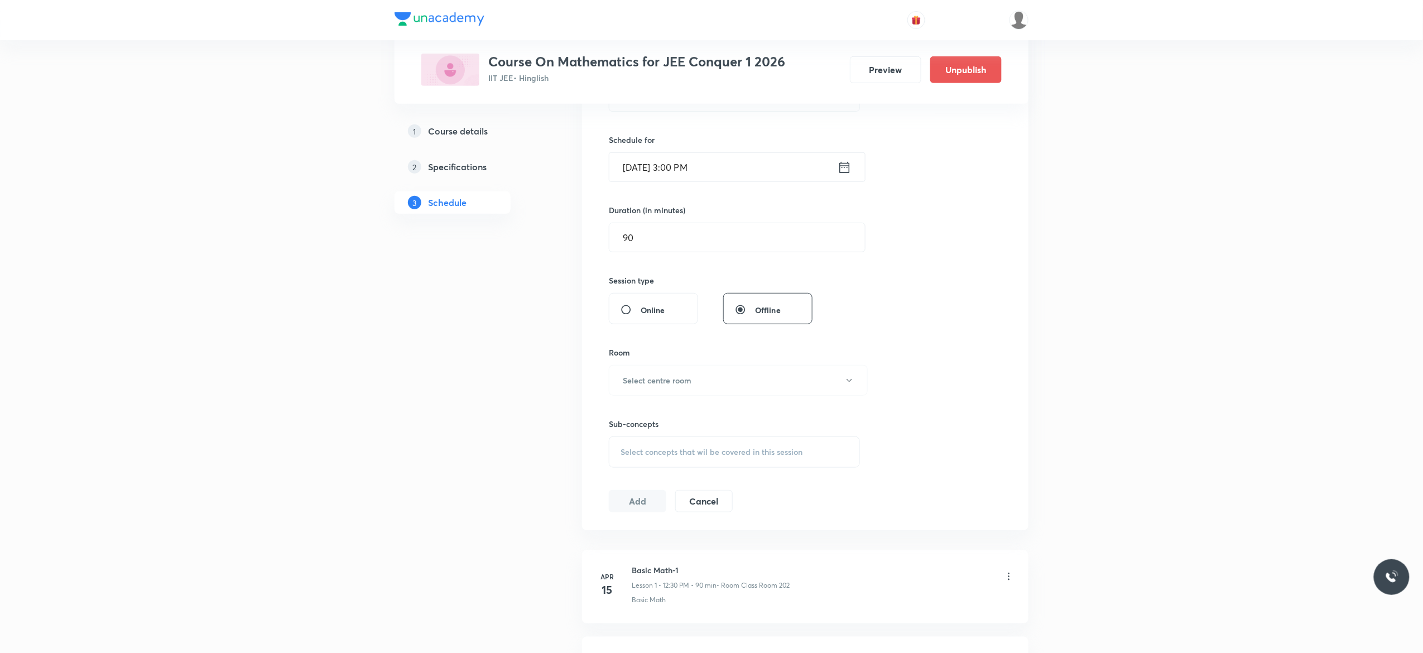
scroll to position [312, 0]
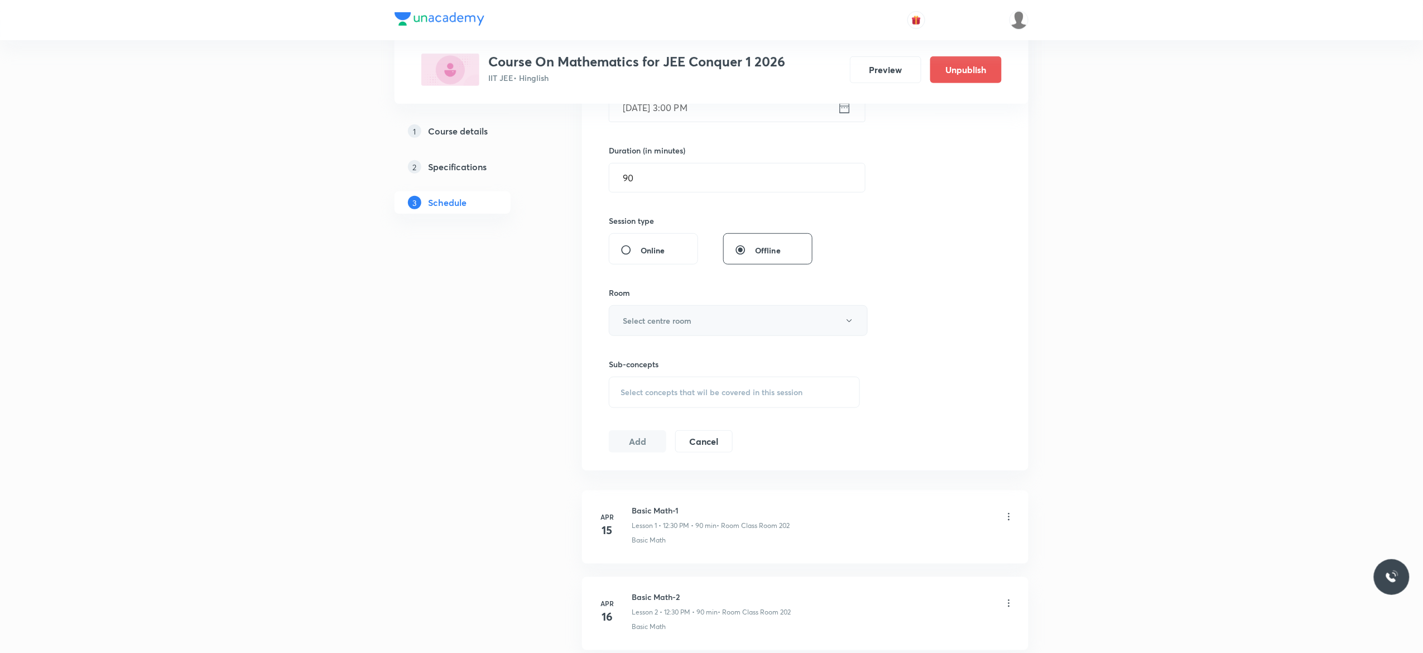
click at [851, 325] on icon "button" at bounding box center [849, 320] width 9 height 9
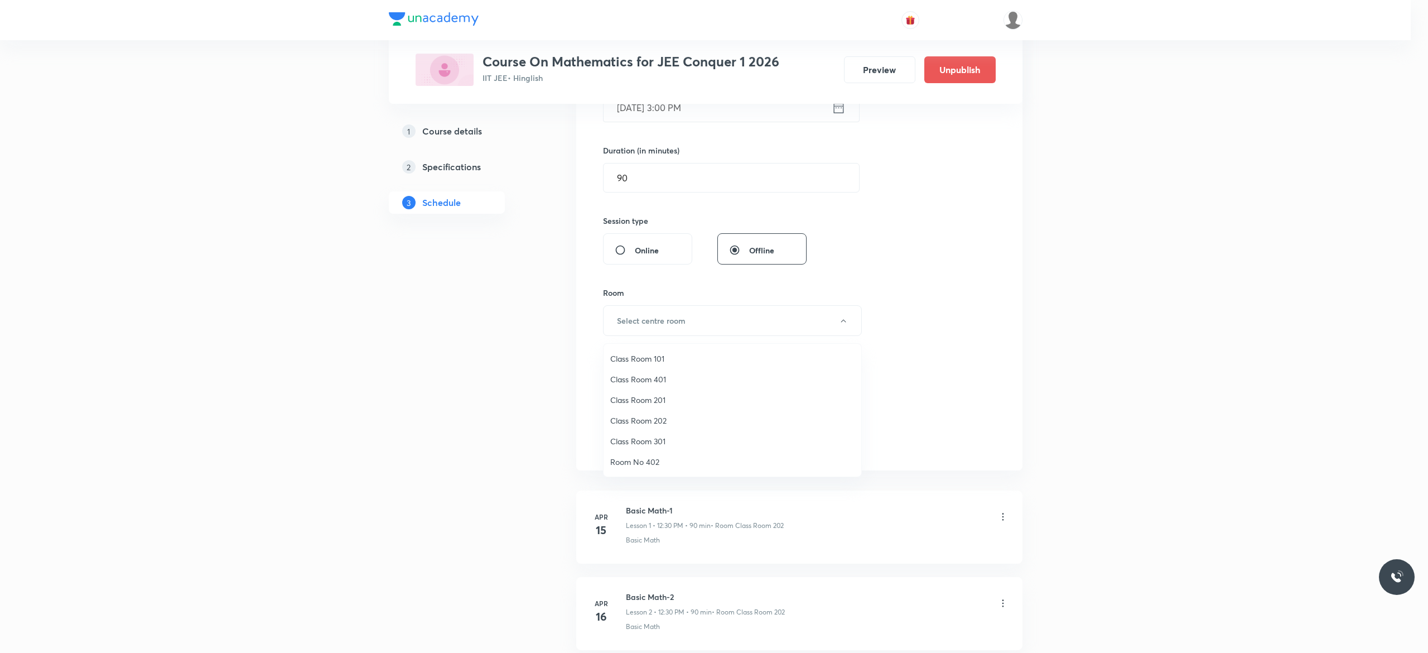
click at [666, 360] on span "Class Room 101" at bounding box center [732, 359] width 244 height 12
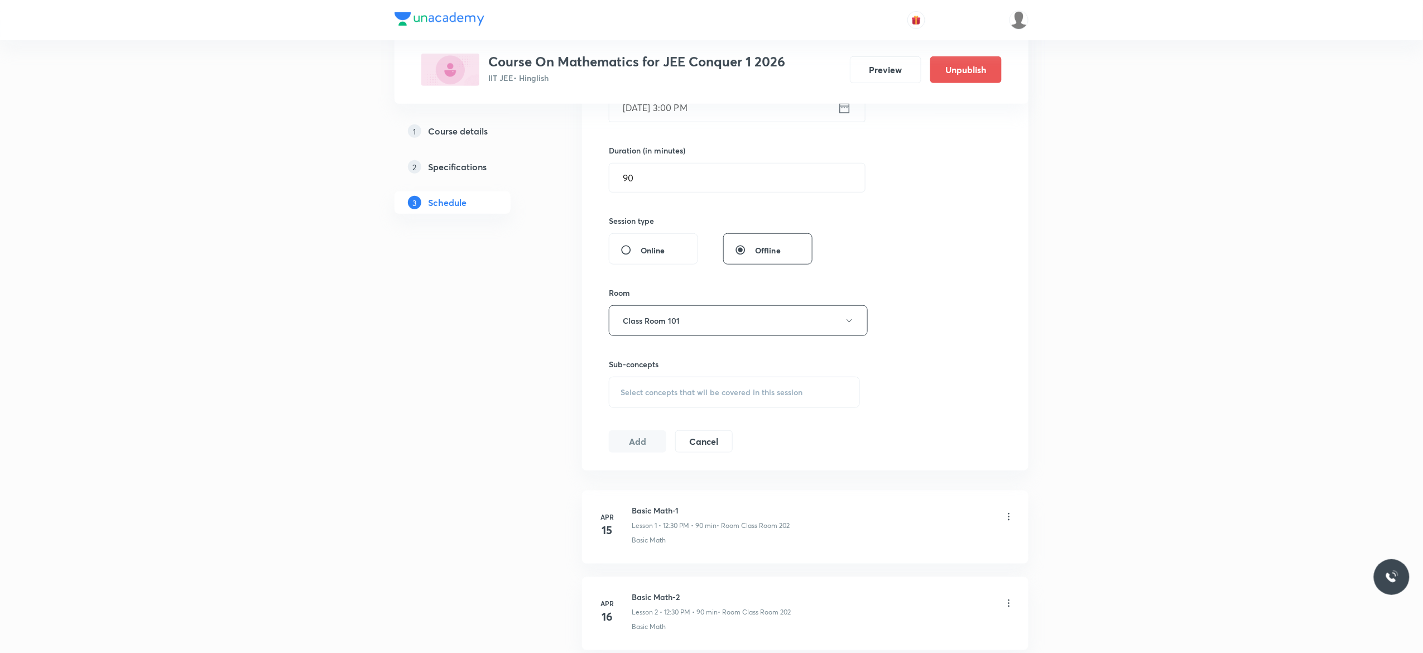
click at [637, 402] on div "Select concepts that wil be covered in this session" at bounding box center [734, 392] width 251 height 31
click at [625, 479] on input "checkbox" at bounding box center [626, 480] width 16 height 12
checkbox input "true"
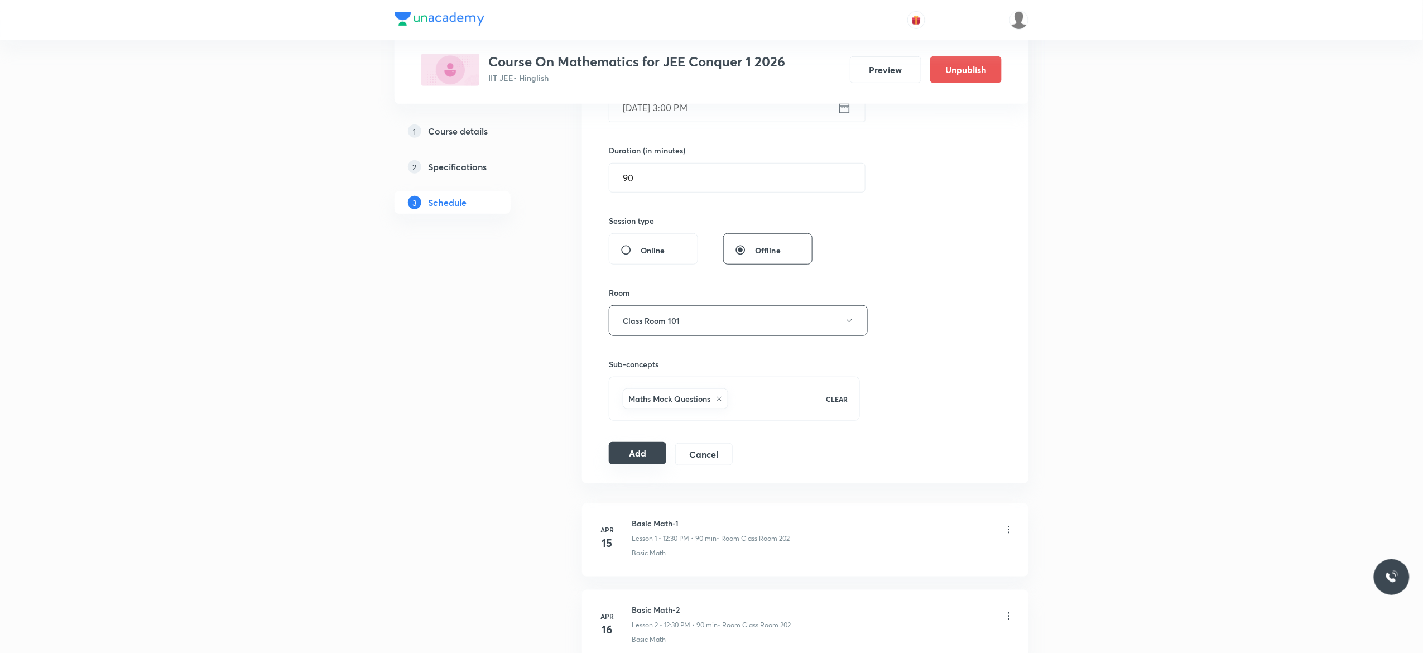
click at [627, 462] on button "Add" at bounding box center [637, 453] width 57 height 22
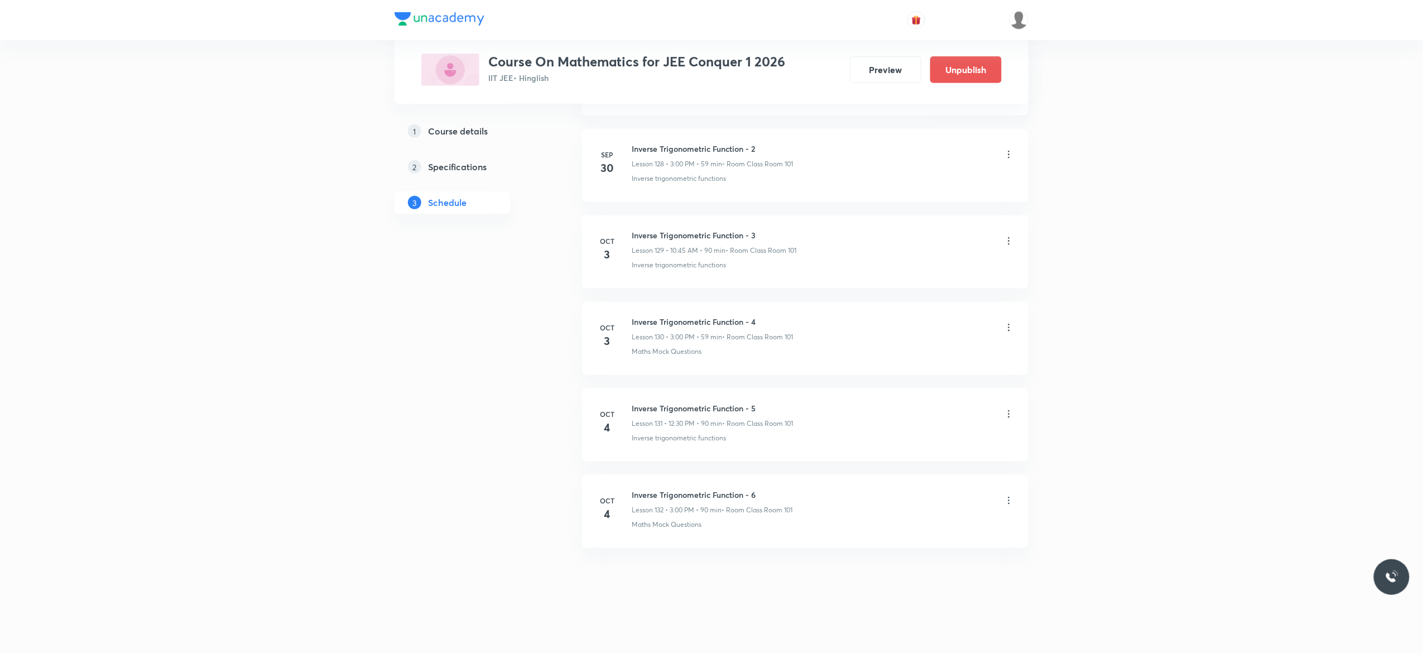
scroll to position [11194, 0]
drag, startPoint x: 744, startPoint y: 316, endPoint x: 629, endPoint y: 305, distance: 114.9
click at [629, 305] on li "[DATE] Simple Harmonic Motion - 4 Lesson 140 • 10:45 AM • 90 min • Room Class R…" at bounding box center [805, 338] width 446 height 73
copy h6 "Simple Harmonic Motion - 4"
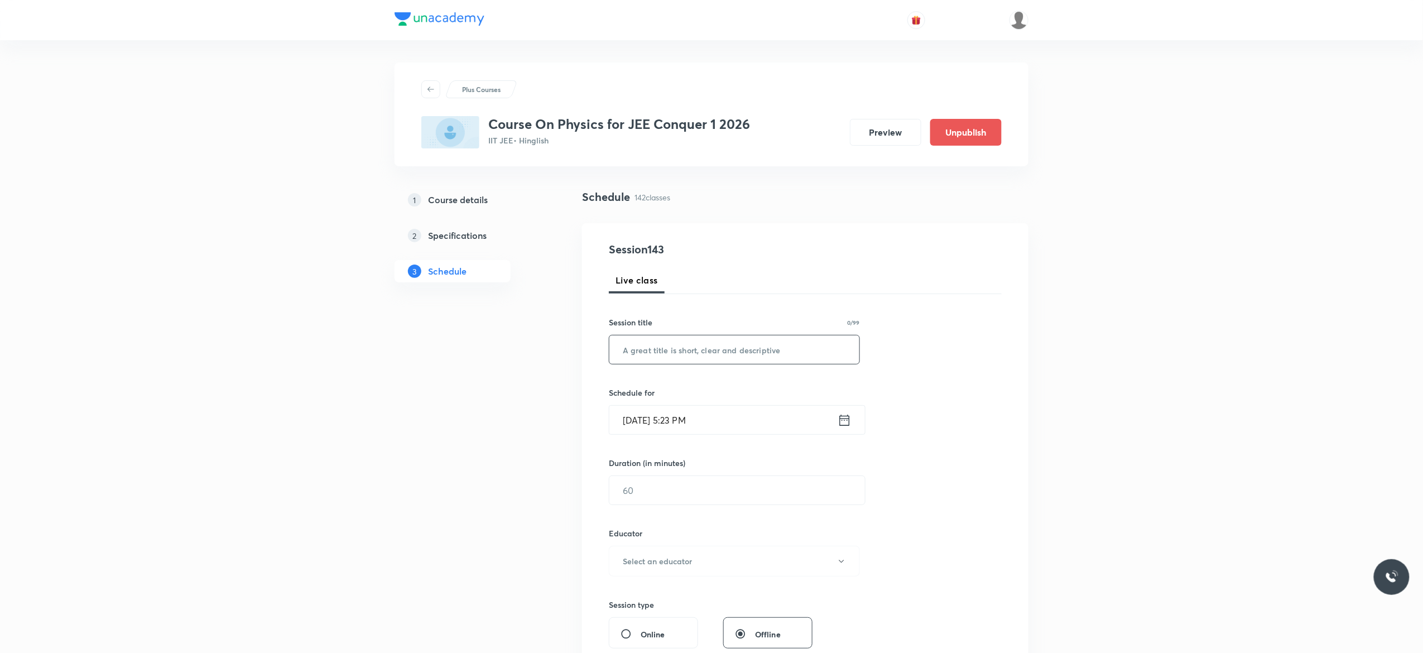
click at [734, 352] on input "text" at bounding box center [734, 349] width 250 height 28
paste input "Simple Harmonic Motion - 4"
type input "Simple Harmonic Motion - 5"
click at [846, 420] on icon at bounding box center [845, 420] width 14 height 16
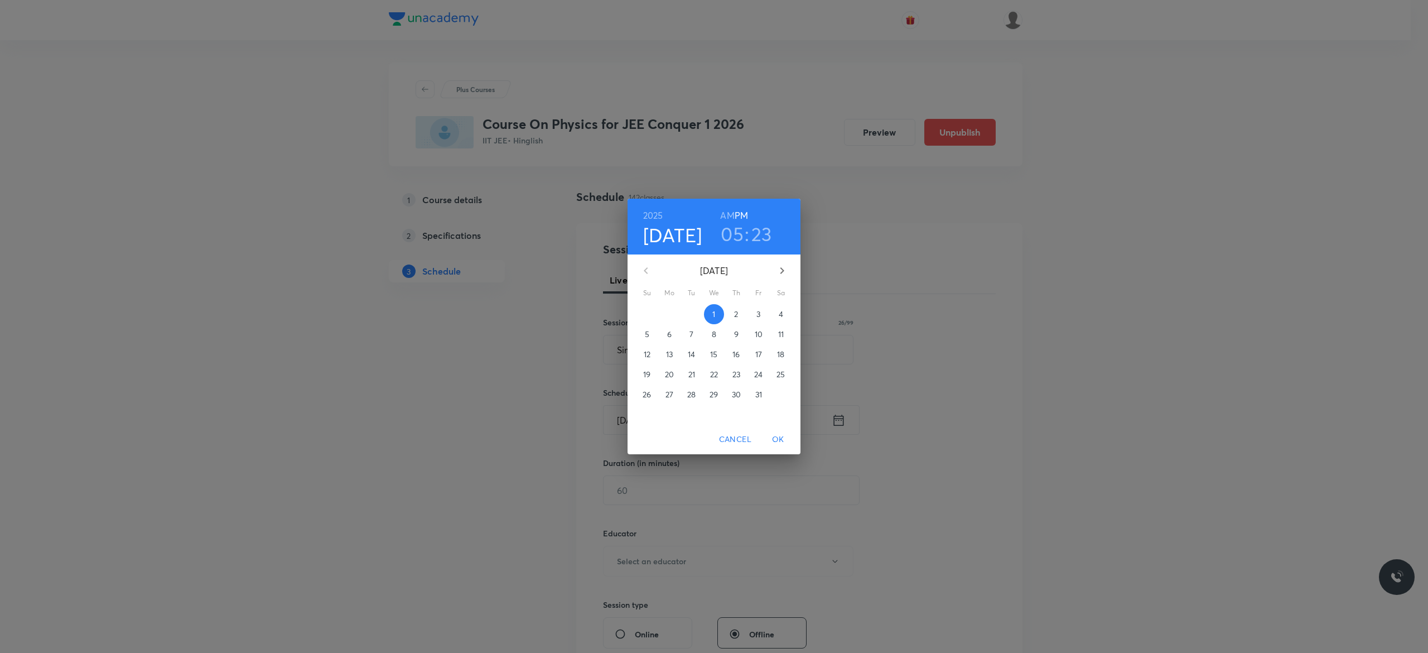
click at [782, 311] on p "4" at bounding box center [781, 314] width 4 height 11
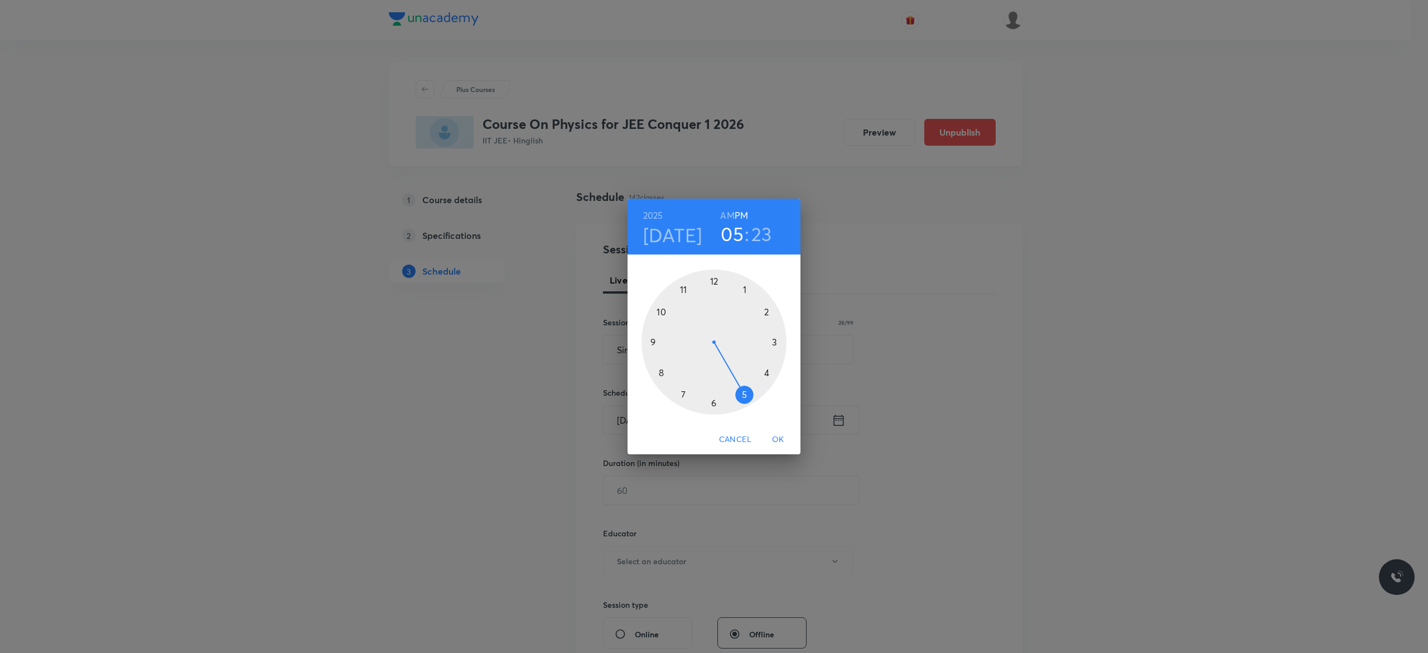
click at [764, 369] on div at bounding box center [714, 341] width 145 height 145
click at [656, 343] on div at bounding box center [714, 341] width 145 height 145
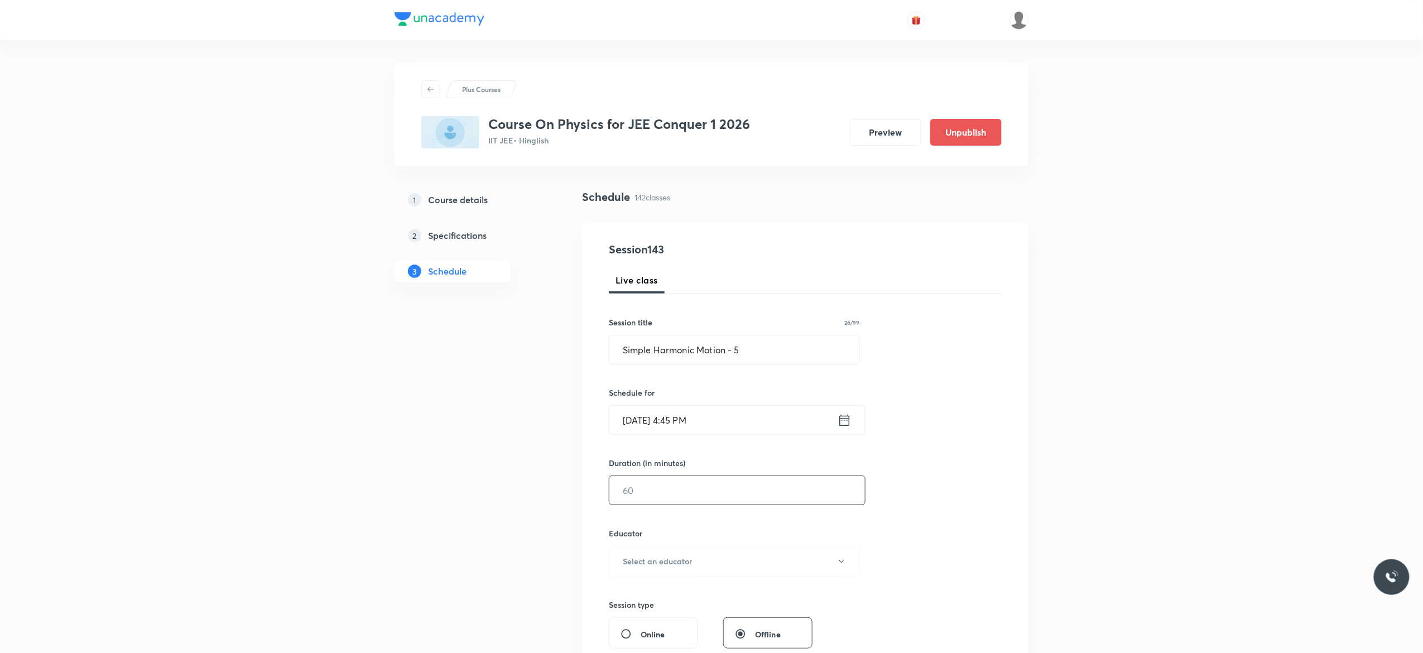
click at [680, 495] on input "text" at bounding box center [737, 490] width 256 height 28
type input "90"
click at [847, 564] on button "Select an educator" at bounding box center [734, 561] width 251 height 31
click at [680, 613] on span "[PERSON_NAME]" at bounding box center [732, 613] width 244 height 12
click at [918, 530] on div "Session 143 Live class Session title 26/99 Simple Harmonic Motion - 5 ​ Schedul…" at bounding box center [805, 538] width 393 height 595
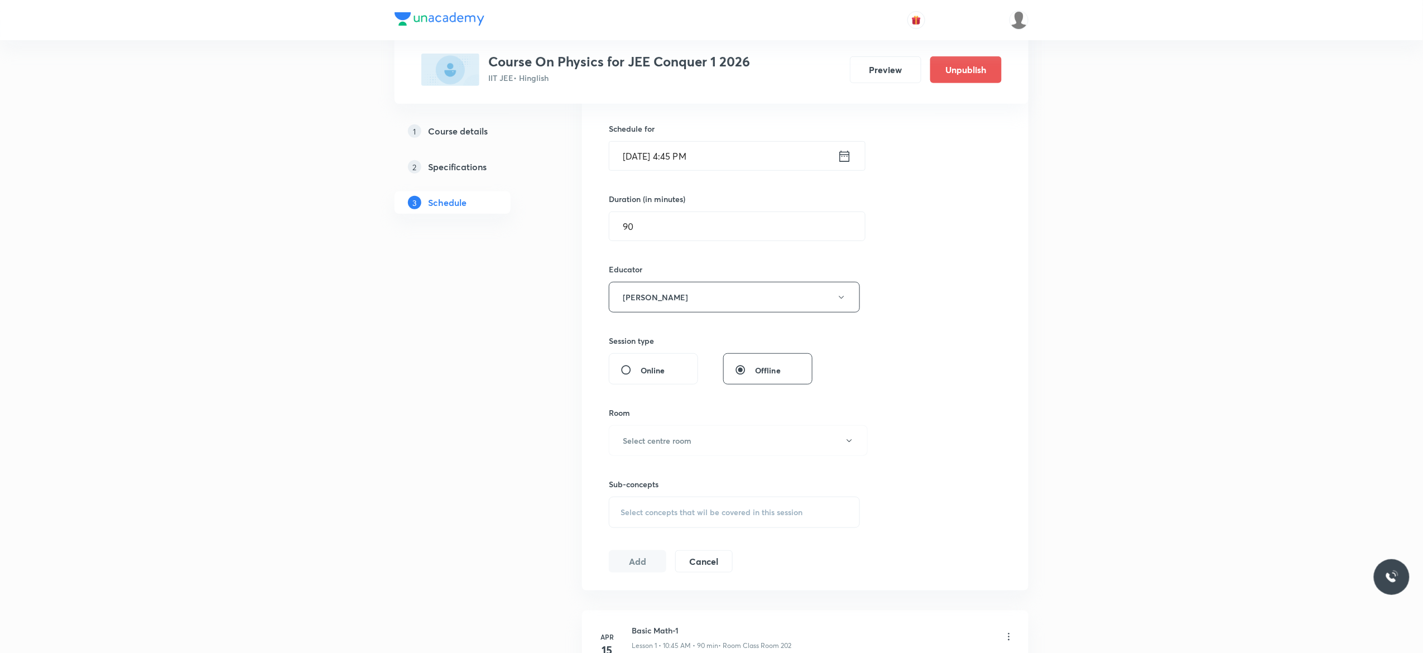
scroll to position [312, 0]
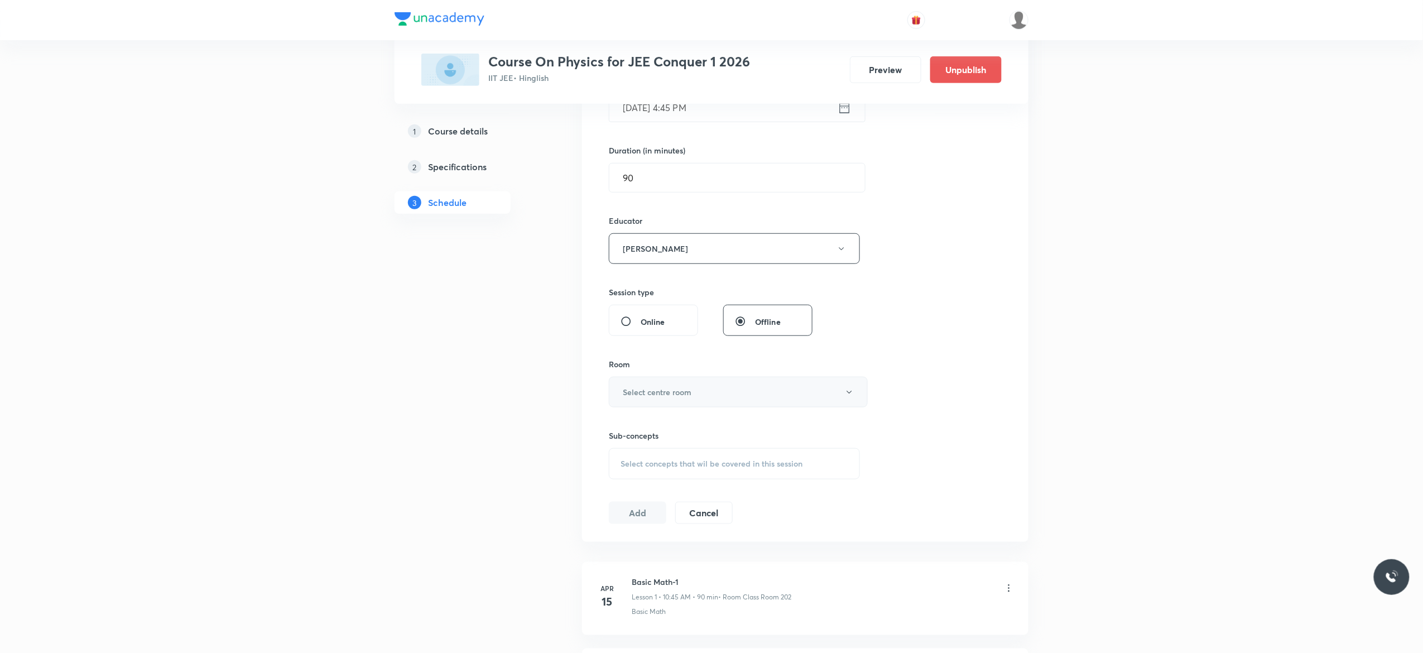
click at [848, 396] on icon "button" at bounding box center [849, 392] width 9 height 9
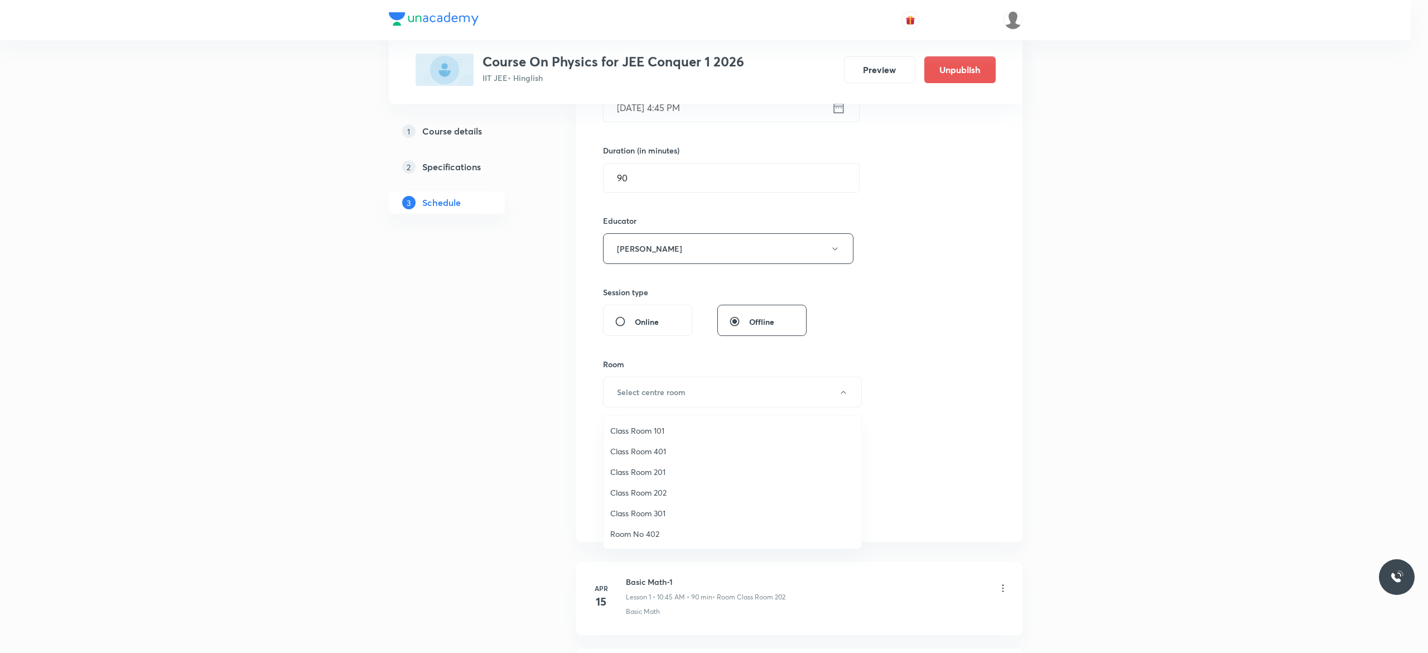
click at [650, 427] on span "Class Room 101" at bounding box center [732, 431] width 244 height 12
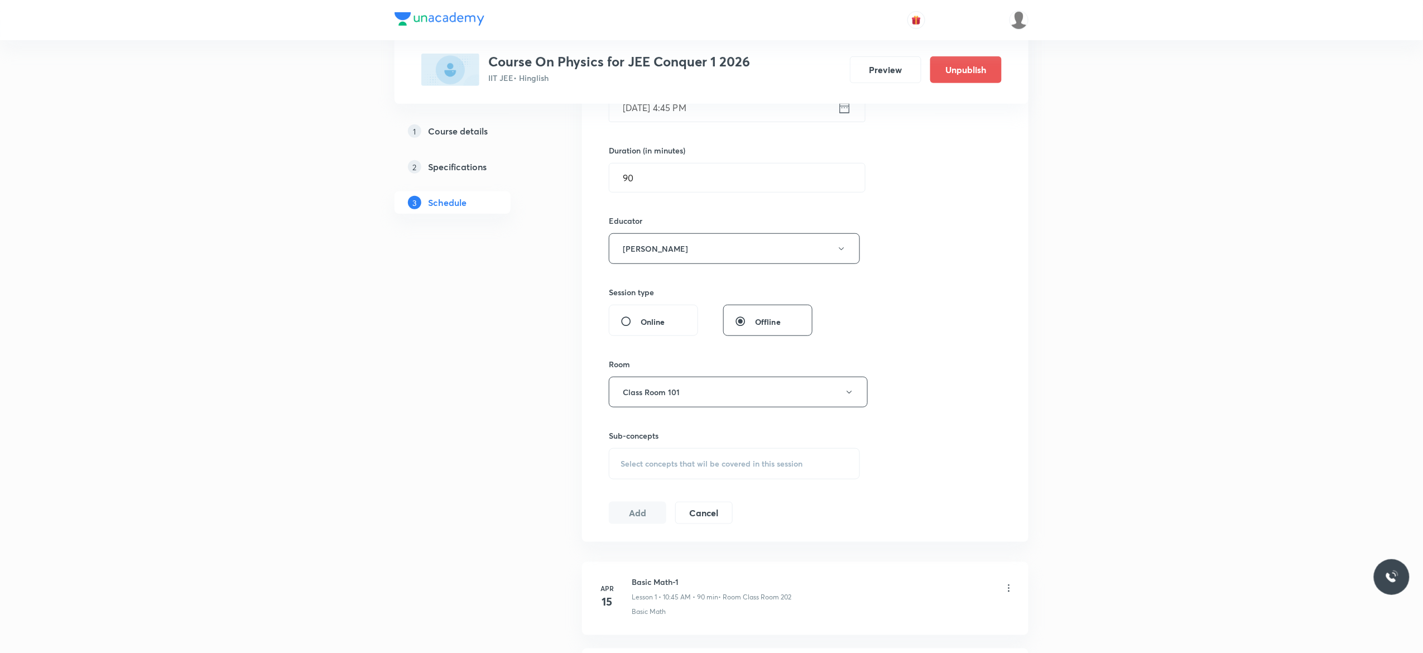
click at [643, 474] on div "Select concepts that wil be covered in this session" at bounding box center [734, 463] width 251 height 31
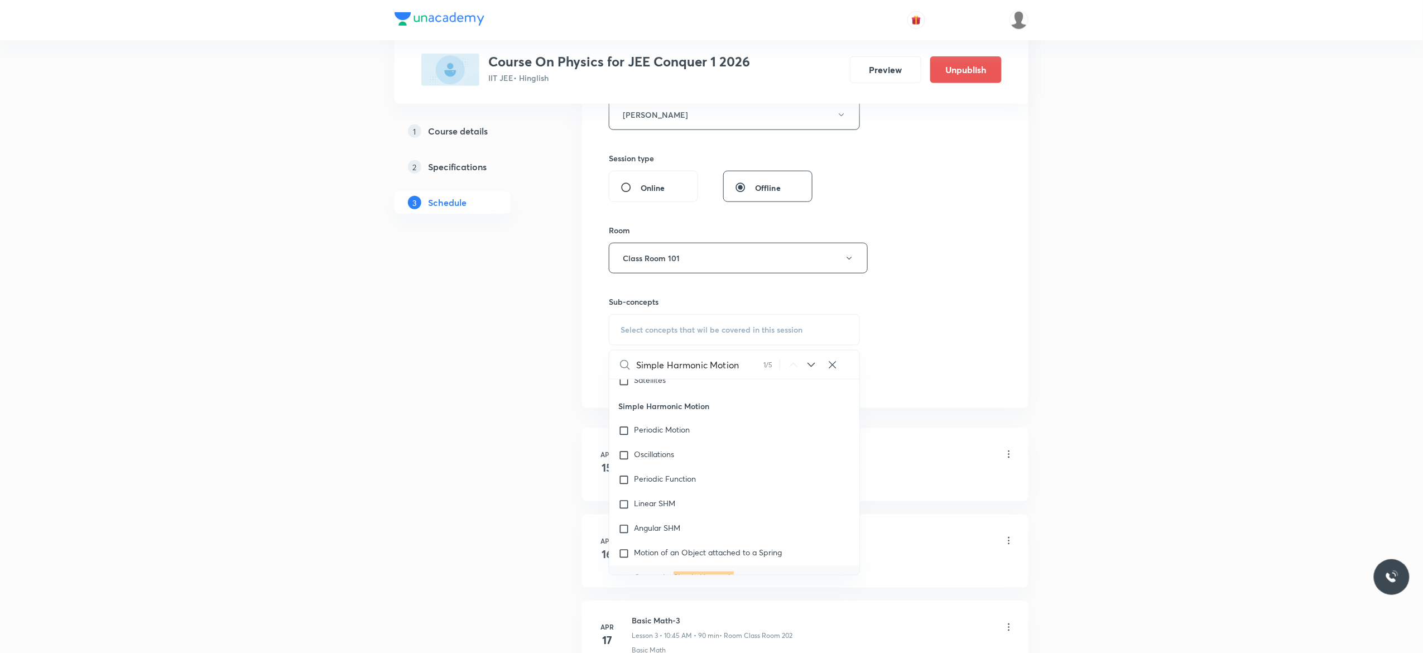
scroll to position [4844, 0]
type input "Simple Harmonic Motion"
click at [625, 535] on input "checkbox" at bounding box center [626, 533] width 16 height 27
checkbox input "true"
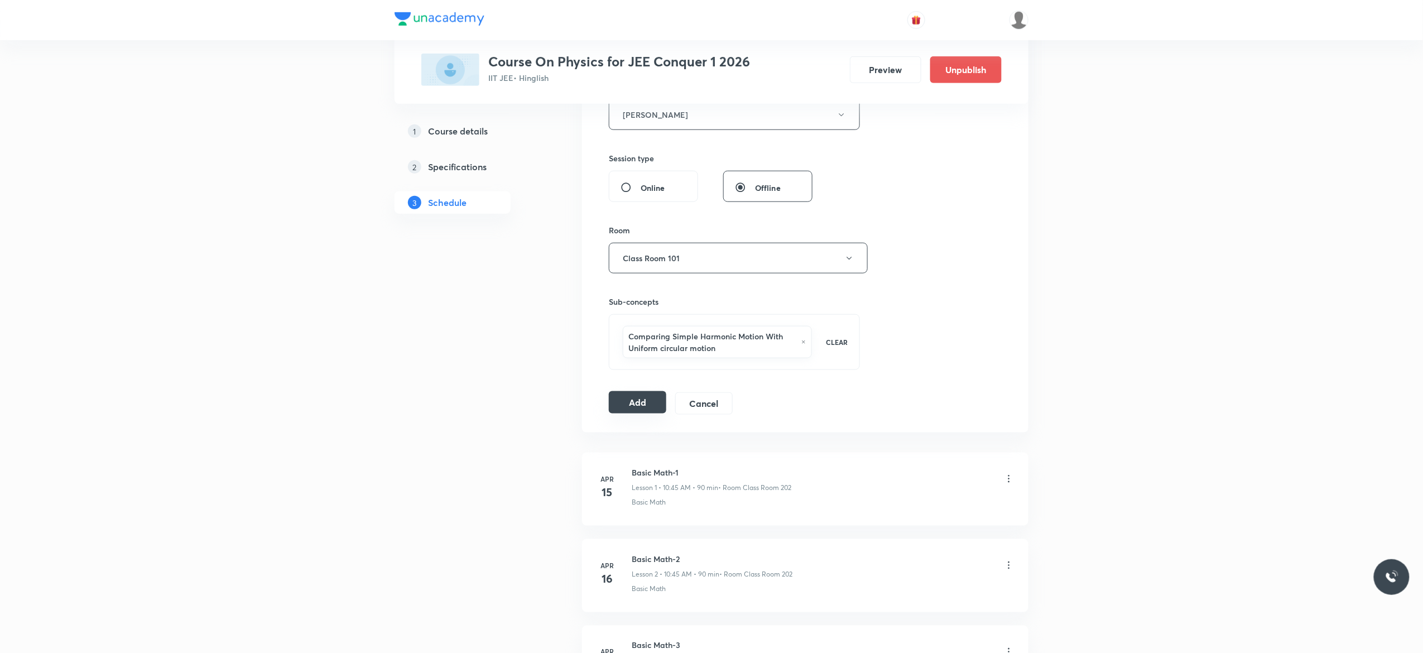
click at [638, 405] on button "Add" at bounding box center [637, 402] width 57 height 22
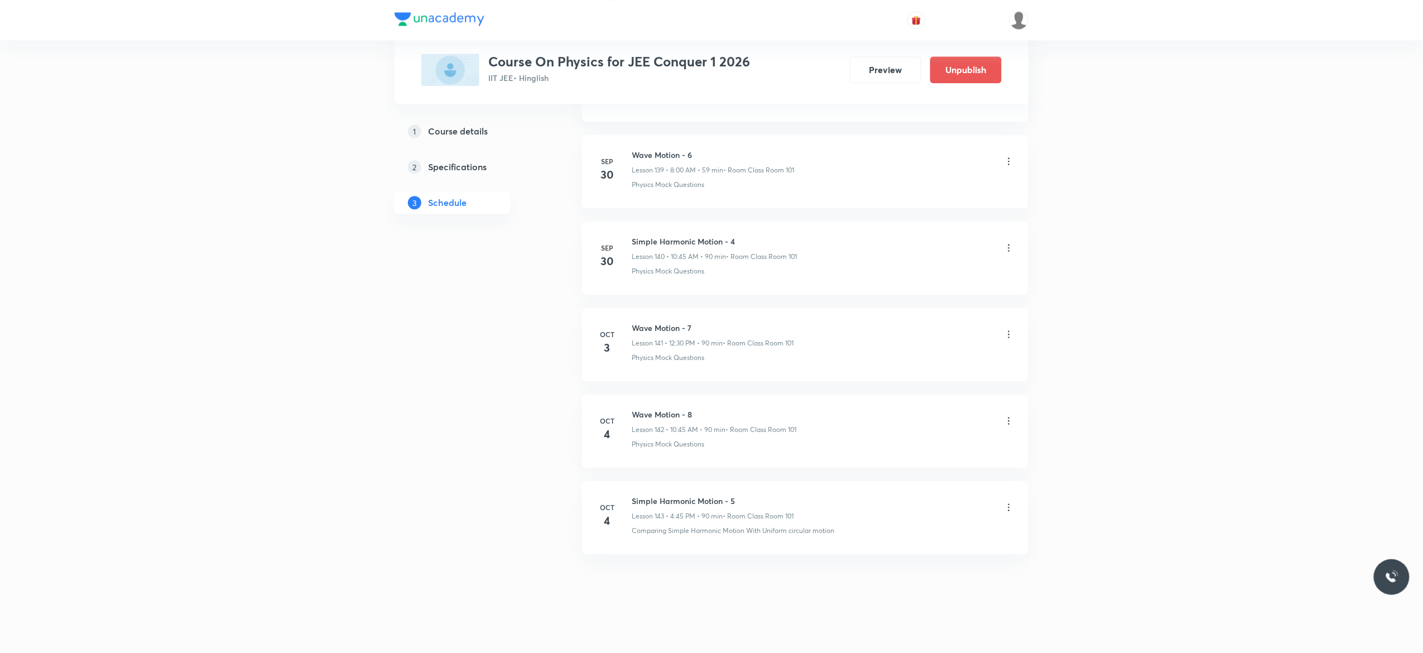
scroll to position [12149, 0]
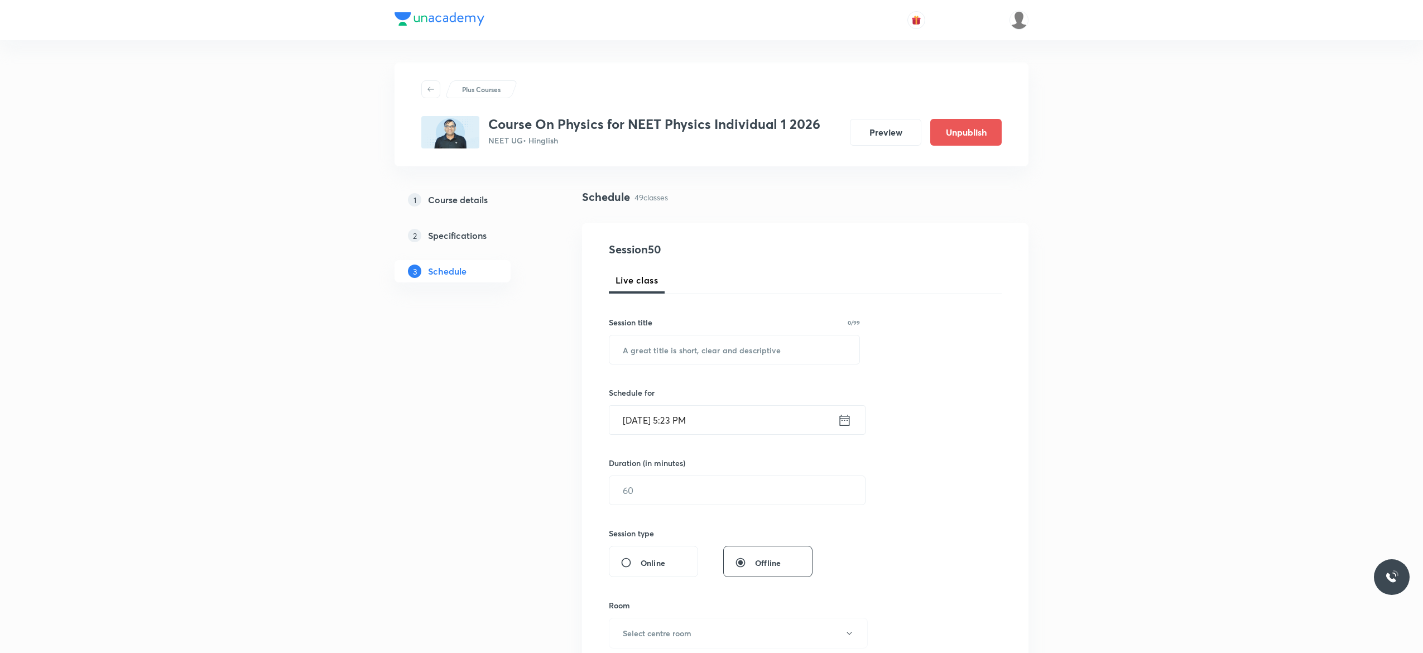
scroll to position [3984, 0]
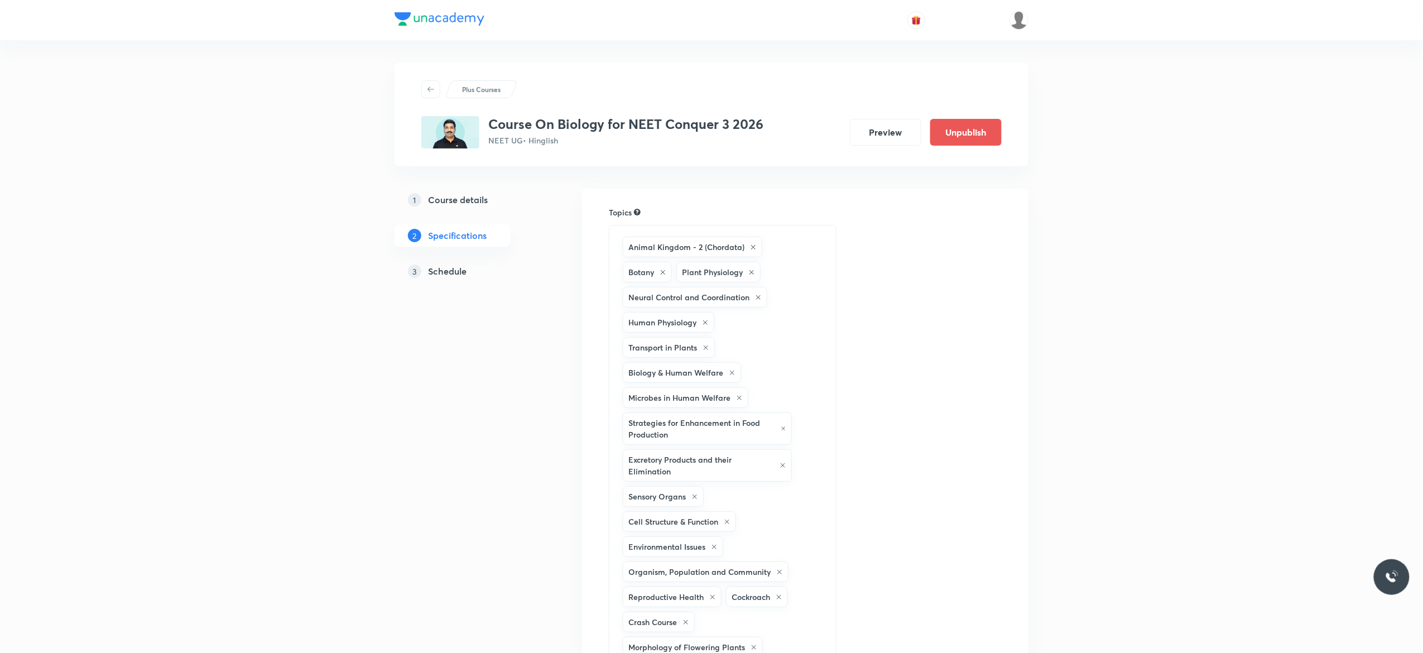
click at [449, 270] on h5 "Schedule" at bounding box center [447, 270] width 38 height 13
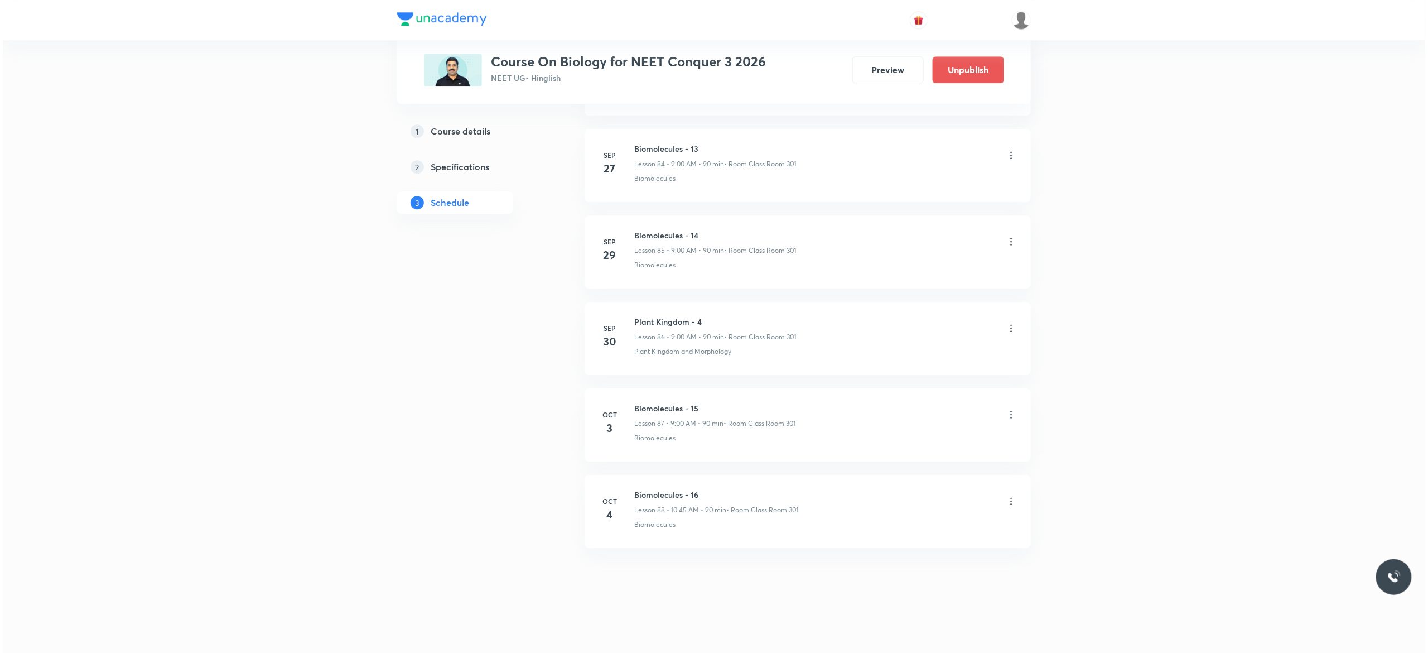
scroll to position [7958, 0]
drag, startPoint x: 703, startPoint y: 317, endPoint x: 627, endPoint y: 310, distance: 76.2
click at [627, 310] on li "Sep 30 Plant Kingdom - 4 Lesson 86 • 9:00 AM • 90 min • Room Class Room 301 Pla…" at bounding box center [805, 338] width 446 height 73
copy h6 "Plant Kingdom - 4"
click at [1008, 499] on icon at bounding box center [1008, 500] width 11 height 11
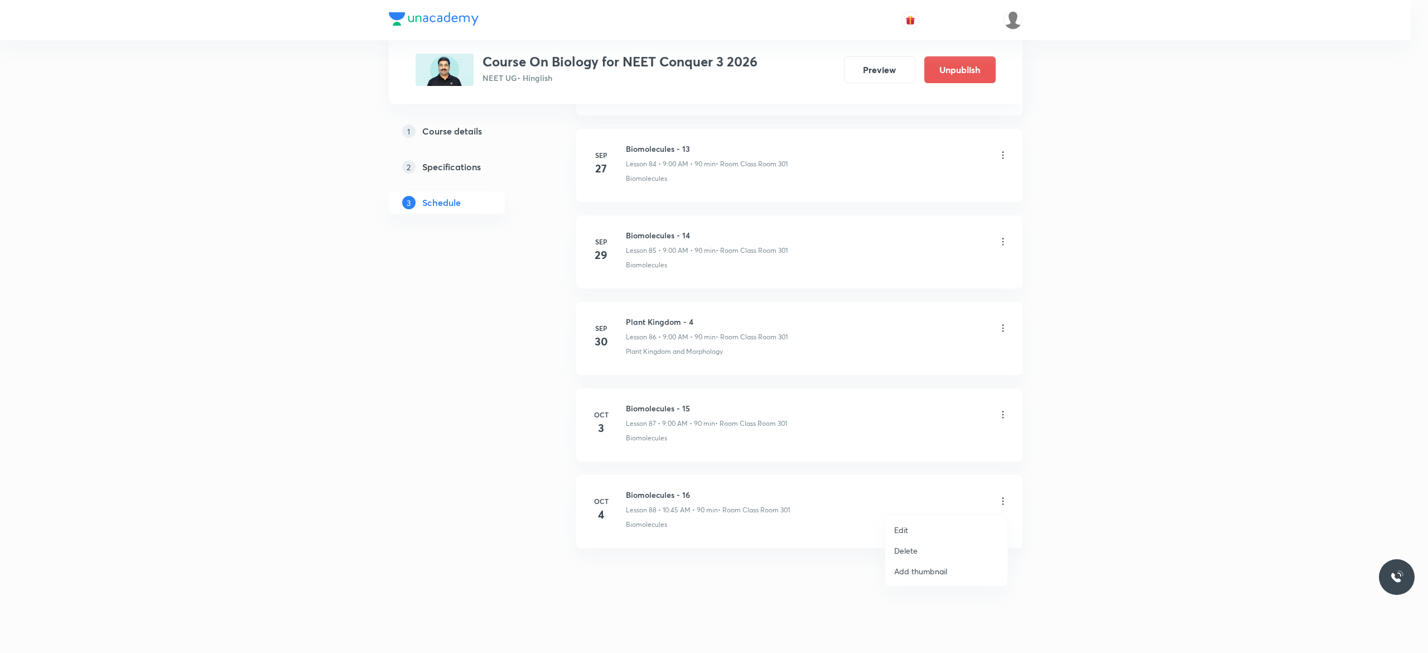
click at [914, 527] on li "Edit" at bounding box center [946, 529] width 122 height 21
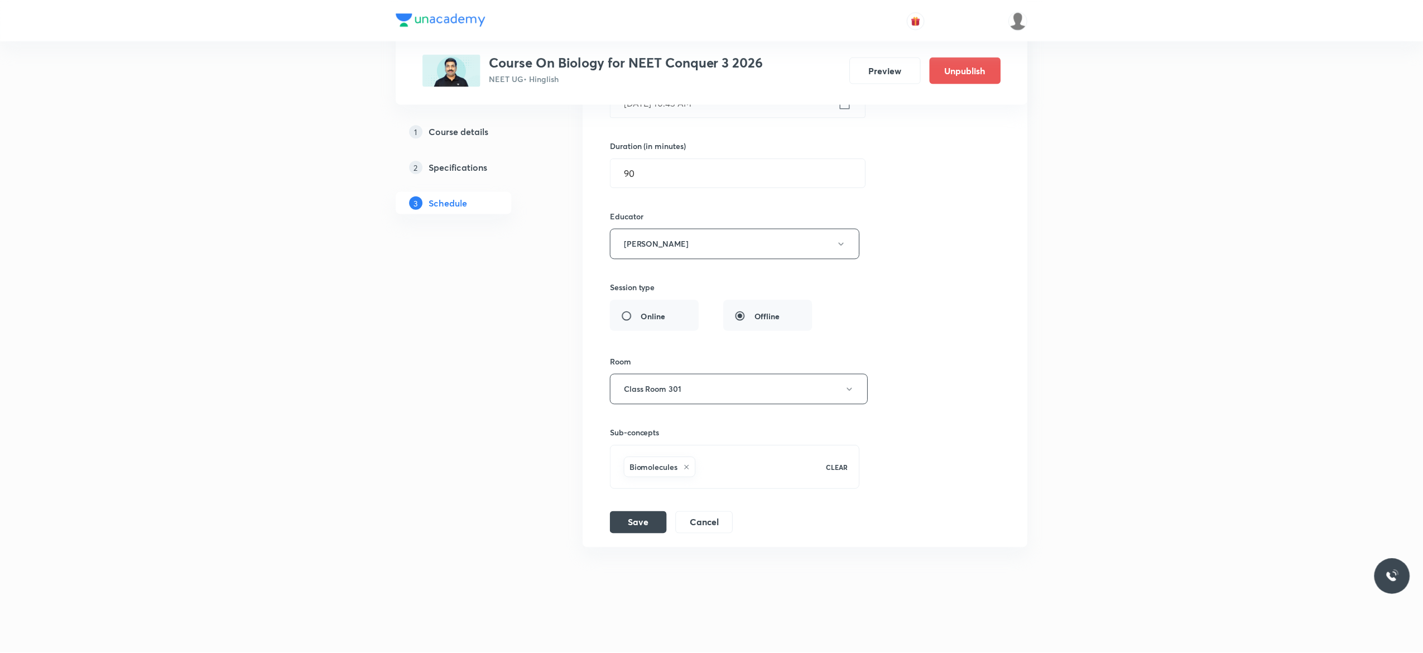
scroll to position [7875, 0]
click at [689, 466] on icon at bounding box center [686, 467] width 7 height 7
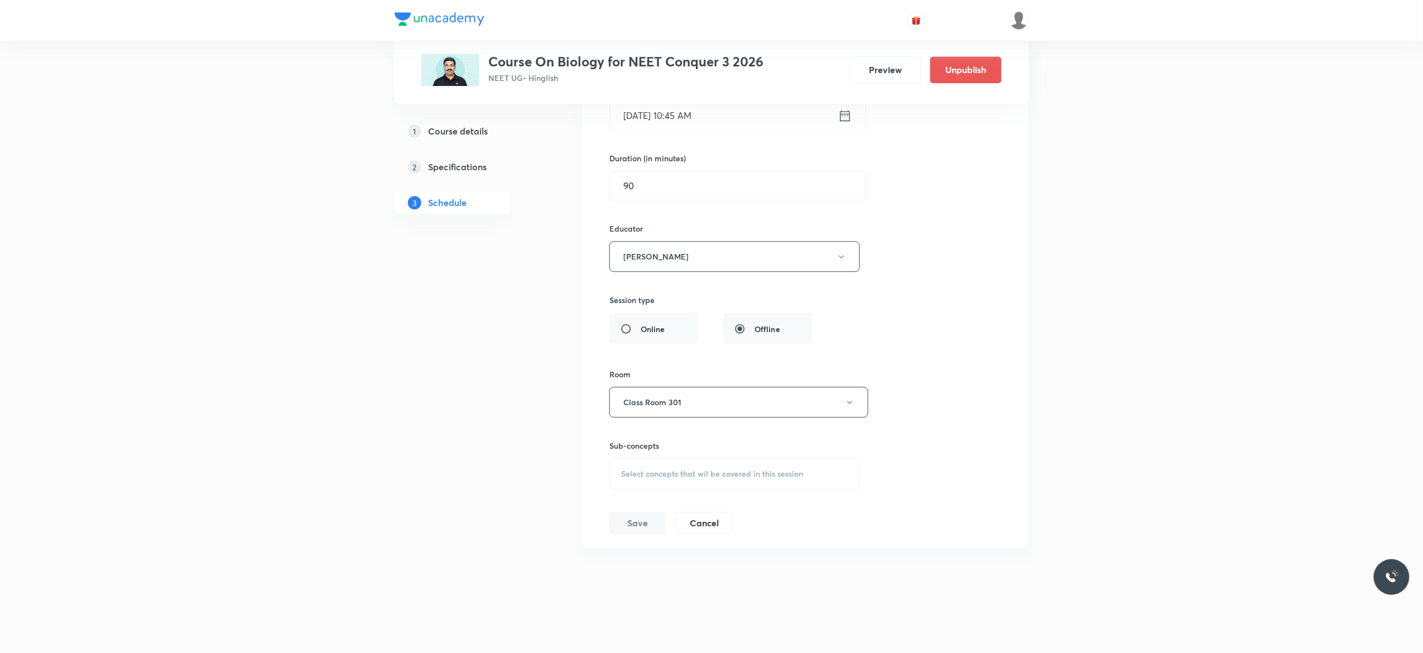
click at [636, 477] on span "Select concepts that wil be covered in this session" at bounding box center [712, 473] width 182 height 9
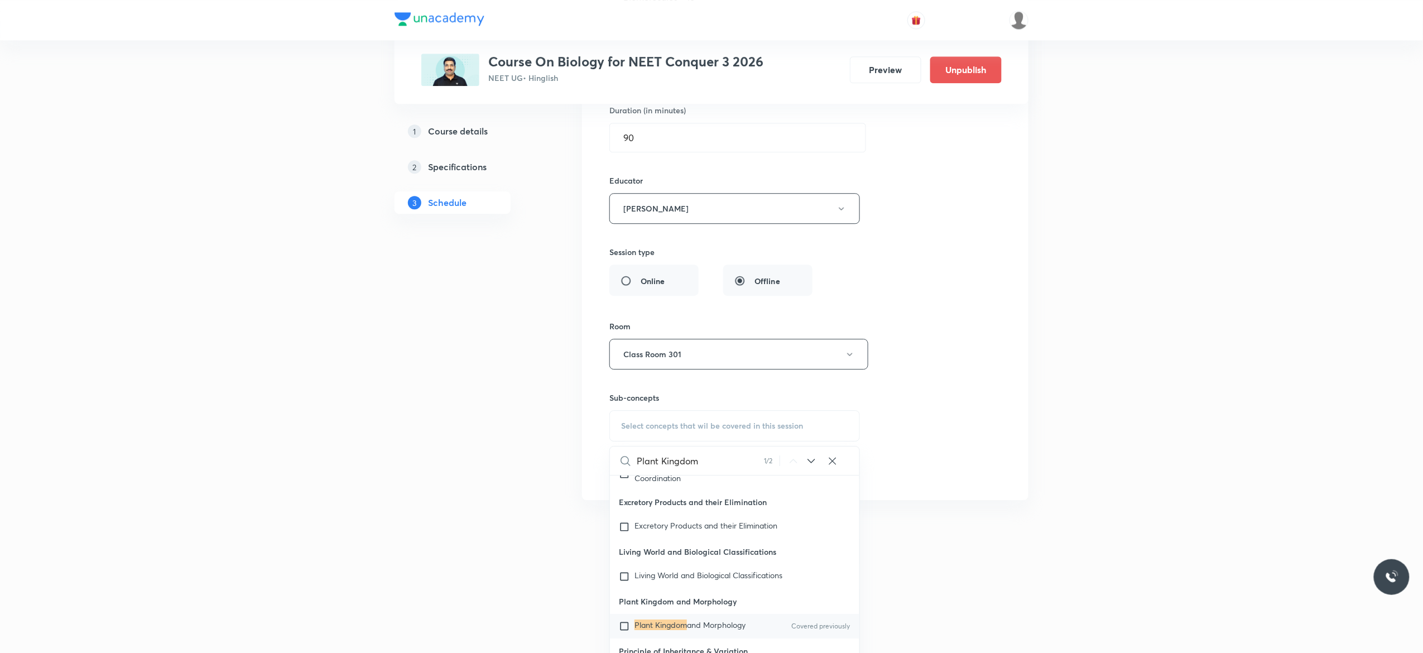
scroll to position [51717, 0]
type input "Plant Kingdom"
click at [630, 623] on input "checkbox" at bounding box center [627, 617] width 16 height 11
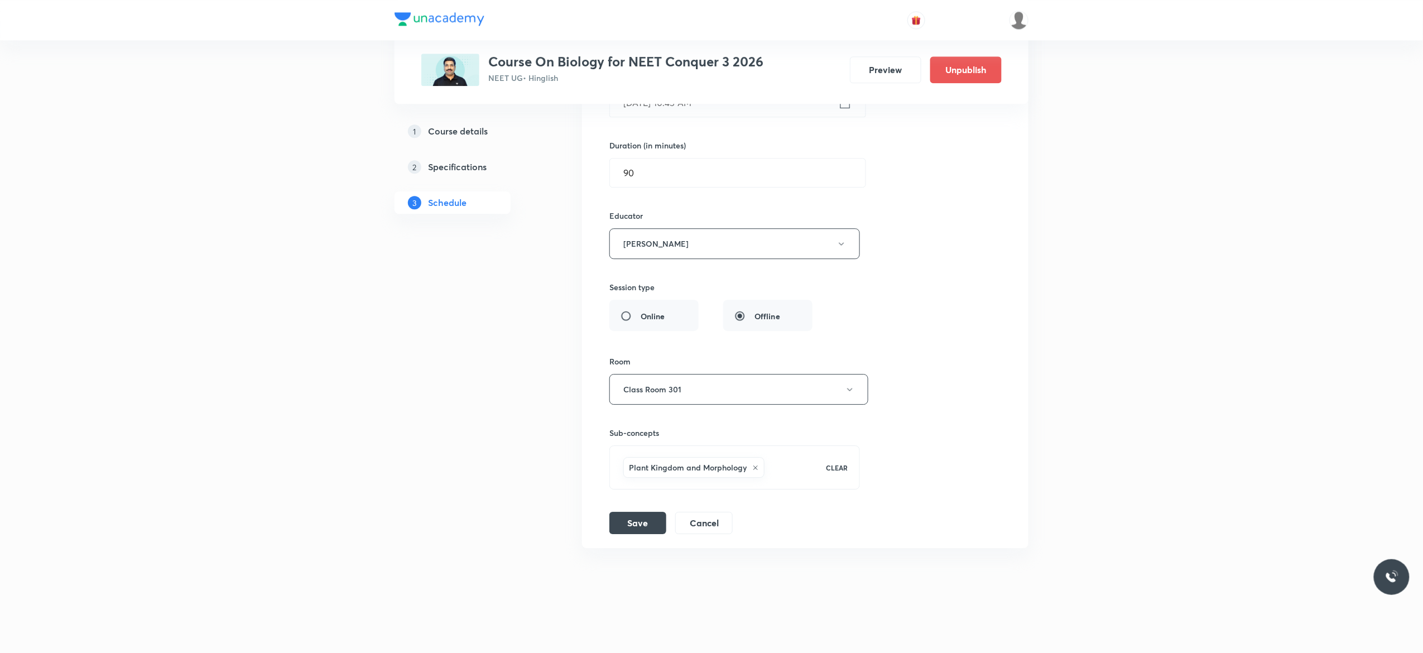
click at [938, 421] on div "Session title 17/99 Biomolecules - 16 ​ Schedule for Oct 4, 2025, 10:45 AM ​ Du…" at bounding box center [805, 255] width 392 height 557
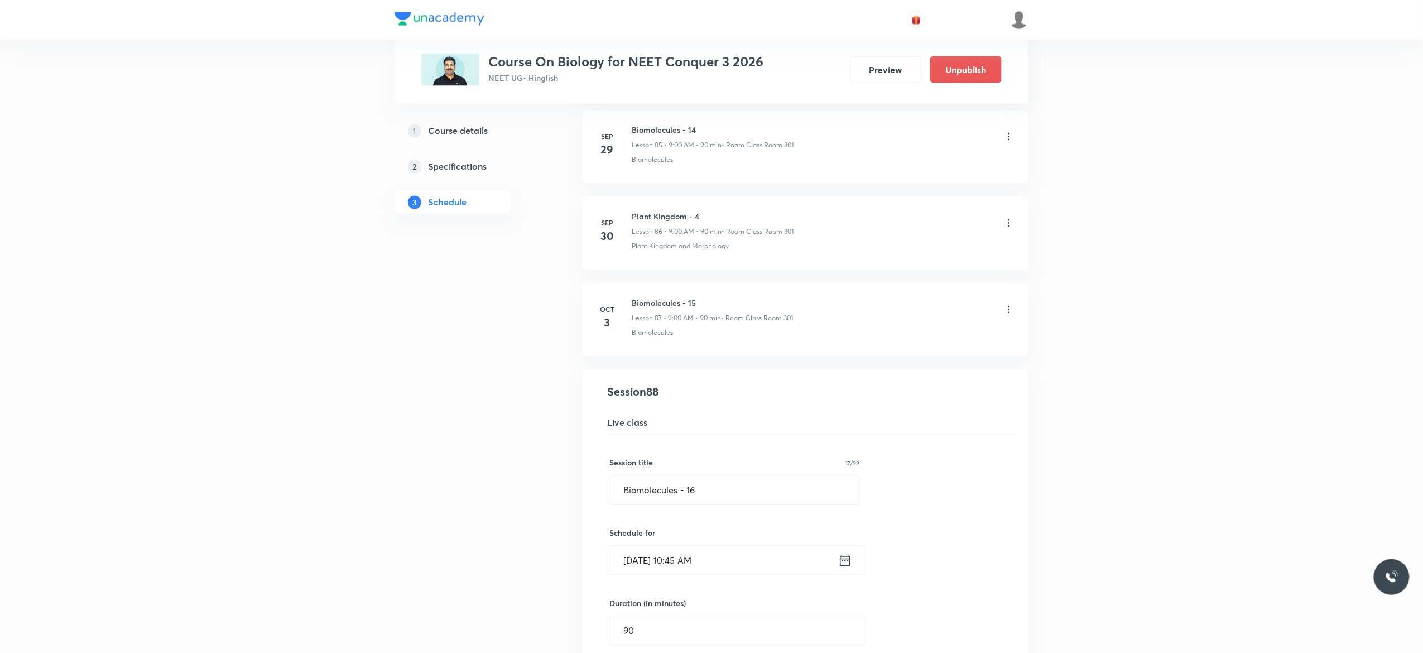
scroll to position [7384, 0]
click at [724, 502] on input "Biomolecules - 16" at bounding box center [734, 488] width 249 height 28
type input "B"
paste input "Plant Kingdom - 4"
type input "Plant Kingdom - 5"
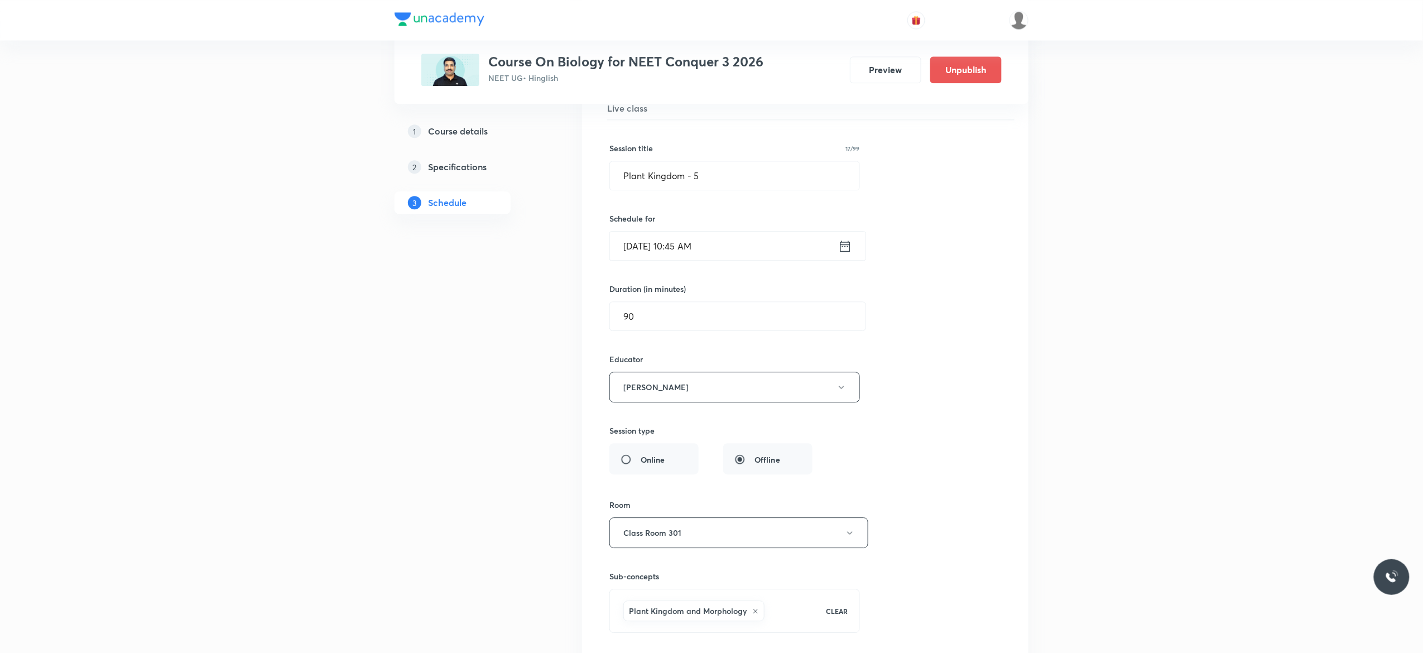
scroll to position [7875, 0]
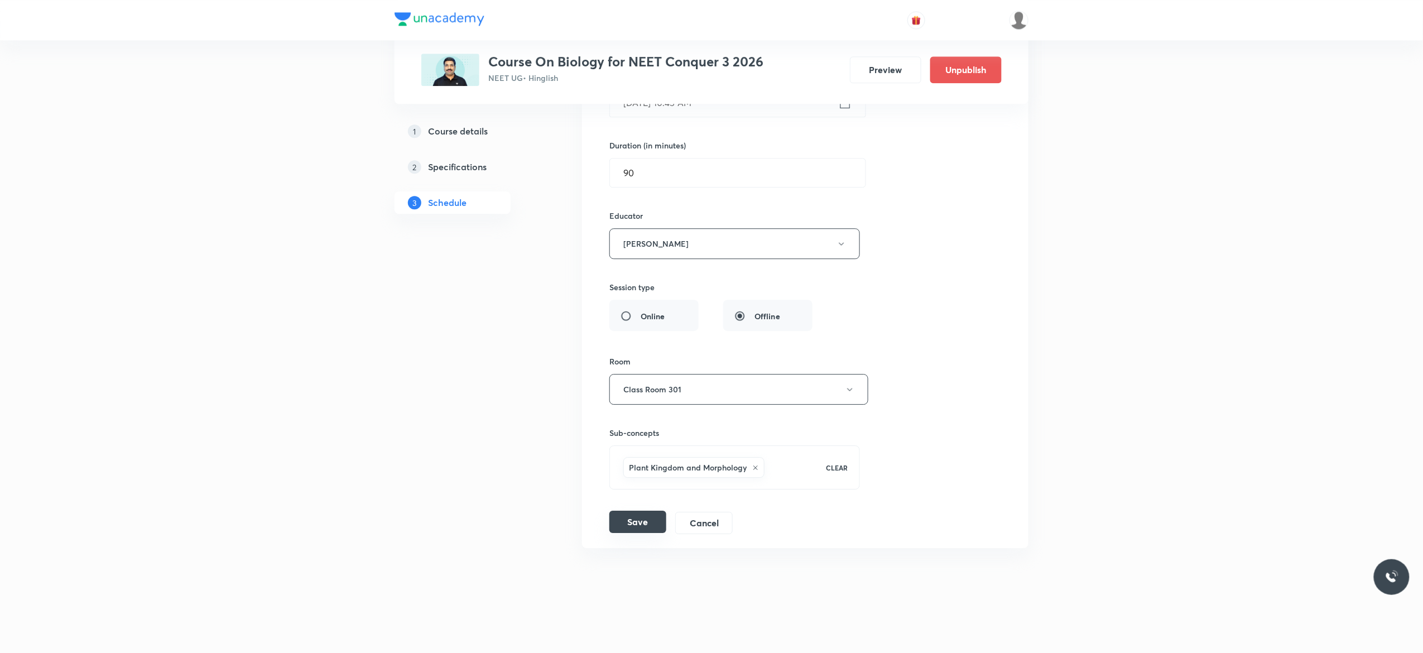
click at [637, 521] on button "Save" at bounding box center [637, 522] width 57 height 22
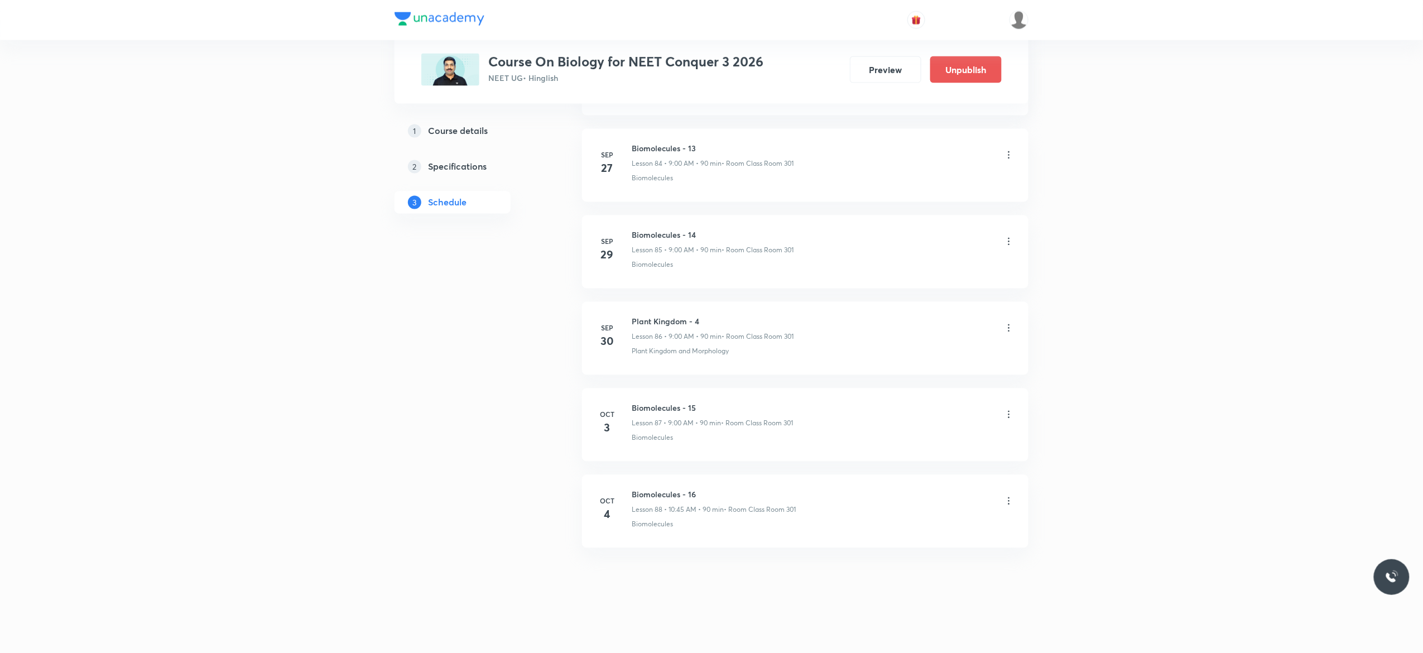
scroll to position [7372, 0]
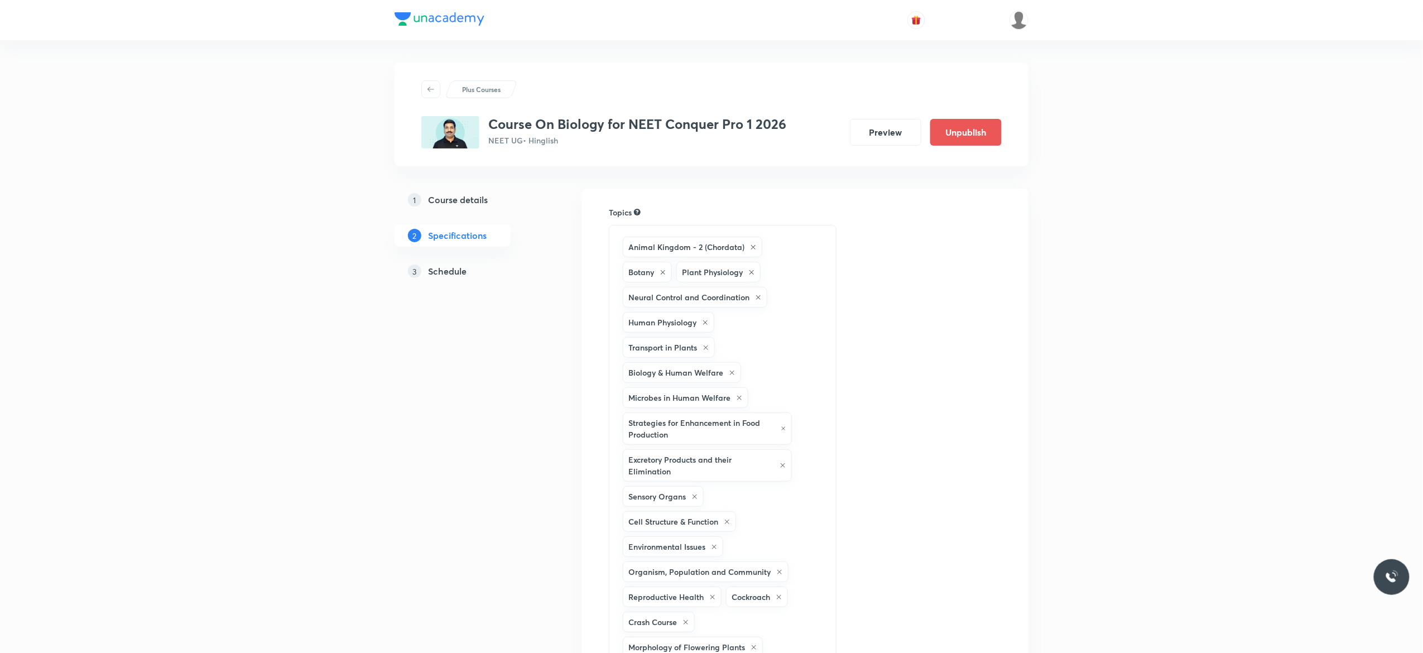
click at [452, 277] on h5 "Schedule" at bounding box center [447, 270] width 38 height 13
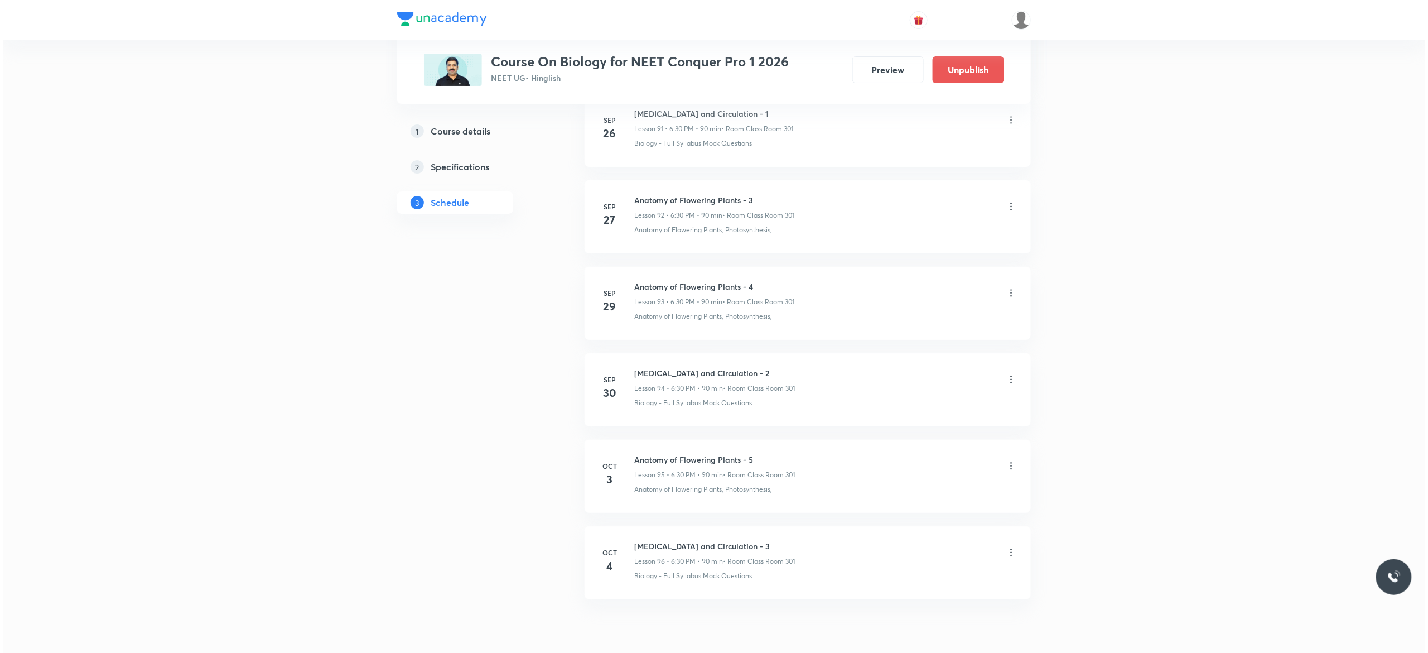
scroll to position [8653, 0]
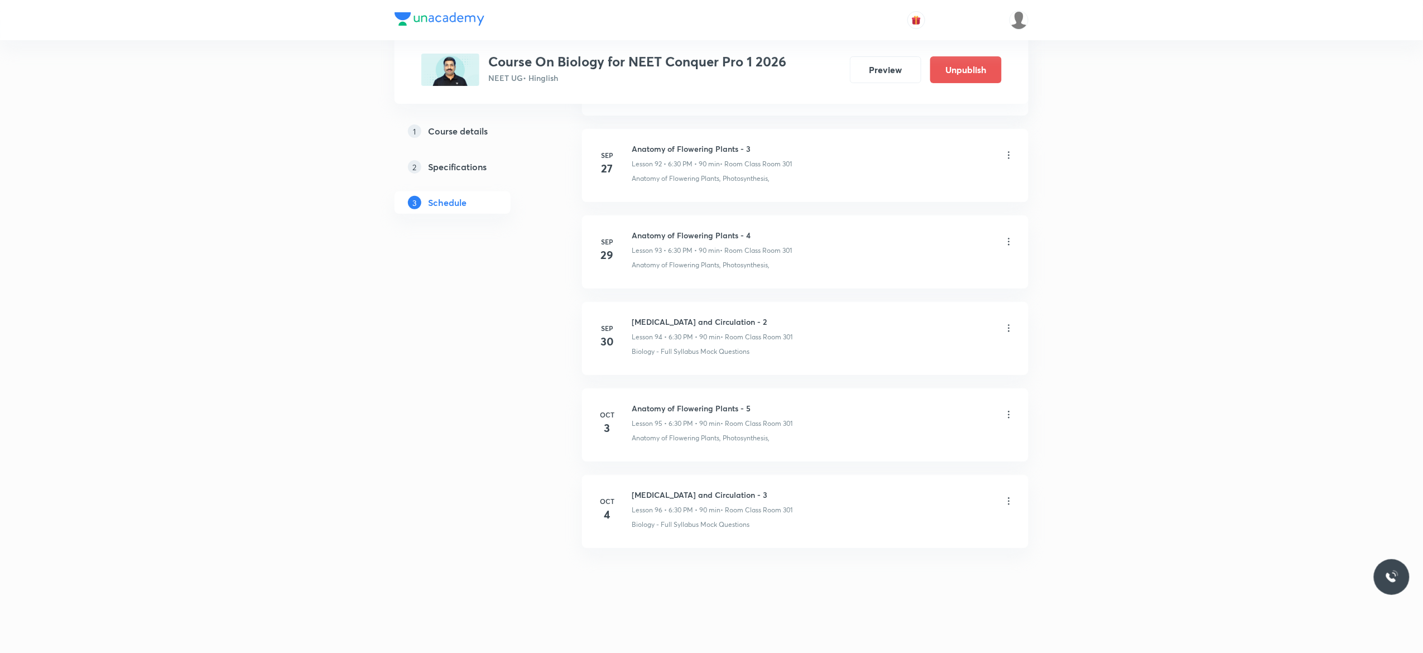
click at [1009, 500] on icon at bounding box center [1008, 500] width 11 height 11
click at [927, 531] on li "Edit" at bounding box center [946, 529] width 122 height 21
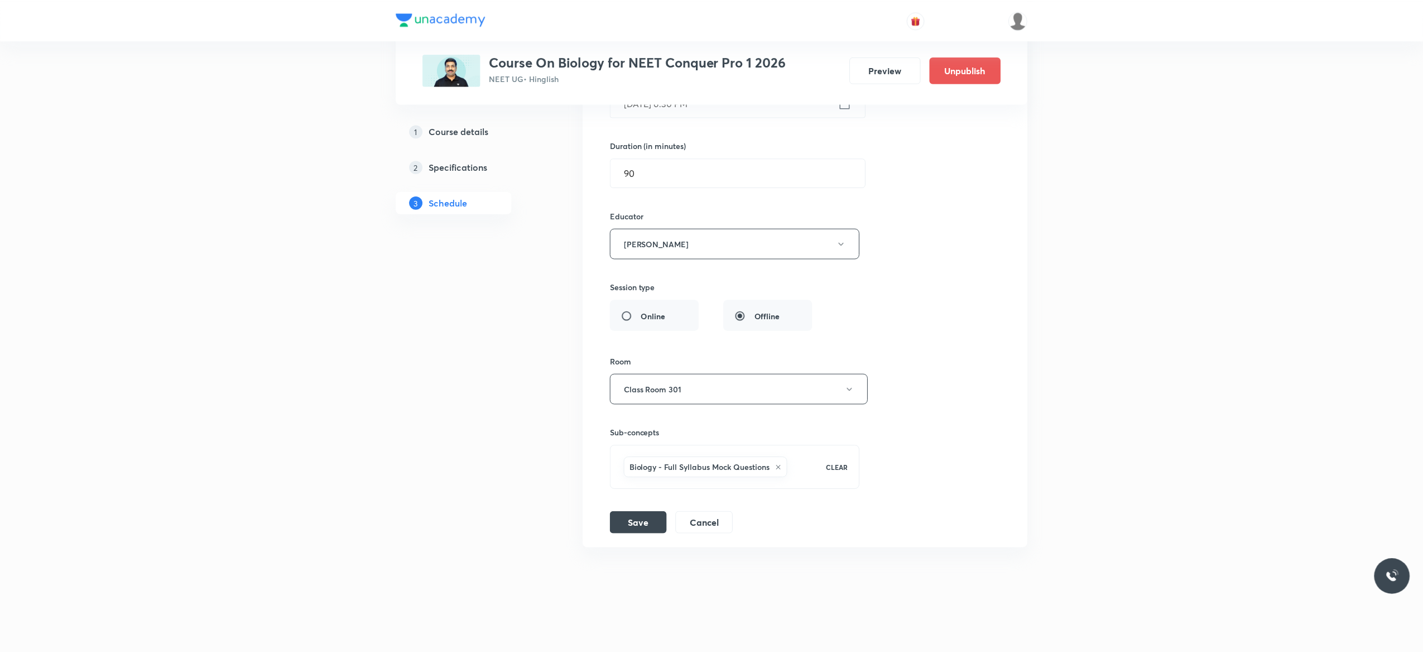
scroll to position [8570, 0]
click at [925, 319] on div "Session title 30/99 [MEDICAL_DATA] and Circulation - 3 ​ Schedule for [DATE] 6:…" at bounding box center [805, 255] width 392 height 557
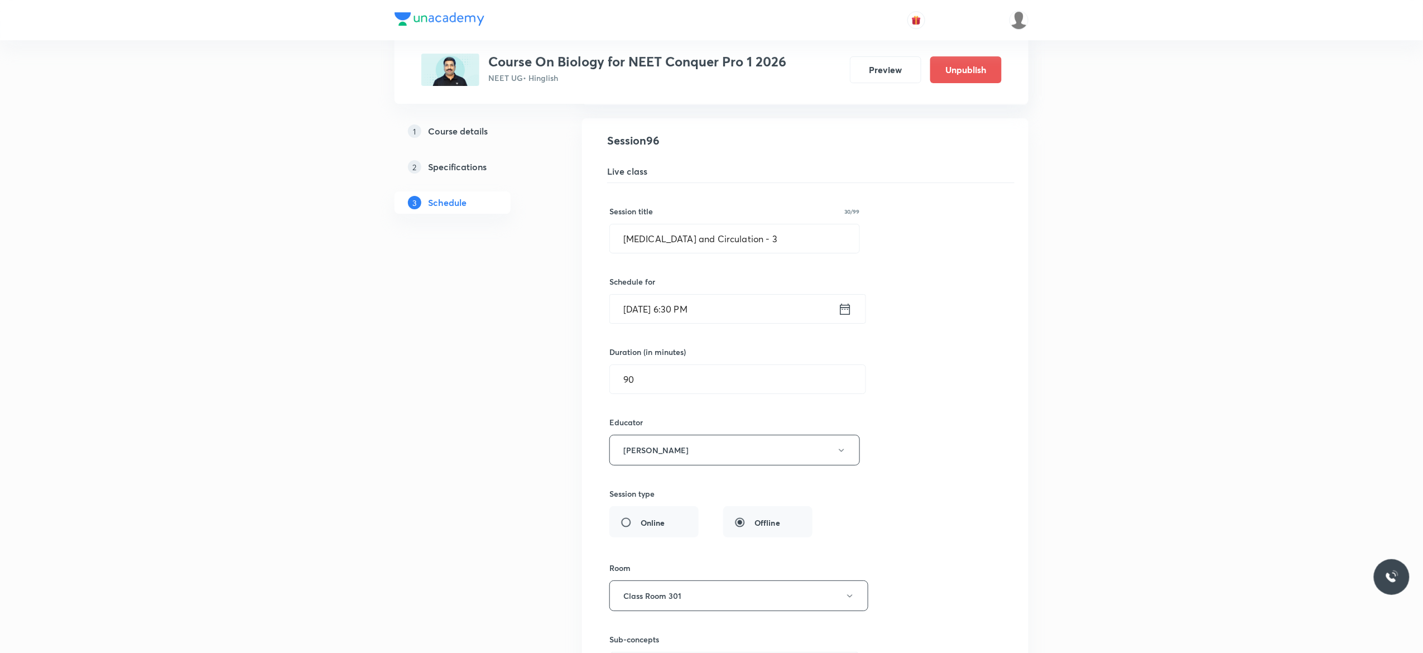
scroll to position [8303, 0]
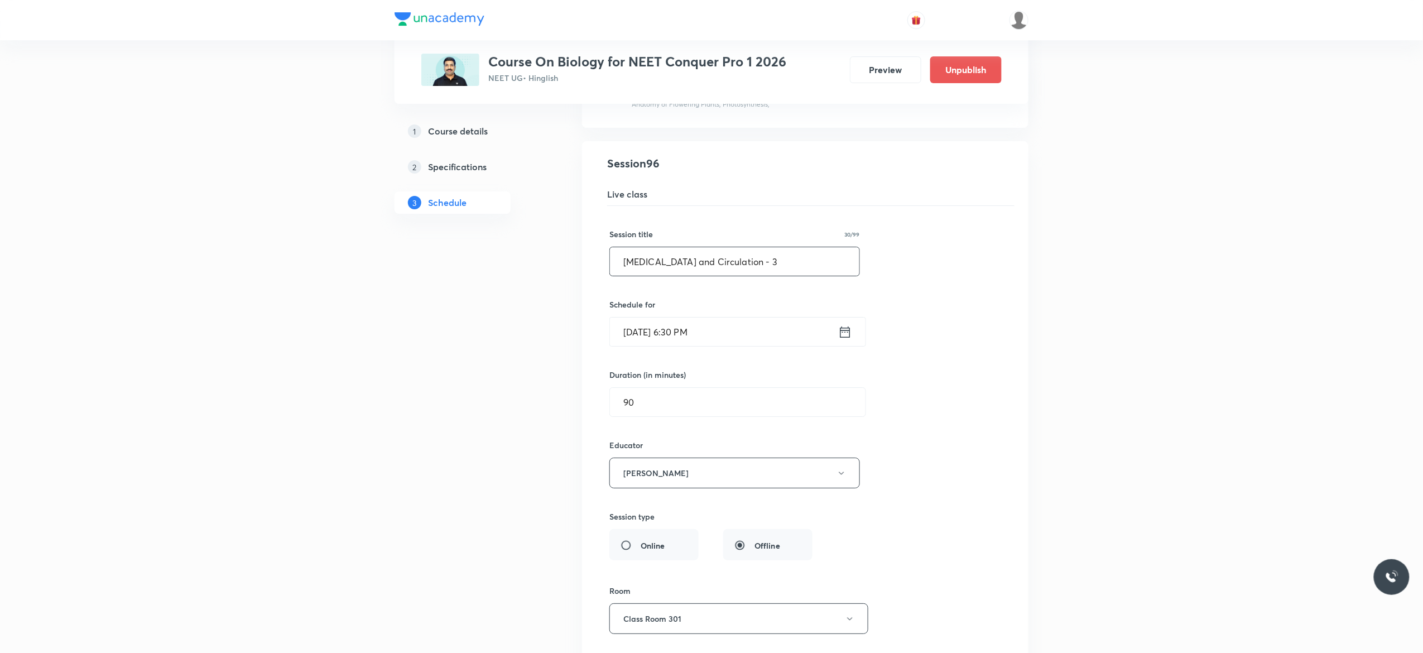
click at [761, 276] on input "[MEDICAL_DATA] and Circulation - 3" at bounding box center [734, 261] width 249 height 28
type input "[MEDICAL_DATA] and Circulation - 2"
click at [931, 374] on div "Session title 30/99 [MEDICAL_DATA] and Circulation - 2 ​ Schedule for [DATE] 6:…" at bounding box center [805, 484] width 392 height 557
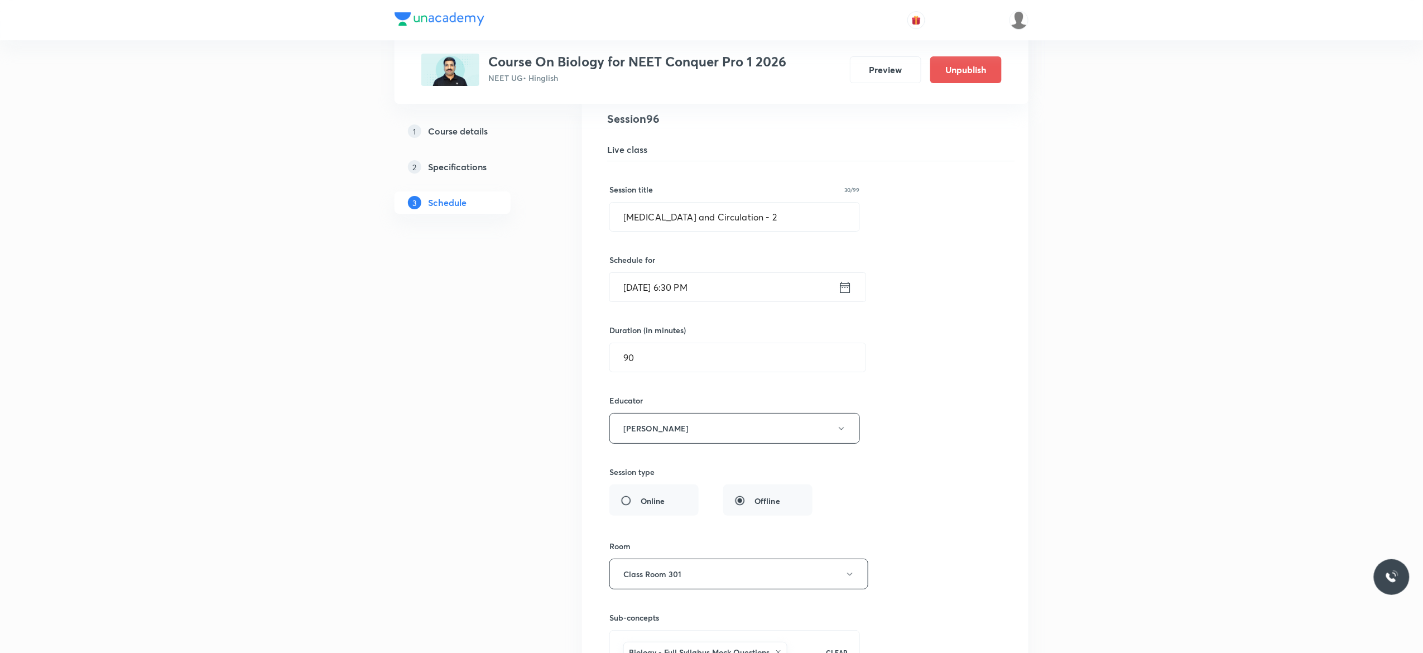
scroll to position [8481, 0]
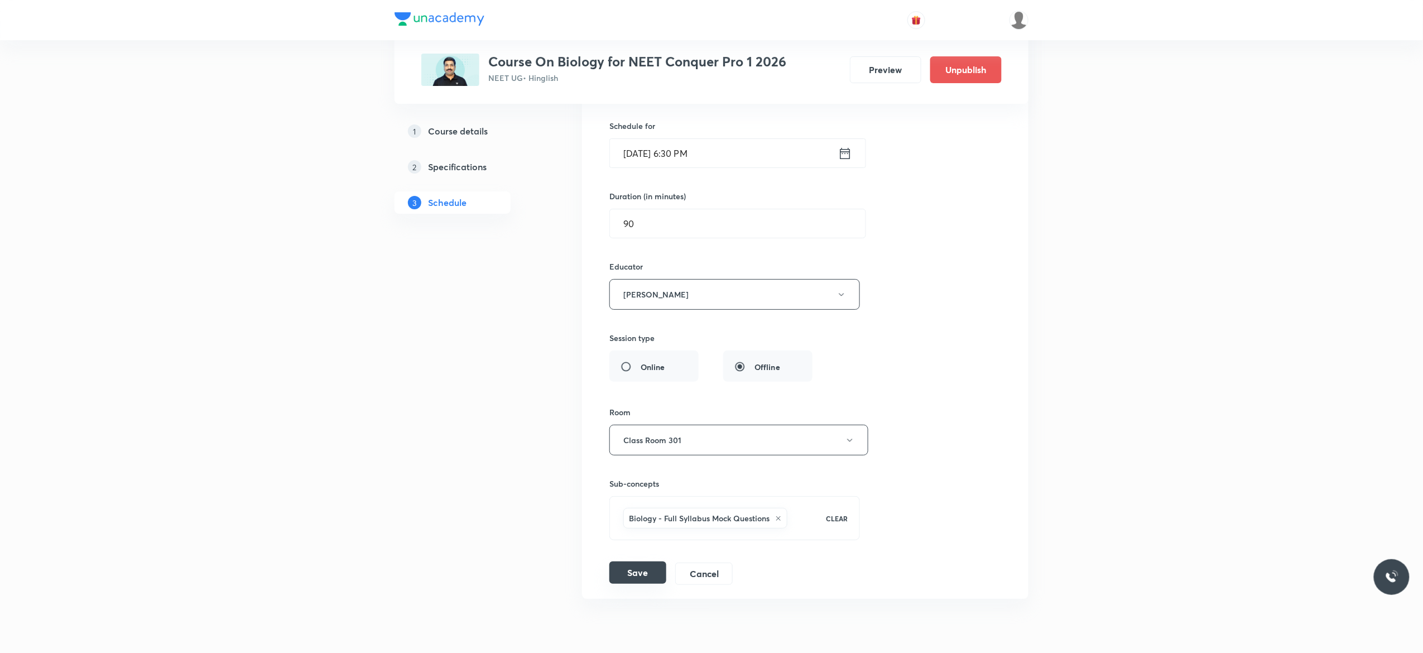
click at [633, 584] on button "Save" at bounding box center [637, 572] width 57 height 22
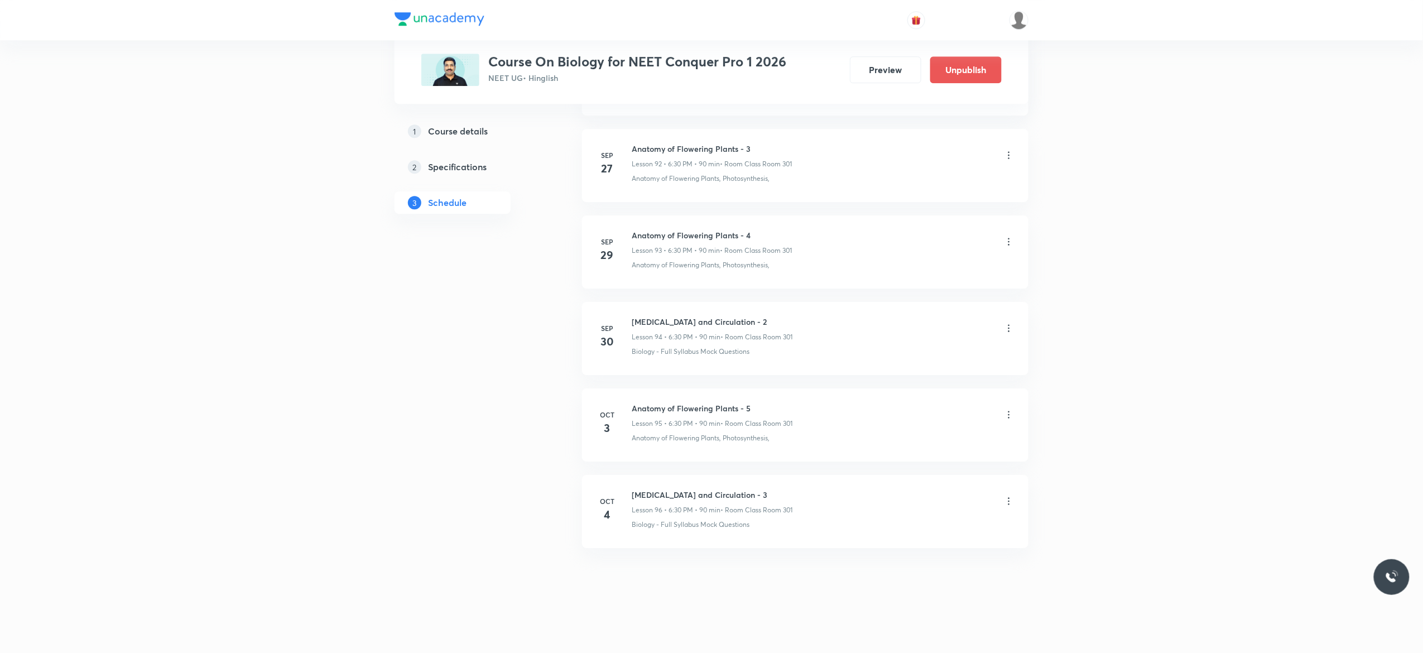
scroll to position [8067, 0]
click at [1009, 328] on icon at bounding box center [1009, 327] width 2 height 7
click at [924, 374] on li "Delete" at bounding box center [946, 376] width 122 height 21
click at [878, 629] on button "Delete" at bounding box center [872, 629] width 98 height 27
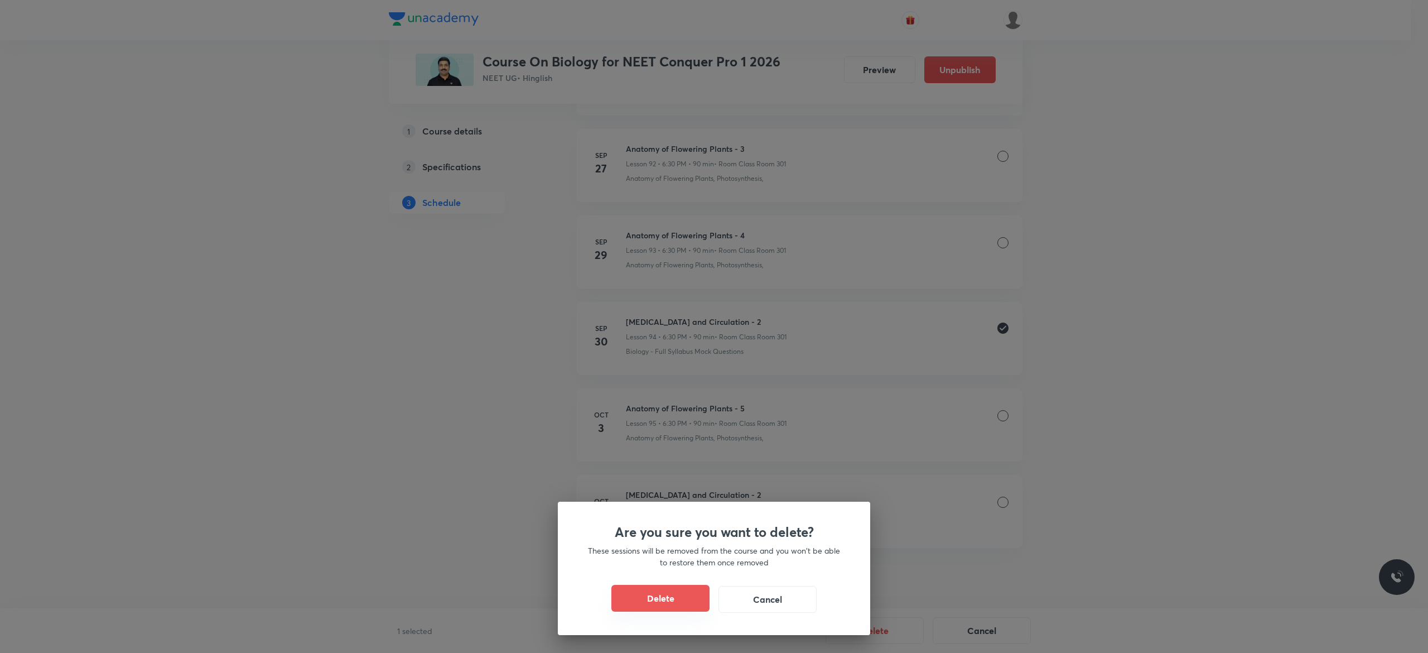
click at [646, 602] on button "Delete" at bounding box center [661, 598] width 98 height 27
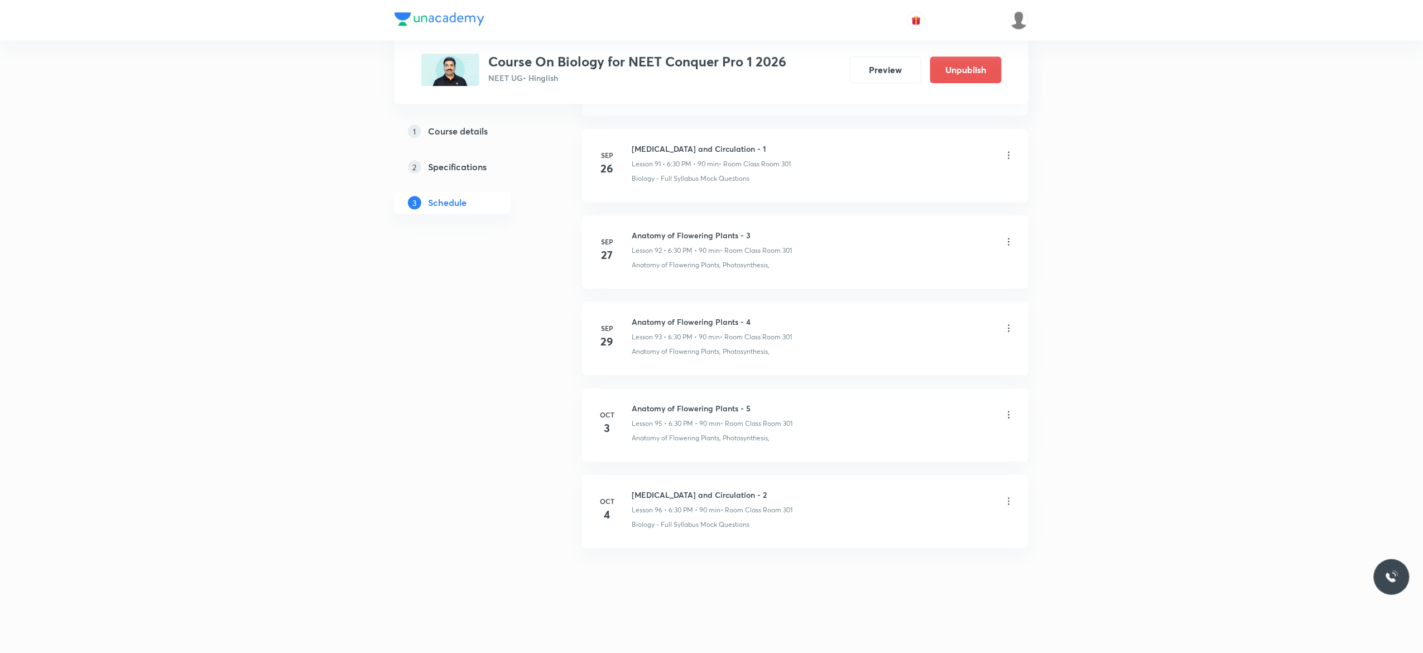
scroll to position [7979, 0]
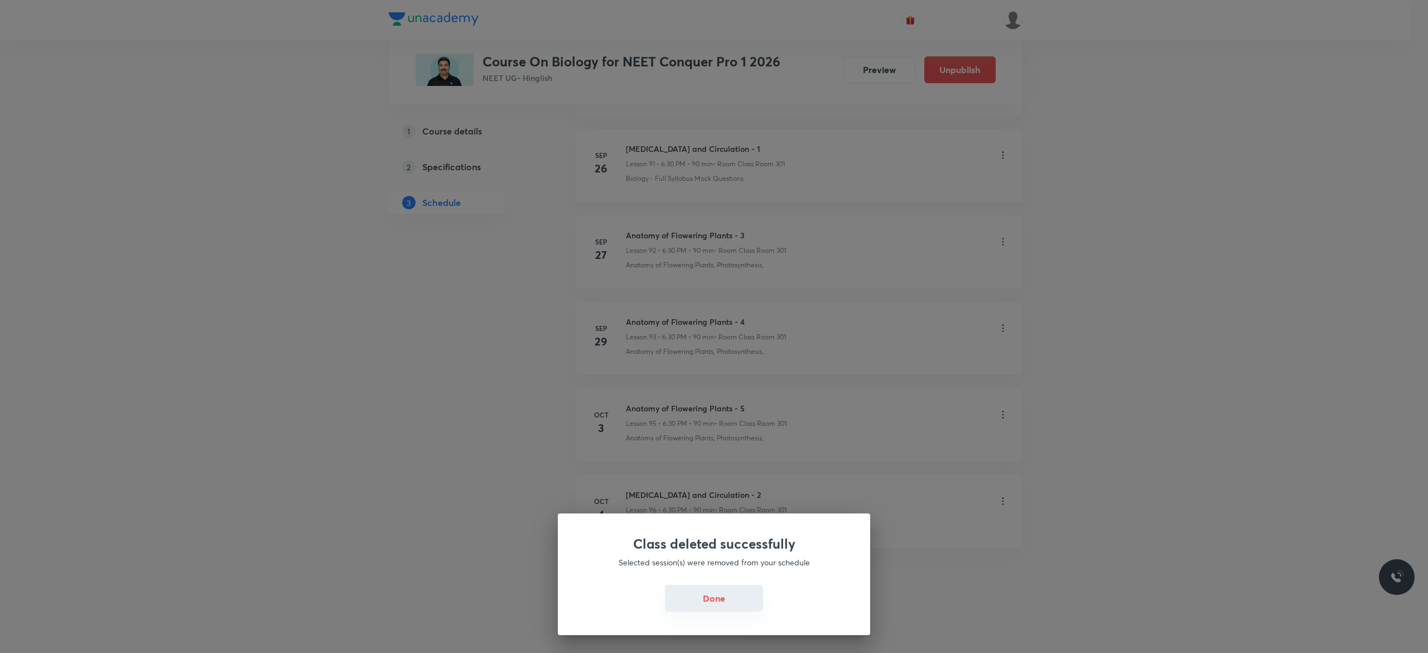
click at [715, 604] on button "Done" at bounding box center [714, 598] width 98 height 27
